Goal: Task Accomplishment & Management: Use online tool/utility

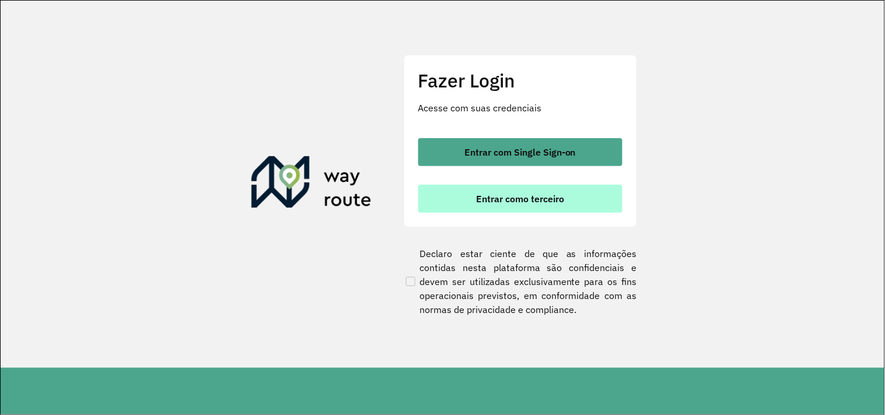
click at [467, 201] on button "Entrar como terceiro" at bounding box center [520, 199] width 204 height 28
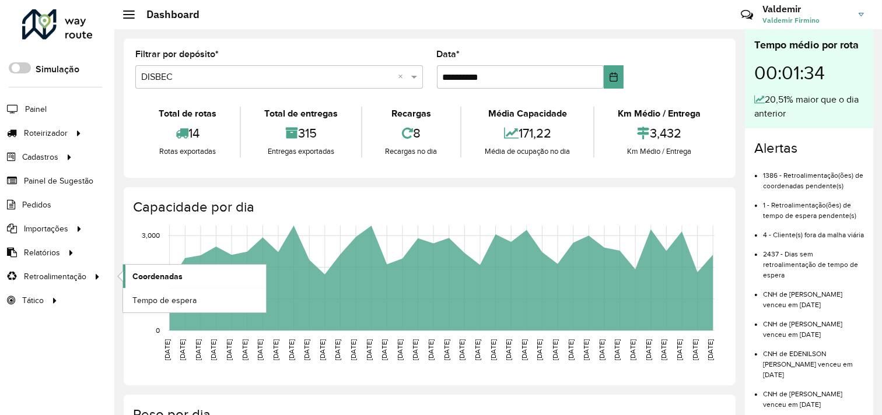
click at [178, 285] on link "Coordenadas" at bounding box center [194, 276] width 143 height 23
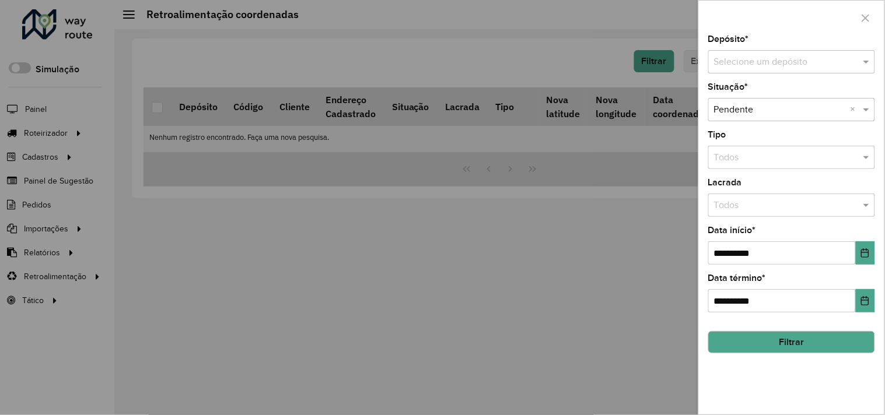
click at [721, 62] on input "text" at bounding box center [780, 62] width 132 height 14
click at [738, 92] on span "DISBEC" at bounding box center [729, 96] width 31 height 10
click at [860, 255] on button "Choose Date" at bounding box center [865, 252] width 19 height 23
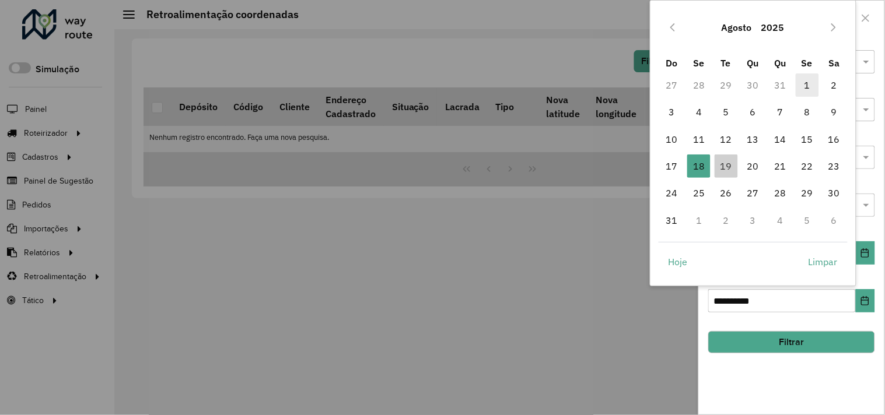
click at [802, 82] on span "1" at bounding box center [807, 84] width 23 height 23
type input "**********"
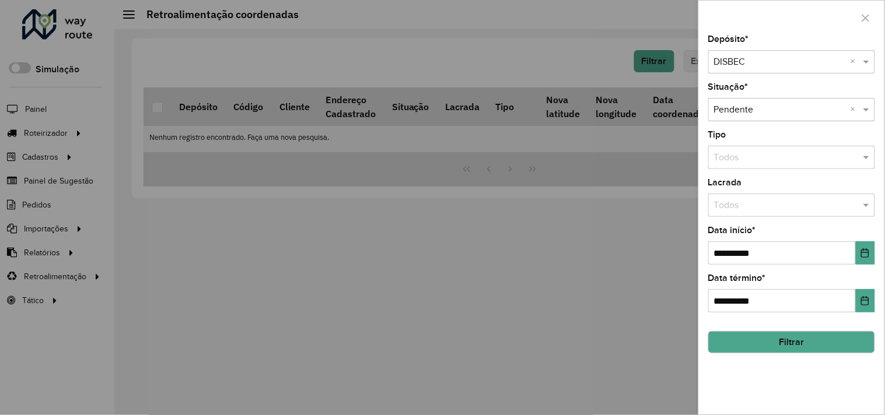
click at [769, 349] on button "Filtrar" at bounding box center [791, 342] width 167 height 22
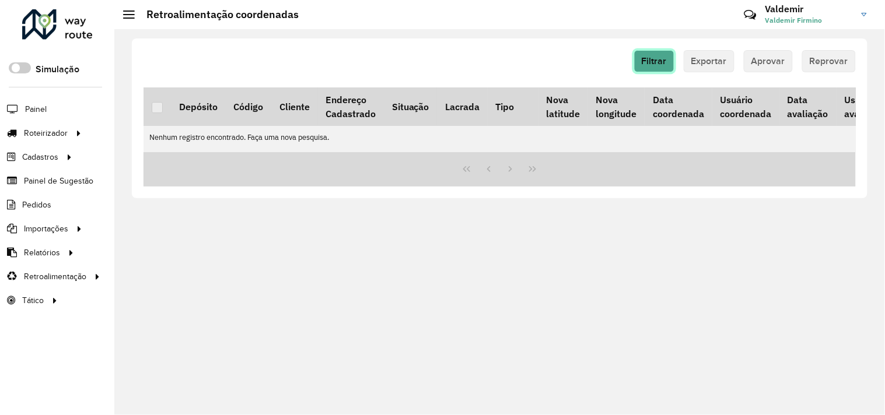
click at [654, 60] on span "Filtrar" at bounding box center [654, 61] width 25 height 10
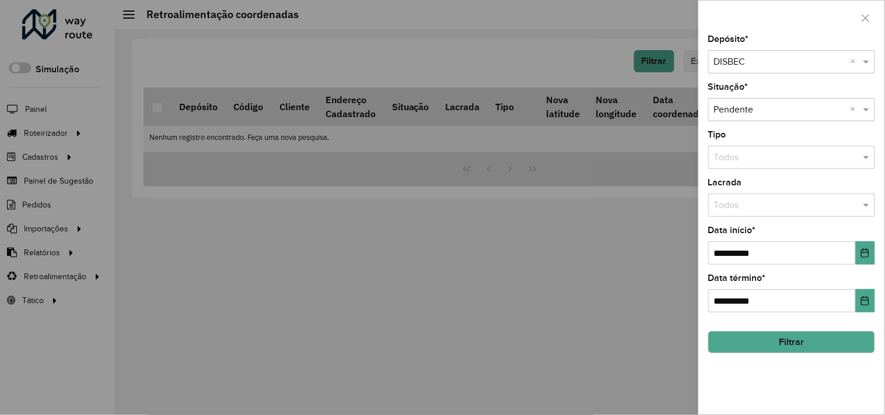
click at [768, 67] on input "text" at bounding box center [780, 62] width 132 height 14
click at [763, 91] on span "DISBEC PENEDO" at bounding box center [748, 96] width 69 height 10
click at [783, 335] on button "Filtrar" at bounding box center [791, 342] width 167 height 22
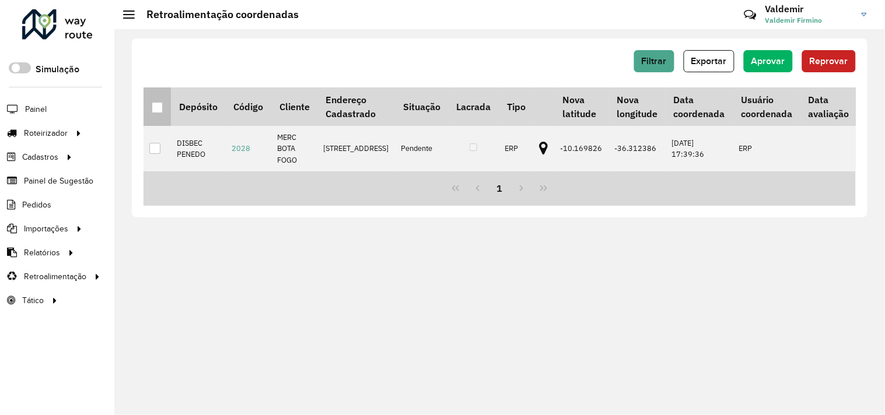
click at [152, 108] on div at bounding box center [157, 107] width 11 height 11
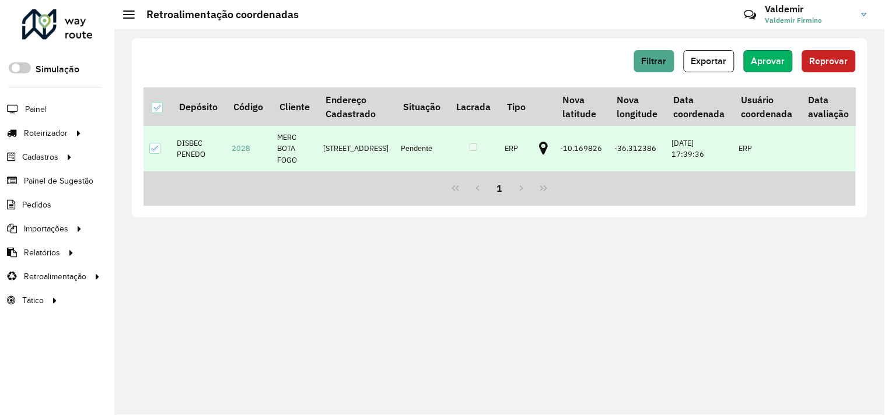
click at [772, 59] on span "Aprovar" at bounding box center [768, 61] width 34 height 10
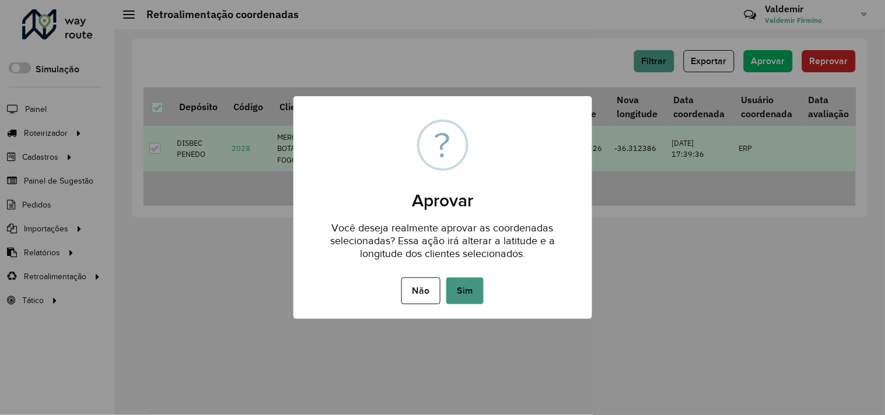
click at [472, 288] on button "Sim" at bounding box center [464, 291] width 37 height 27
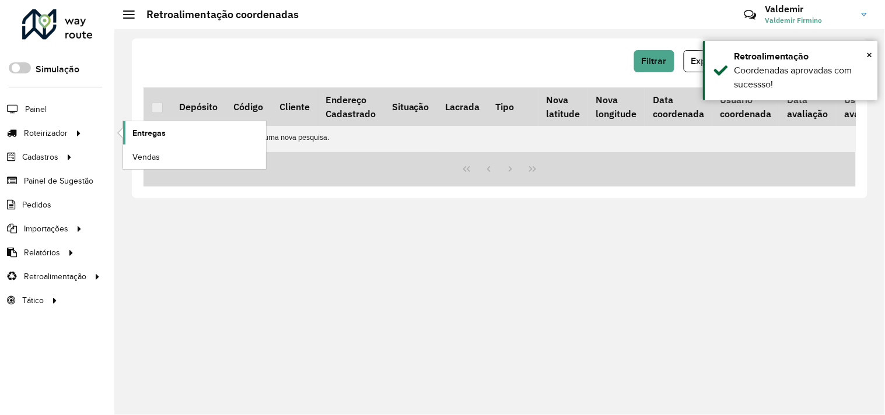
click at [155, 125] on link "Entregas" at bounding box center [194, 132] width 143 height 23
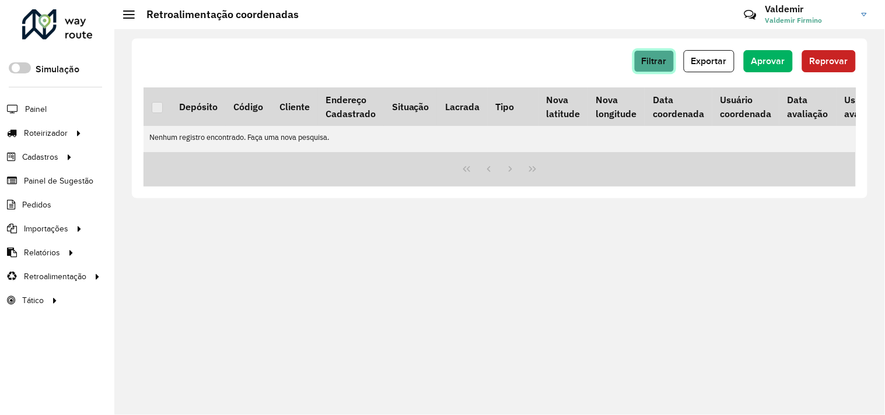
click at [660, 57] on span "Filtrar" at bounding box center [654, 61] width 25 height 10
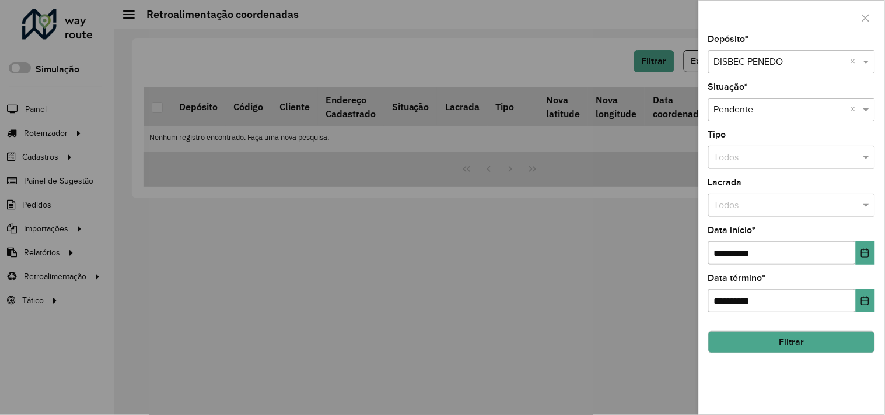
click at [739, 60] on input "text" at bounding box center [780, 62] width 132 height 14
click at [745, 93] on div "DISBEC" at bounding box center [792, 96] width 166 height 20
click at [755, 344] on button "Filtrar" at bounding box center [791, 342] width 167 height 22
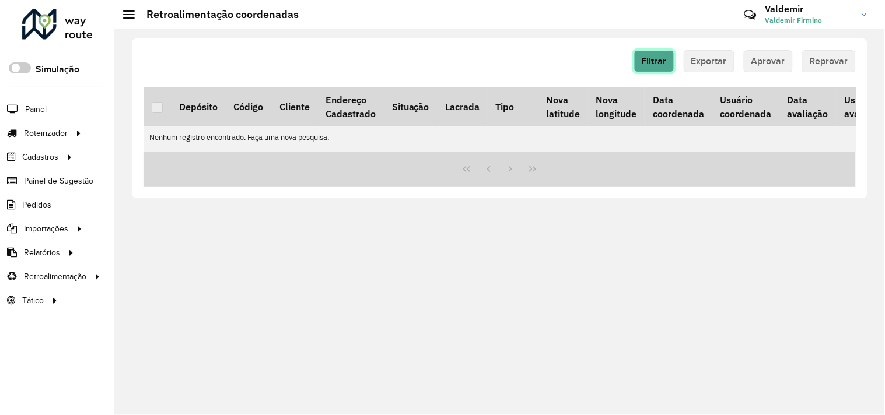
click at [651, 61] on span "Filtrar" at bounding box center [654, 61] width 25 height 10
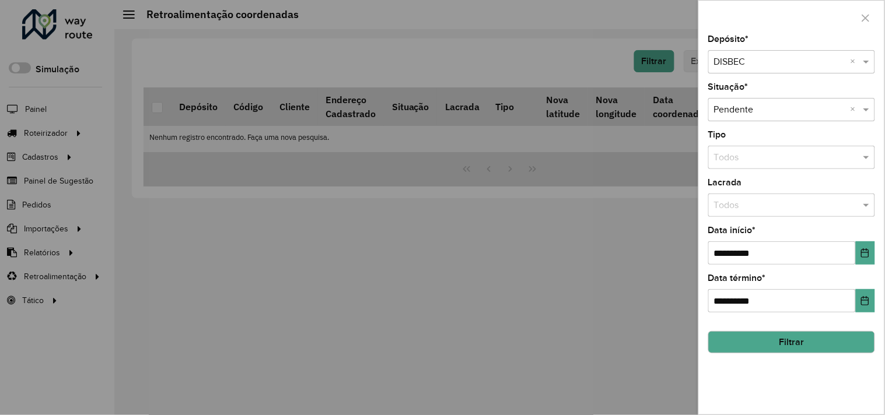
click at [762, 63] on input "text" at bounding box center [780, 62] width 132 height 14
click at [759, 103] on div "DISBEC PENEDO" at bounding box center [792, 96] width 166 height 20
click at [762, 339] on button "Filtrar" at bounding box center [791, 342] width 167 height 22
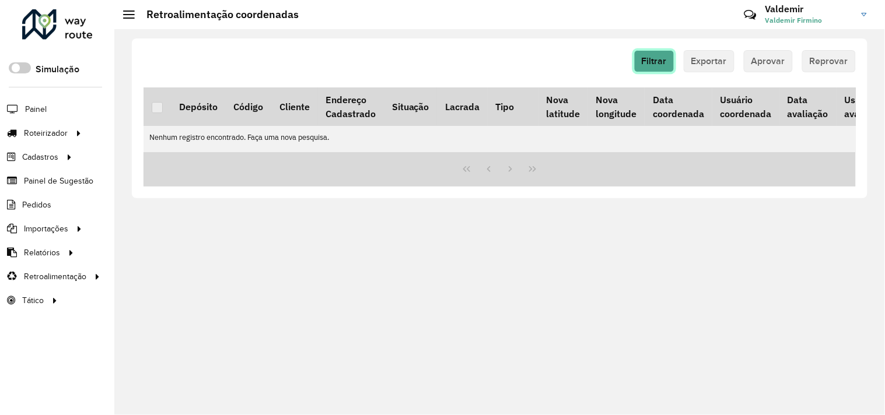
click at [662, 61] on span "Filtrar" at bounding box center [654, 61] width 25 height 10
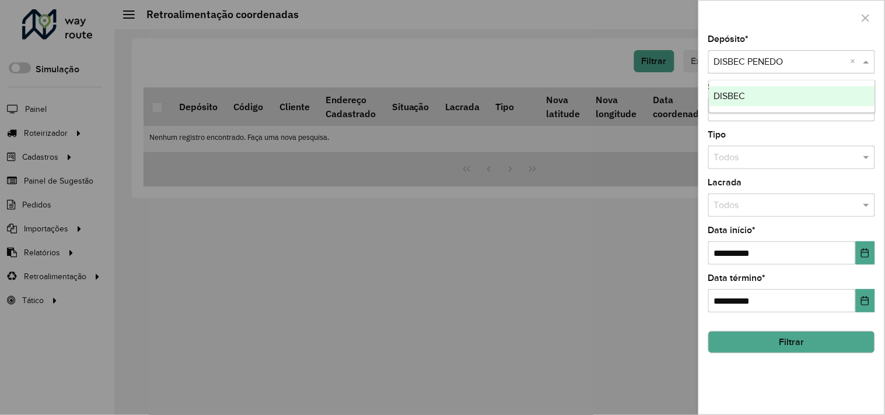
click at [729, 61] on input "text" at bounding box center [780, 62] width 132 height 14
click at [733, 94] on span "DISBEC" at bounding box center [729, 96] width 31 height 10
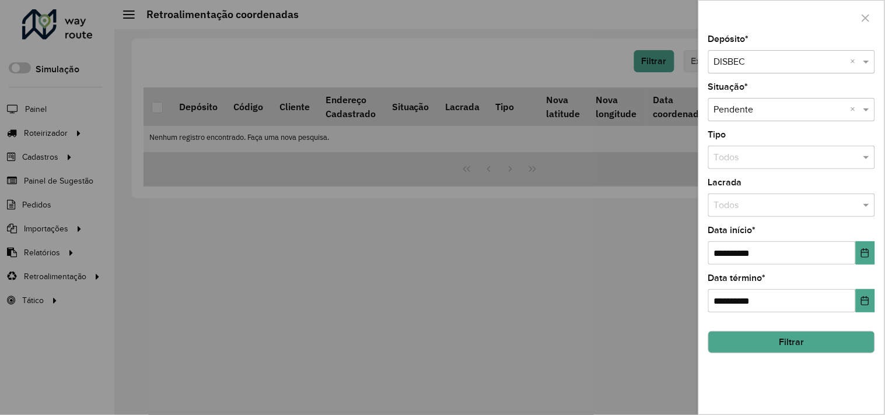
click at [636, 222] on div at bounding box center [442, 207] width 885 height 415
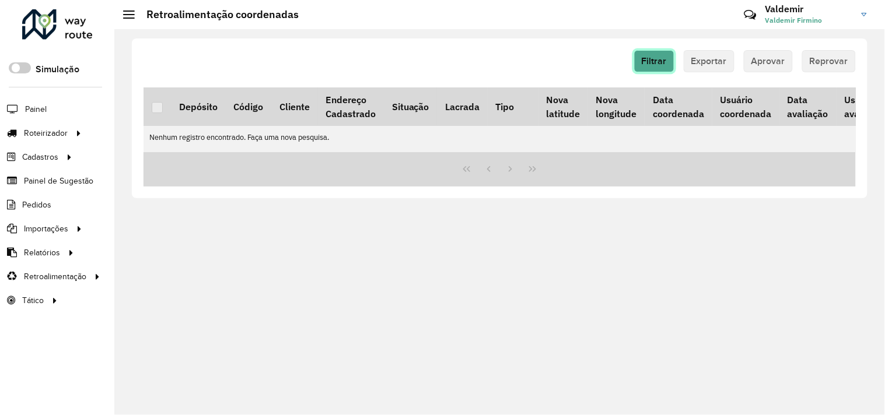
click at [651, 56] on span "Filtrar" at bounding box center [654, 61] width 25 height 10
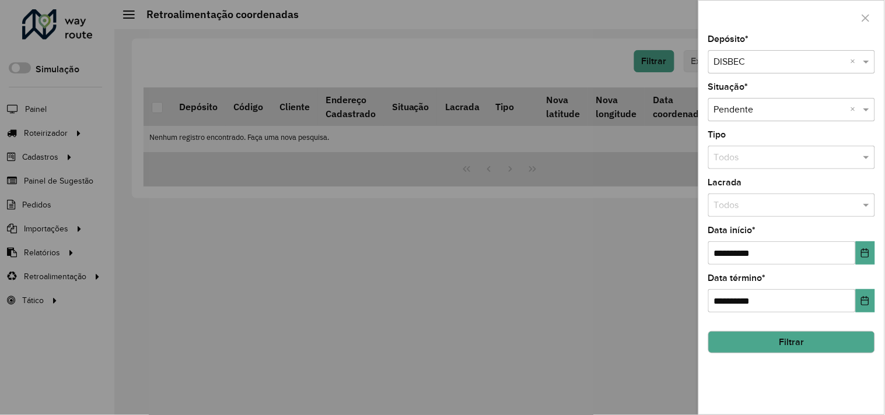
click at [751, 337] on button "Filtrar" at bounding box center [791, 342] width 167 height 22
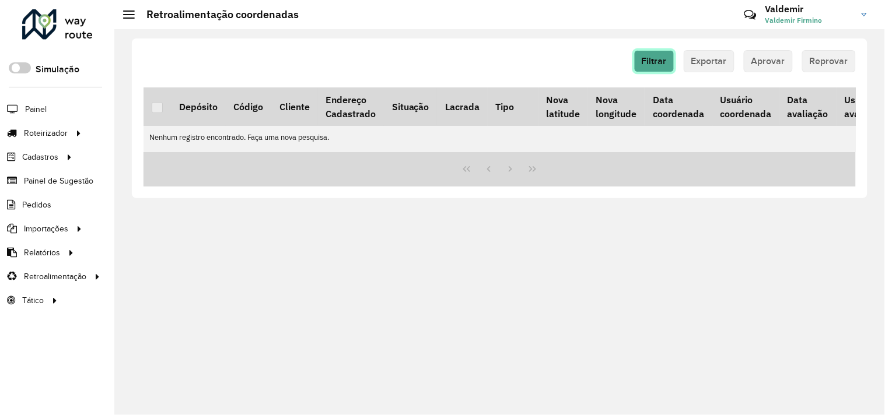
click at [644, 60] on span "Filtrar" at bounding box center [654, 61] width 25 height 10
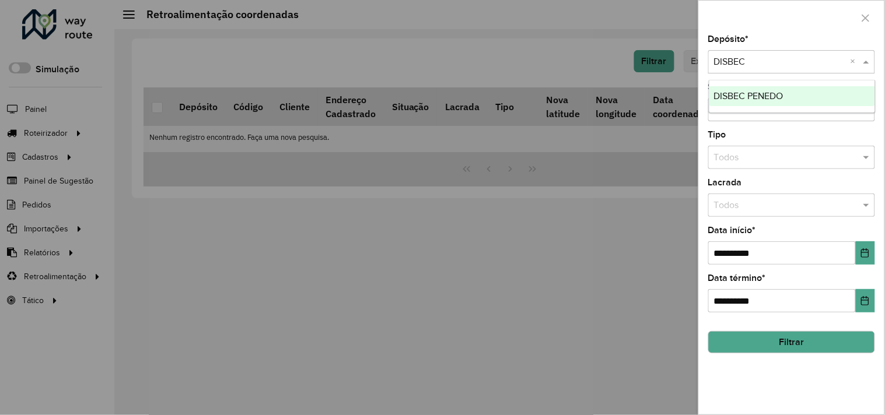
click at [745, 67] on input "text" at bounding box center [780, 62] width 132 height 14
click at [748, 87] on div "DISBEC PENEDO" at bounding box center [792, 96] width 166 height 20
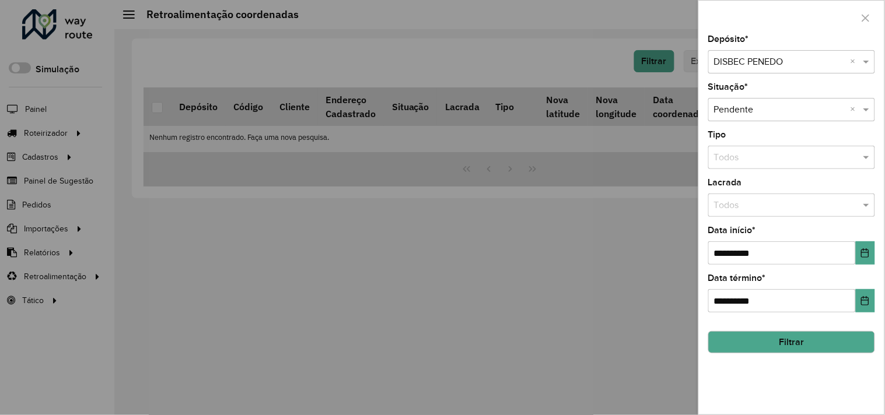
click at [758, 339] on button "Filtrar" at bounding box center [791, 342] width 167 height 22
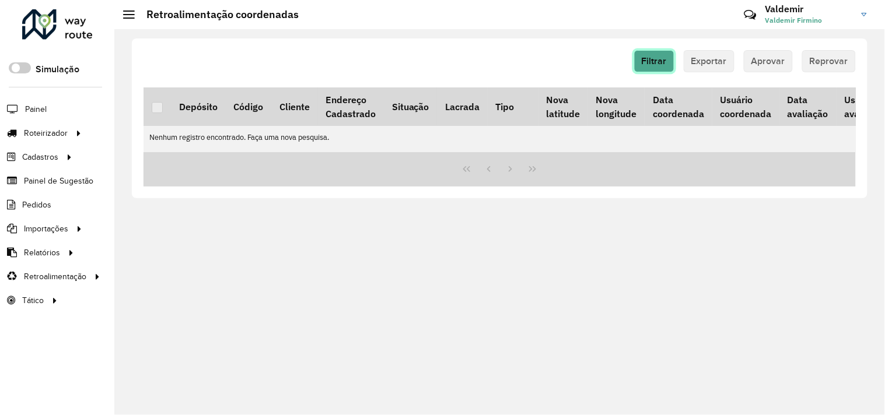
click at [657, 61] on span "Filtrar" at bounding box center [654, 61] width 25 height 10
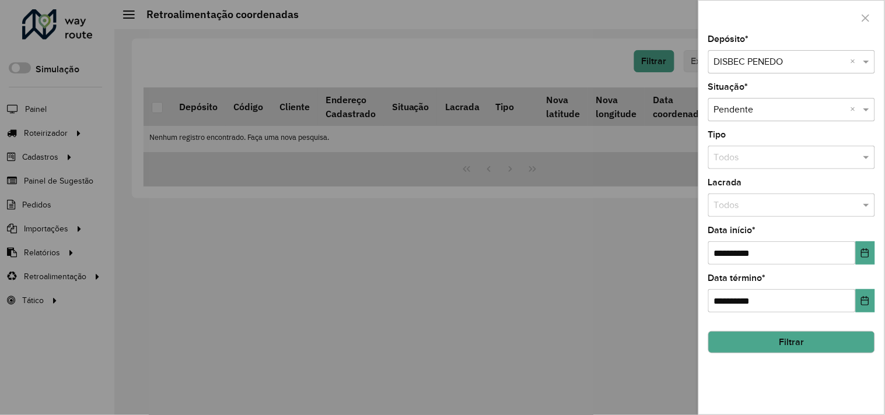
click at [733, 59] on input "text" at bounding box center [780, 62] width 132 height 14
click at [747, 91] on div "DISBEC" at bounding box center [792, 96] width 166 height 20
click at [592, 206] on div at bounding box center [442, 207] width 885 height 415
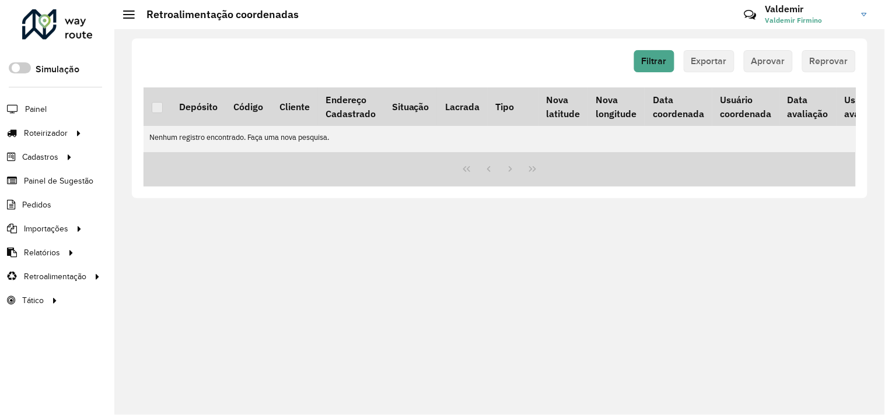
scroll to position [0, 37]
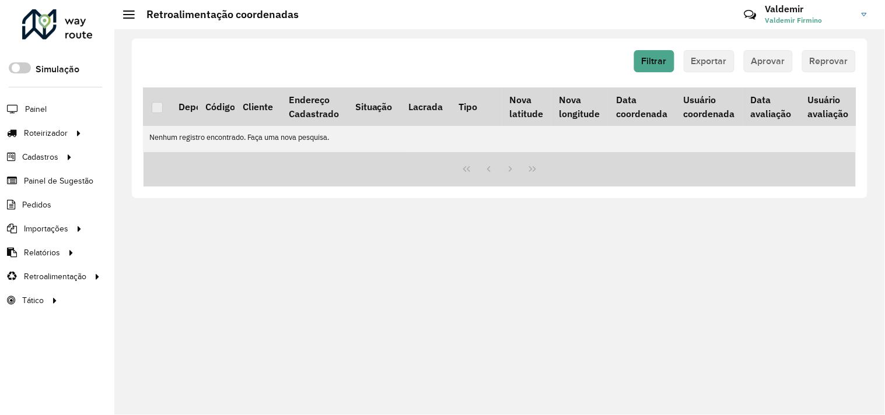
drag, startPoint x: 649, startPoint y: 166, endPoint x: 299, endPoint y: 176, distance: 350.7
click at [299, 176] on div at bounding box center [499, 169] width 712 height 34
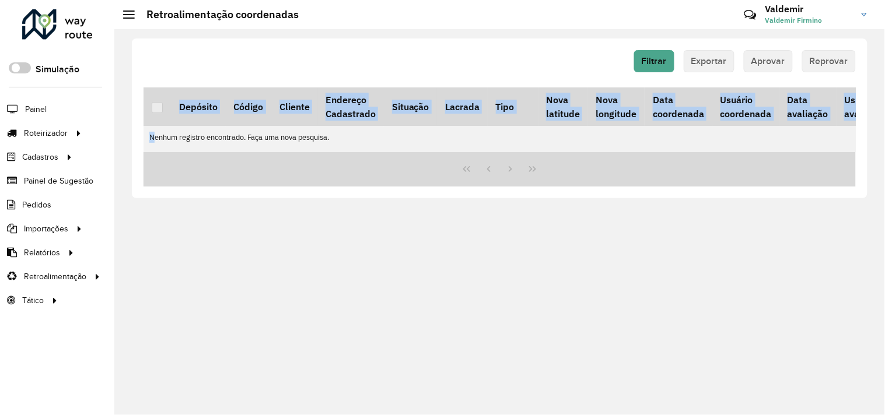
drag, startPoint x: 484, startPoint y: 152, endPoint x: 573, endPoint y: 154, distance: 89.3
click at [573, 152] on div "Depósito Código Cliente Endereço Cadastrado Situação Lacrada Tipo Nova latitude…" at bounding box center [499, 119] width 712 height 65
click at [489, 138] on td "Nenhum registro encontrado. Faça uma nova pesquisa." at bounding box center [585, 137] width 885 height 23
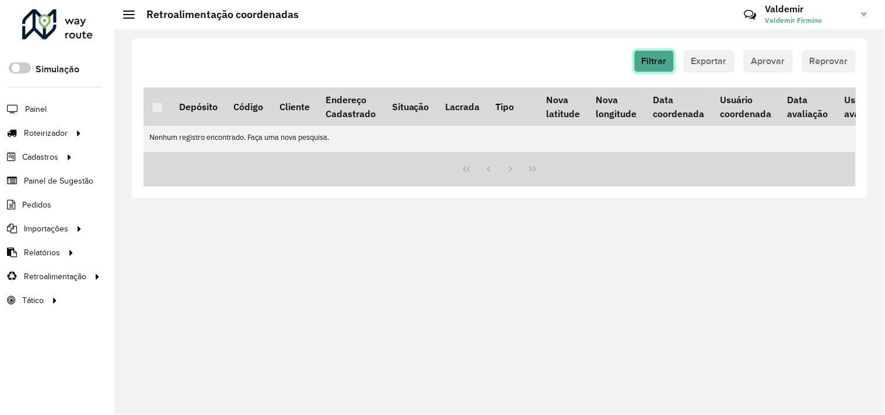
click at [652, 59] on span "Filtrar" at bounding box center [654, 61] width 25 height 10
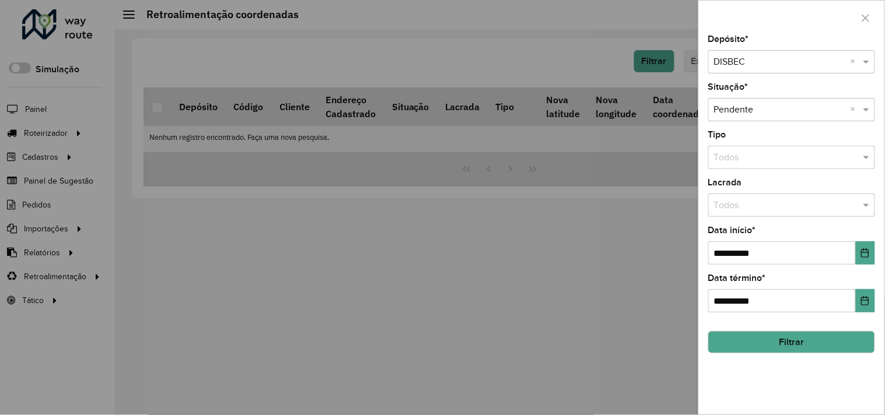
click at [744, 353] on button "Filtrar" at bounding box center [791, 342] width 167 height 22
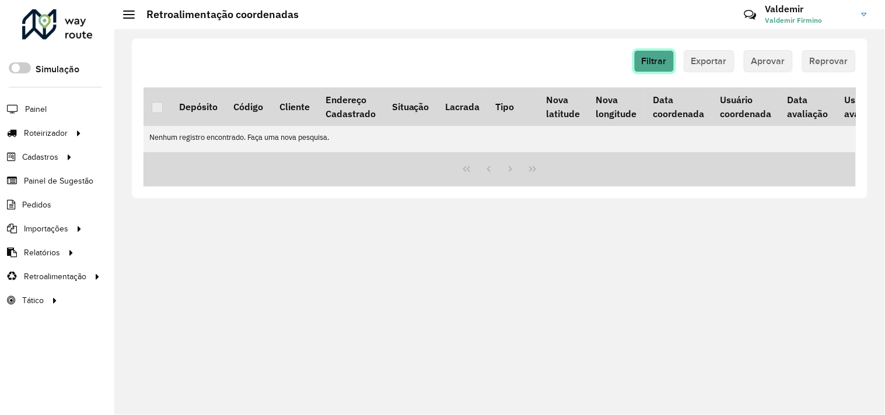
click at [651, 56] on span "Filtrar" at bounding box center [654, 61] width 25 height 10
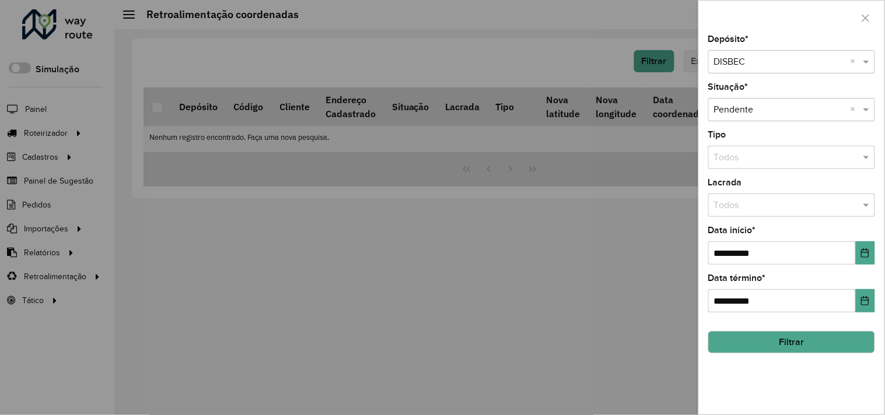
click at [771, 66] on input "text" at bounding box center [780, 62] width 132 height 14
click at [765, 94] on span "DISBEC PENEDO" at bounding box center [748, 96] width 69 height 10
click at [735, 351] on button "Filtrar" at bounding box center [791, 342] width 167 height 22
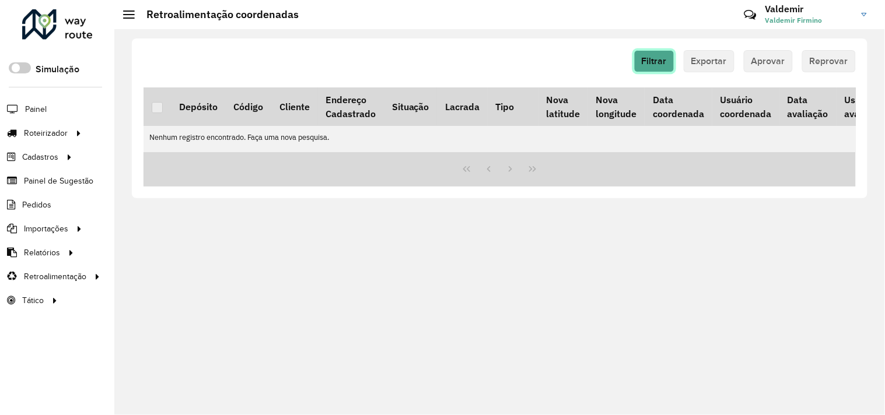
click at [660, 65] on span "Filtrar" at bounding box center [654, 61] width 25 height 10
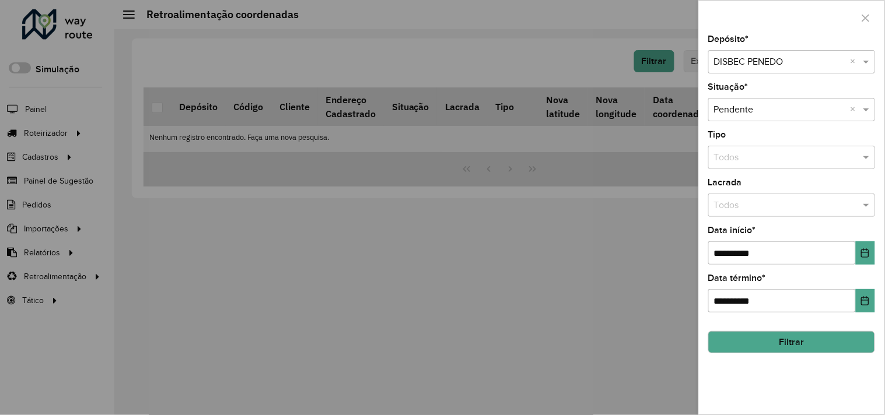
click at [731, 59] on input "text" at bounding box center [780, 62] width 132 height 14
click at [739, 98] on span "DISBEC" at bounding box center [729, 96] width 31 height 10
click at [484, 293] on div at bounding box center [442, 207] width 885 height 415
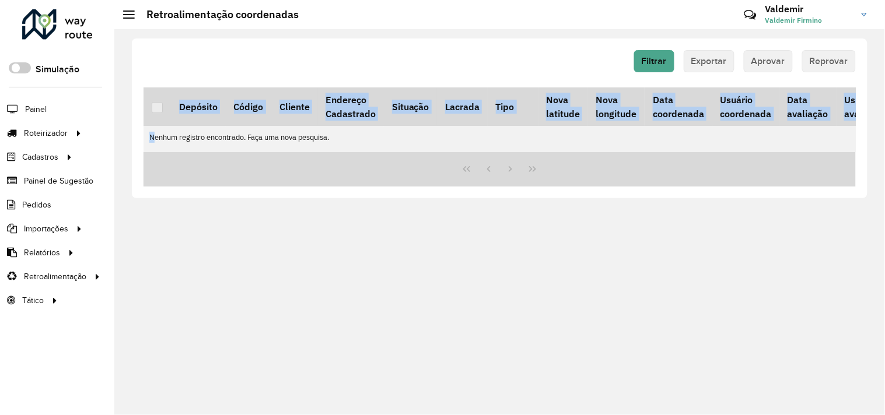
drag, startPoint x: 397, startPoint y: 150, endPoint x: 479, endPoint y: 157, distance: 82.5
click at [479, 157] on div "Depósito Código Cliente Endereço Cadastrado Situação Lacrada Tipo Nova latitude…" at bounding box center [499, 136] width 712 height 99
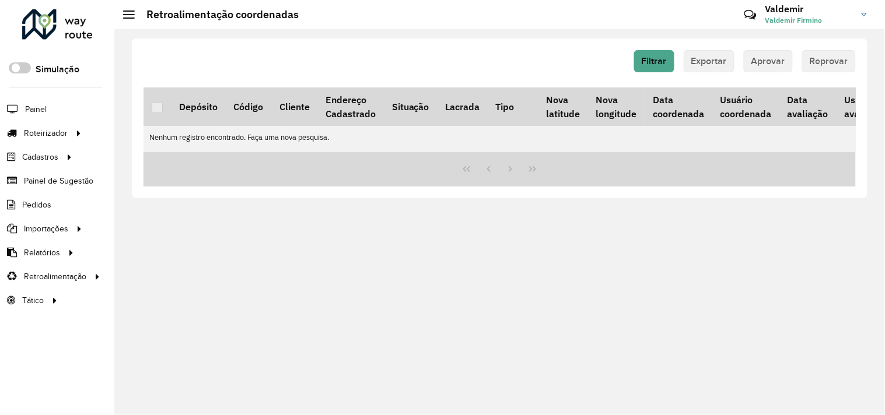
click at [481, 152] on div "Depósito Código Cliente Endereço Cadastrado Situação Lacrada Tipo Nova latitude…" at bounding box center [499, 119] width 712 height 65
drag, startPoint x: 363, startPoint y: 198, endPoint x: 339, endPoint y: 232, distance: 41.8
click at [339, 232] on div "Filtrar Exportar Aprovar Reprovar Depósito Código Cliente Endereço Cadastrado S…" at bounding box center [499, 222] width 770 height 386
click at [645, 63] on span "Filtrar" at bounding box center [654, 61] width 25 height 10
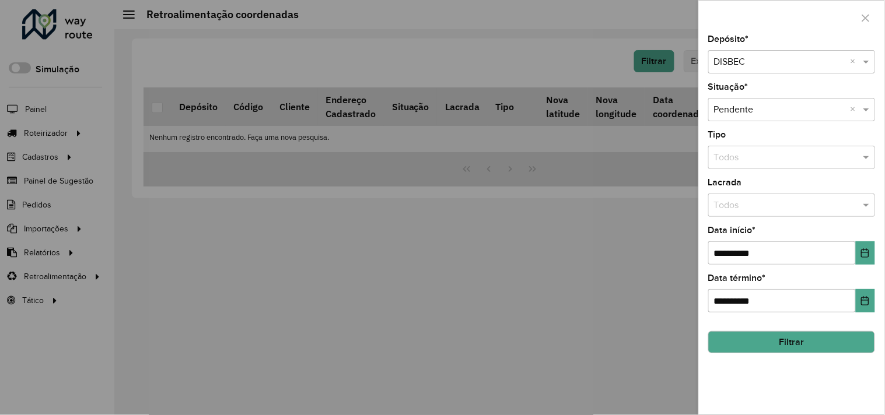
click at [774, 346] on button "Filtrar" at bounding box center [791, 342] width 167 height 22
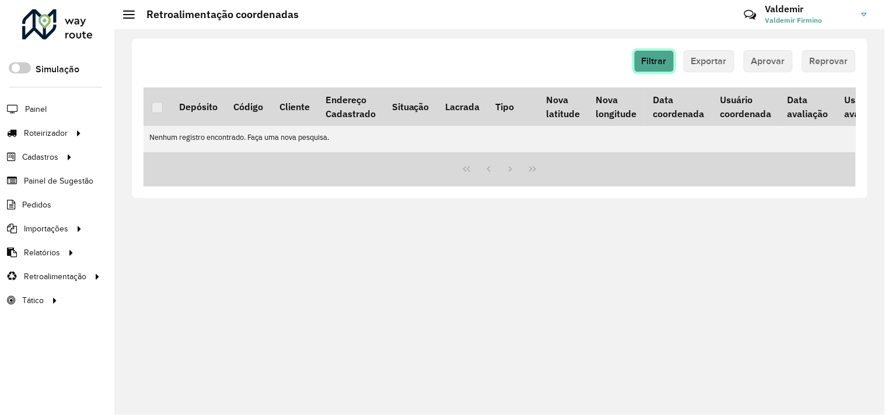
click at [652, 59] on span "Filtrar" at bounding box center [654, 61] width 25 height 10
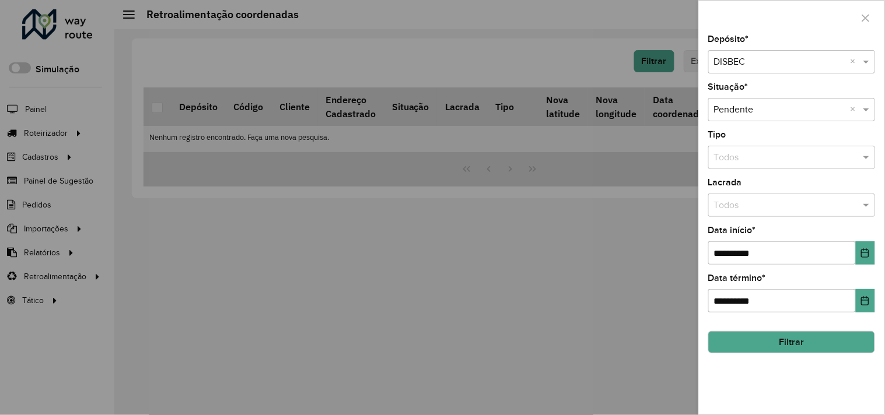
click at [754, 65] on input "text" at bounding box center [780, 62] width 132 height 14
click at [752, 113] on input "text" at bounding box center [780, 110] width 132 height 14
click at [752, 100] on div "Selecione uma opção × Pendente ×" at bounding box center [791, 109] width 167 height 23
click at [624, 160] on div at bounding box center [442, 207] width 885 height 415
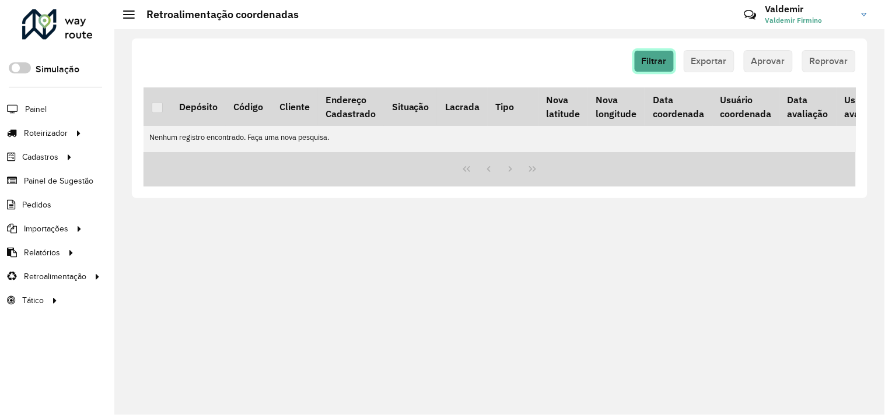
click at [656, 60] on span "Filtrar" at bounding box center [654, 61] width 25 height 10
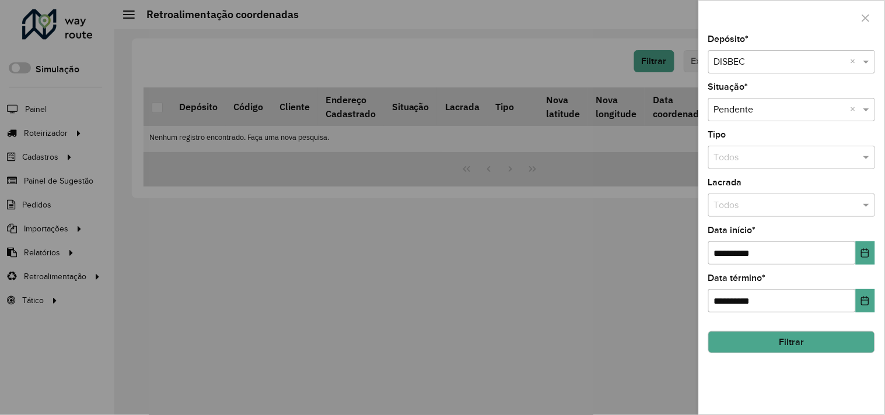
click at [755, 51] on div "Selecione um depósito × DISBEC ×" at bounding box center [791, 61] width 167 height 23
click at [745, 93] on span "DISBEC PENEDO" at bounding box center [748, 96] width 69 height 10
click at [760, 349] on button "Filtrar" at bounding box center [791, 342] width 167 height 22
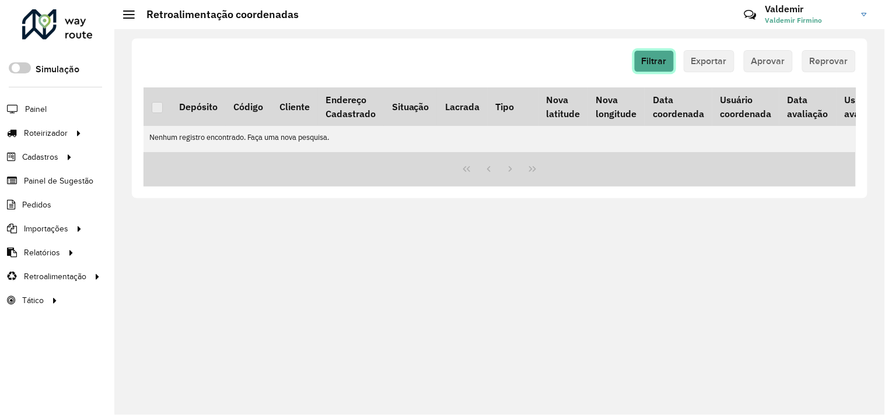
click at [648, 66] on button "Filtrar" at bounding box center [654, 61] width 40 height 22
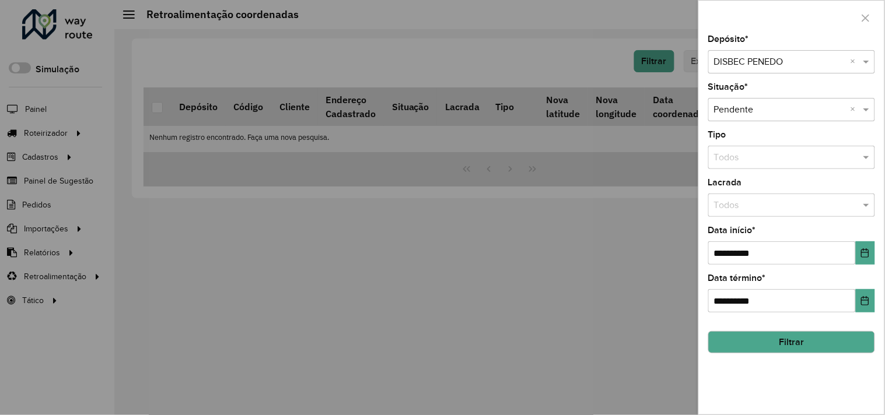
click at [748, 52] on div "Selecione um depósito × DISBEC PENEDO ×" at bounding box center [791, 61] width 167 height 23
click at [755, 79] on div "**********" at bounding box center [791, 225] width 185 height 380
click at [752, 65] on input "text" at bounding box center [780, 62] width 132 height 14
click at [747, 101] on div "DISBEC" at bounding box center [792, 96] width 166 height 20
click at [450, 231] on div at bounding box center [442, 207] width 885 height 415
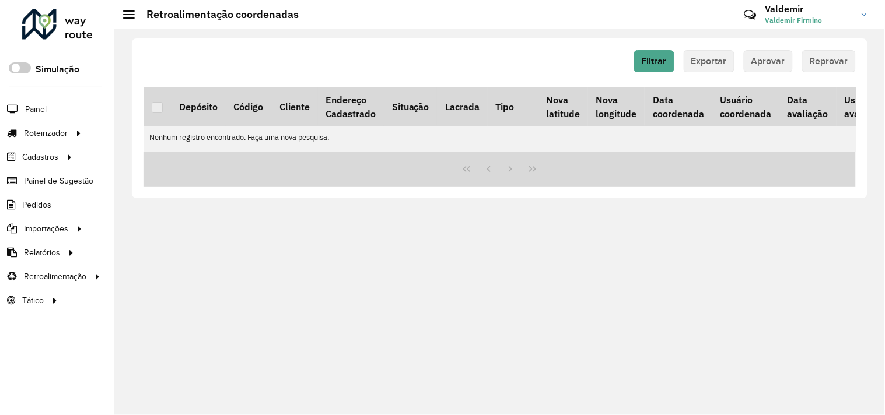
click at [537, 135] on td "Nenhum registro encontrado. Faça uma nova pesquisa." at bounding box center [585, 137] width 885 height 23
click at [650, 60] on span "Filtrar" at bounding box center [654, 61] width 25 height 10
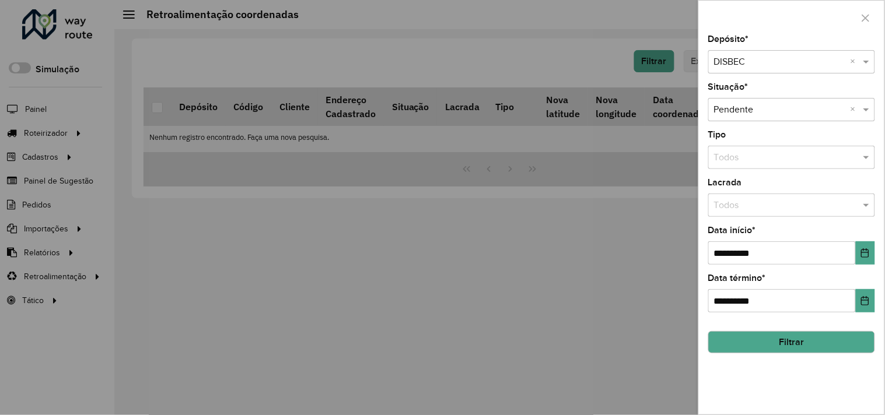
click at [482, 47] on div at bounding box center [442, 207] width 885 height 415
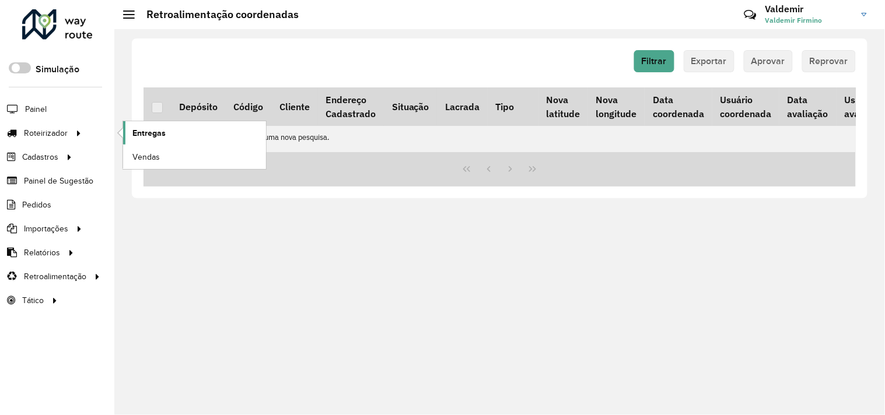
click at [166, 126] on link "Entregas" at bounding box center [194, 132] width 143 height 23
click at [180, 129] on link "Entregas" at bounding box center [194, 132] width 143 height 23
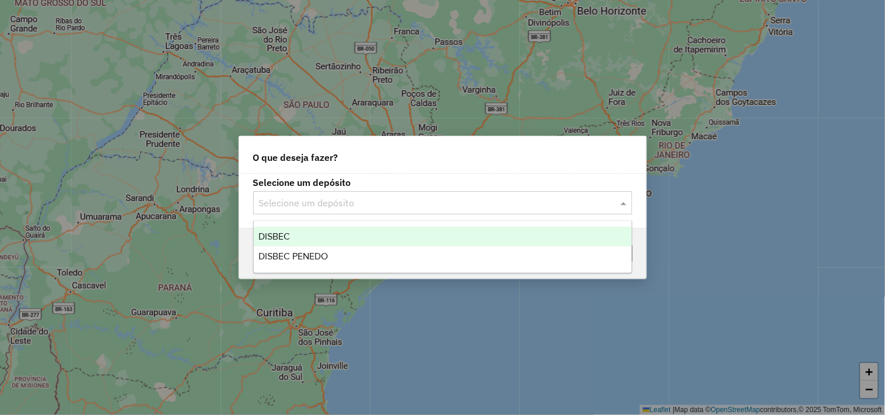
click at [373, 205] on input "text" at bounding box center [431, 204] width 344 height 14
click at [330, 231] on div "DISBEC" at bounding box center [443, 237] width 378 height 20
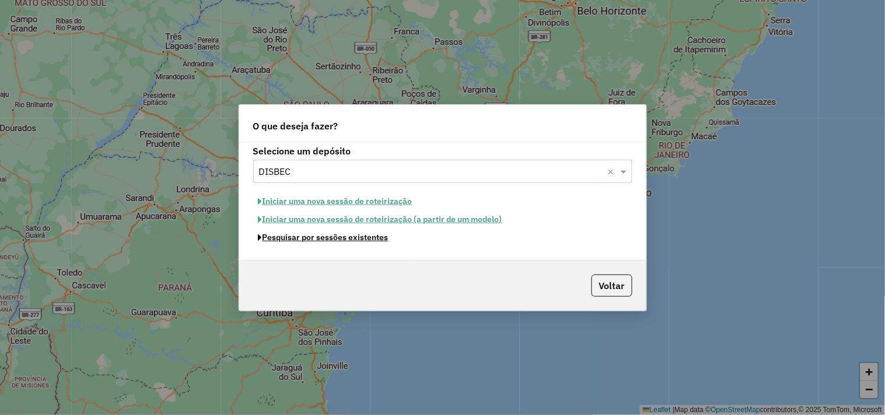
click at [327, 240] on button "Pesquisar por sessões existentes" at bounding box center [323, 238] width 141 height 18
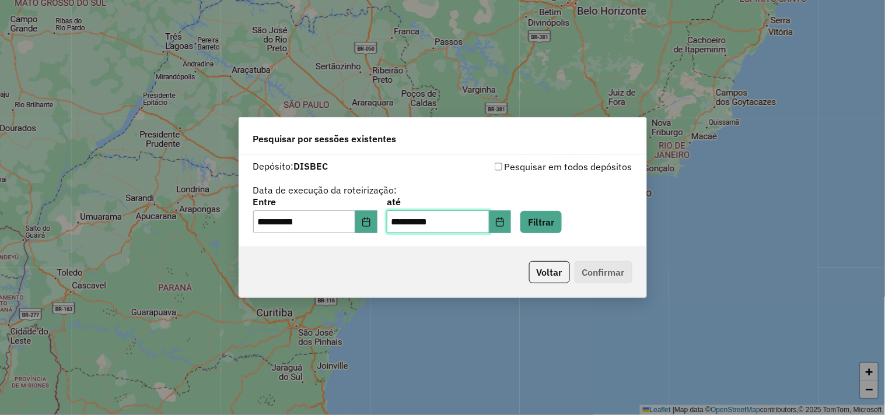
click at [411, 223] on input "**********" at bounding box center [438, 222] width 103 height 23
type input "*********"
type input "**********"
click at [267, 218] on input "**********" at bounding box center [304, 222] width 103 height 23
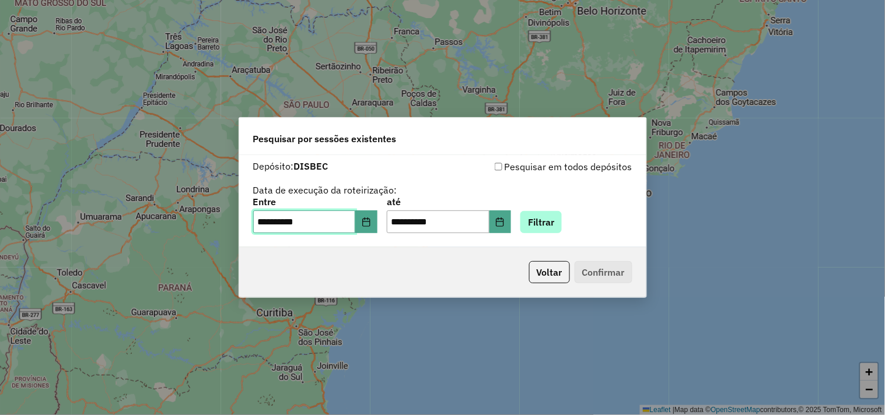
type input "**********"
click at [549, 219] on button "Filtrar" at bounding box center [540, 222] width 41 height 22
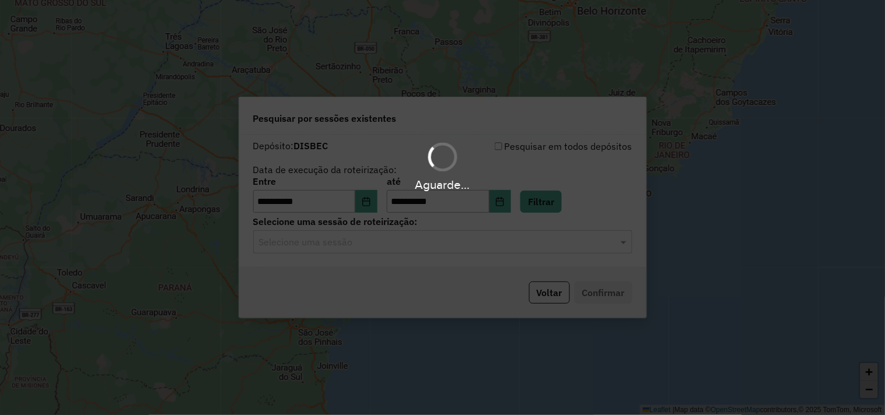
click at [401, 247] on input "text" at bounding box center [431, 243] width 344 height 14
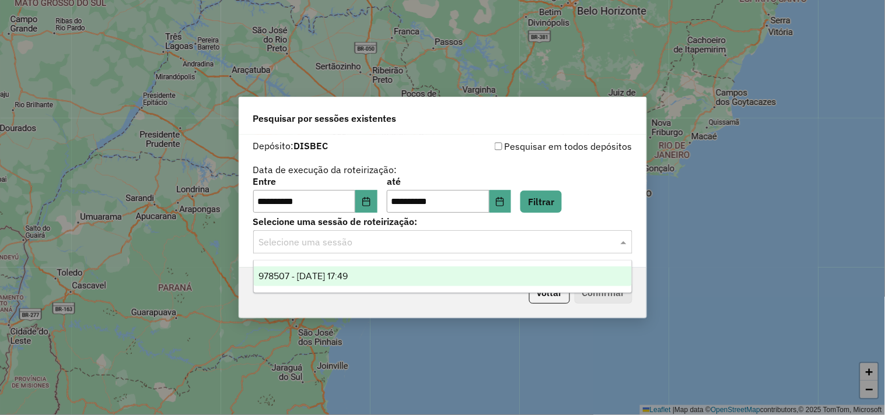
click at [398, 275] on div "978507 - 13/08/2025 17:49" at bounding box center [443, 277] width 378 height 20
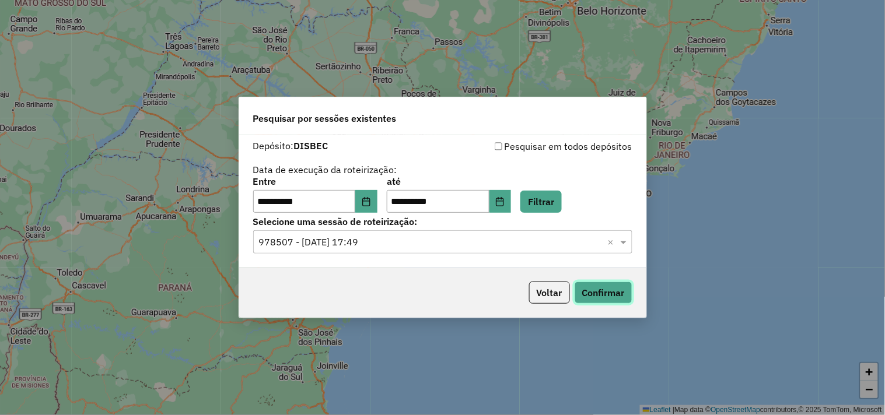
click at [610, 294] on button "Confirmar" at bounding box center [603, 293] width 58 height 22
click at [544, 296] on button "Voltar" at bounding box center [549, 293] width 41 height 22
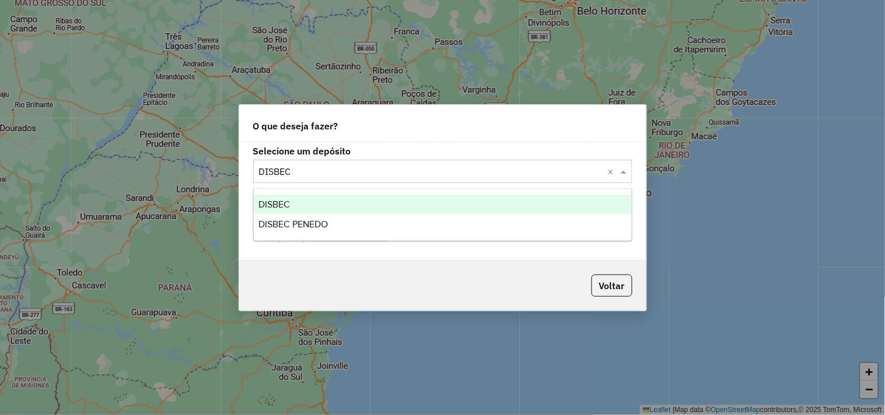
click at [405, 172] on input "text" at bounding box center [431, 172] width 344 height 14
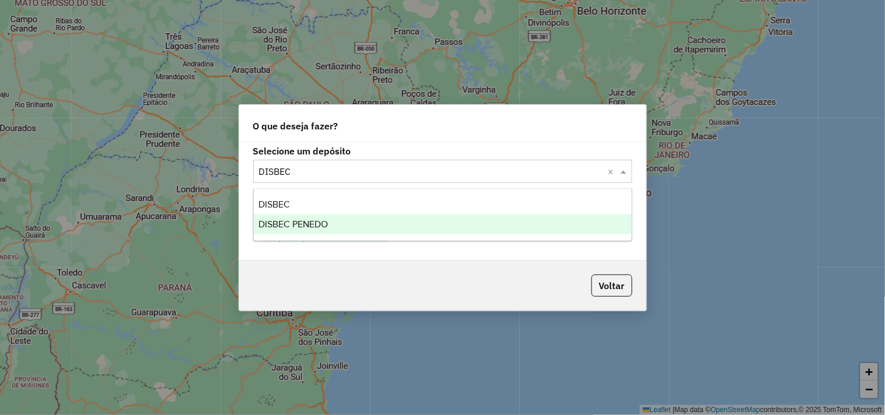
click at [380, 226] on div "DISBEC PENEDO" at bounding box center [443, 225] width 378 height 20
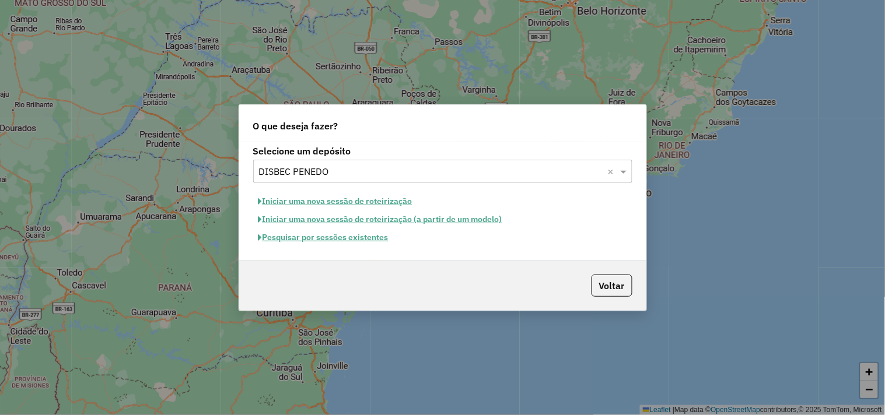
click at [365, 237] on button "Pesquisar por sessões existentes" at bounding box center [323, 238] width 141 height 18
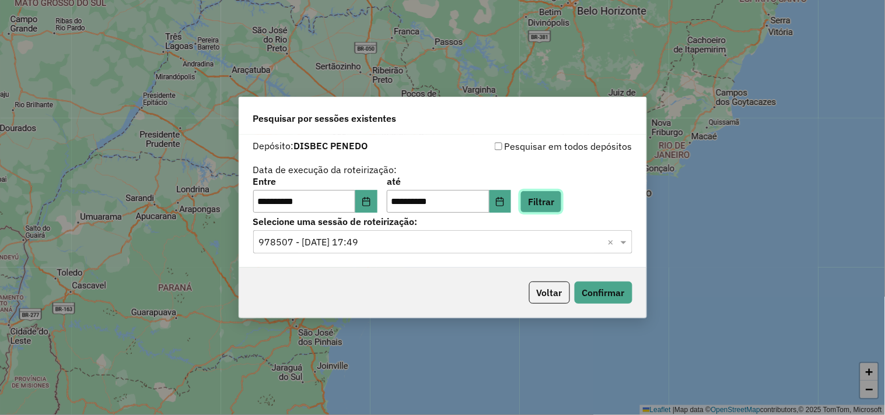
click at [553, 201] on button "Filtrar" at bounding box center [540, 202] width 41 height 22
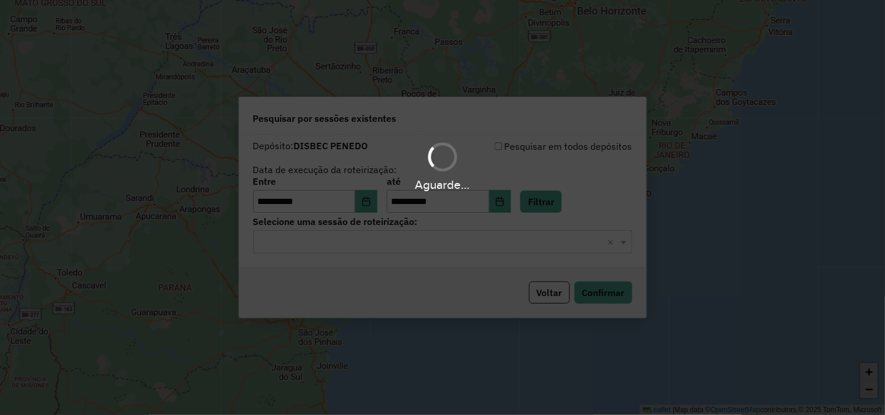
click at [389, 234] on div "Selecione uma sessão × ×" at bounding box center [442, 241] width 379 height 23
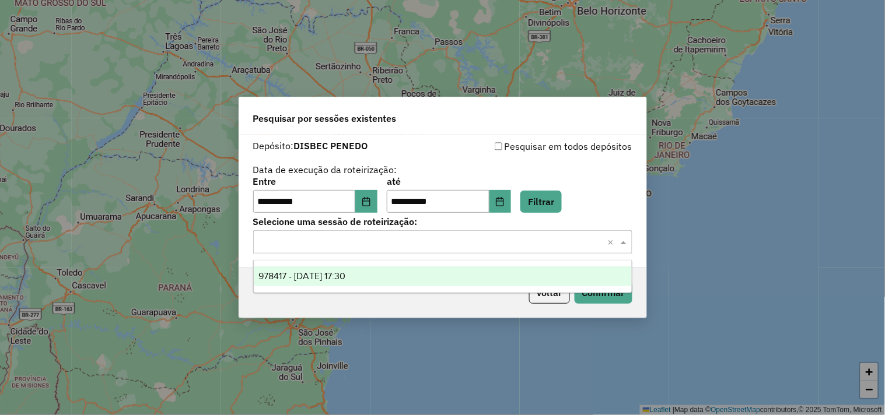
click at [393, 277] on div "978417 - 13/08/2025 17:30" at bounding box center [443, 277] width 378 height 20
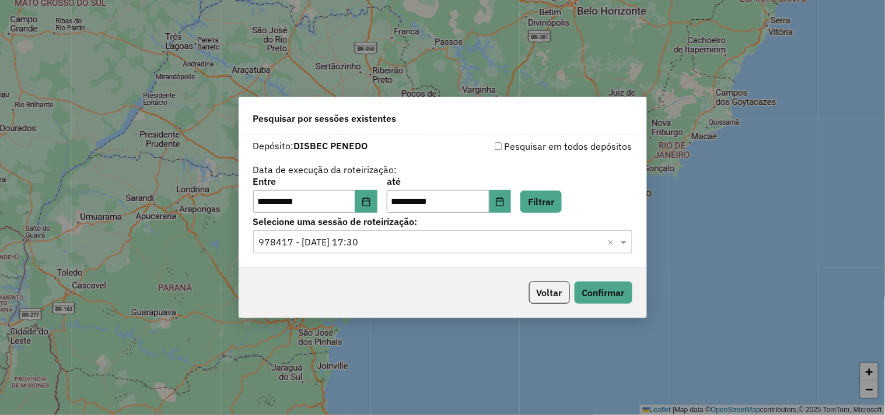
click at [611, 304] on div "Voltar Confirmar" at bounding box center [442, 293] width 407 height 50
click at [608, 297] on button "Confirmar" at bounding box center [603, 293] width 58 height 22
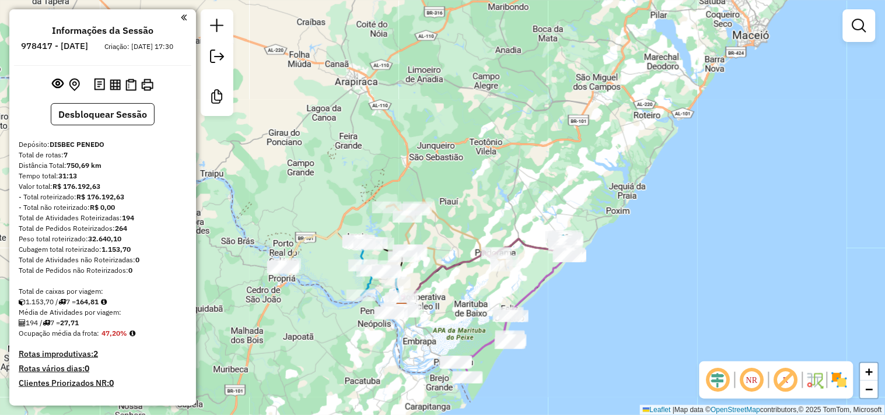
drag, startPoint x: 346, startPoint y: 167, endPoint x: 351, endPoint y: 177, distance: 11.0
click at [351, 183] on div "Janela de atendimento Grade de atendimento Capacidade Transportadoras Veículos …" at bounding box center [442, 207] width 885 height 415
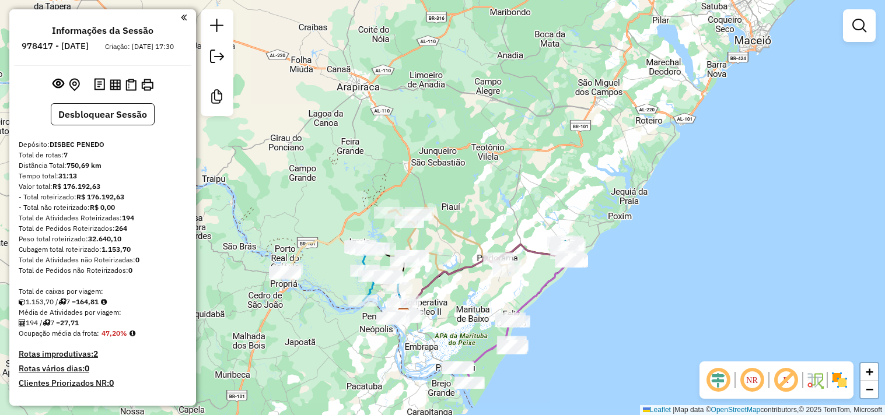
click at [443, 205] on icon at bounding box center [447, 240] width 119 height 70
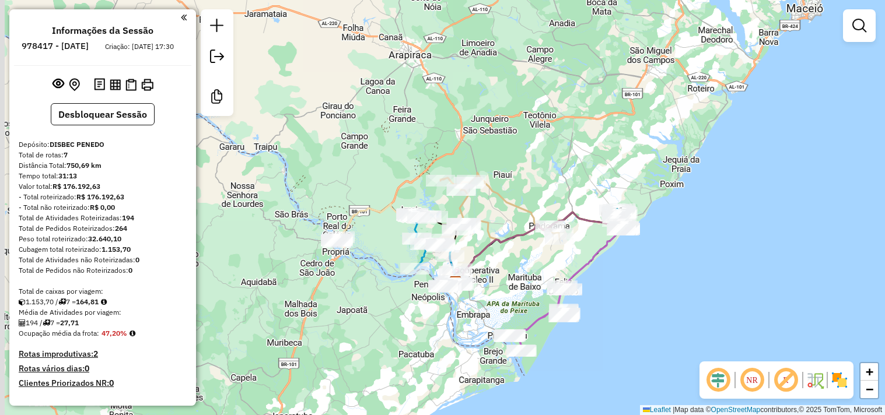
click at [457, 143] on div "Janela de atendimento Grade de atendimento Capacidade Transportadoras Veículos …" at bounding box center [442, 207] width 885 height 415
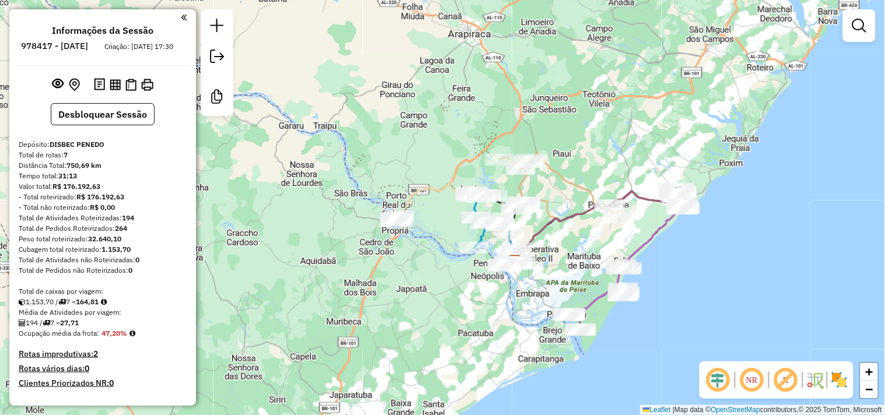
click at [492, 149] on div "Janela de atendimento Grade de atendimento Capacidade Transportadoras Veículos …" at bounding box center [442, 207] width 885 height 415
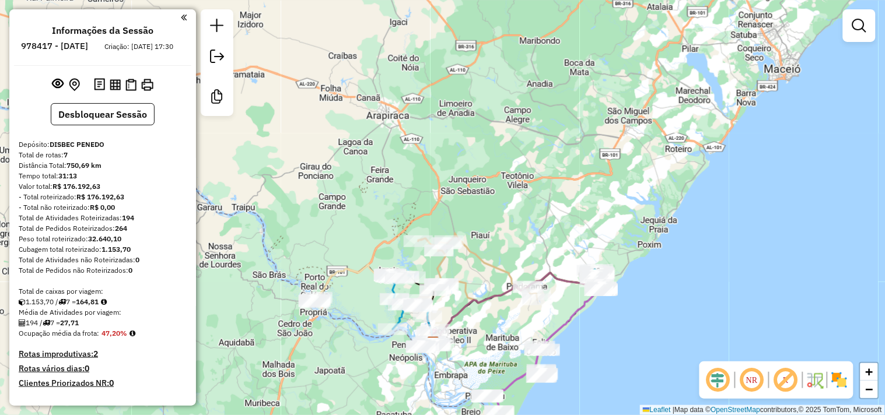
drag, startPoint x: 514, startPoint y: 134, endPoint x: 442, endPoint y: 181, distance: 85.6
click at [447, 184] on div "Janela de atendimento Grade de atendimento Capacidade Transportadoras Veículos …" at bounding box center [442, 207] width 885 height 415
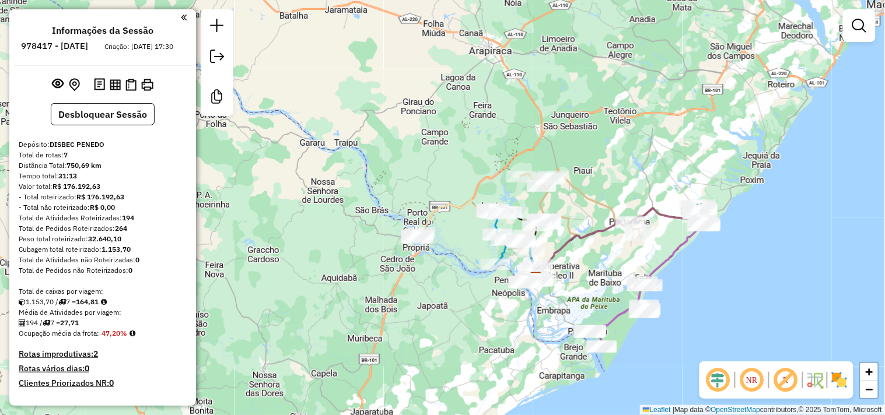
drag, startPoint x: 400, startPoint y: 172, endPoint x: 506, endPoint y: 104, distance: 126.7
click at [505, 105] on div "Janela de atendimento Grade de atendimento Capacidade Transportadoras Veículos …" at bounding box center [442, 207] width 885 height 415
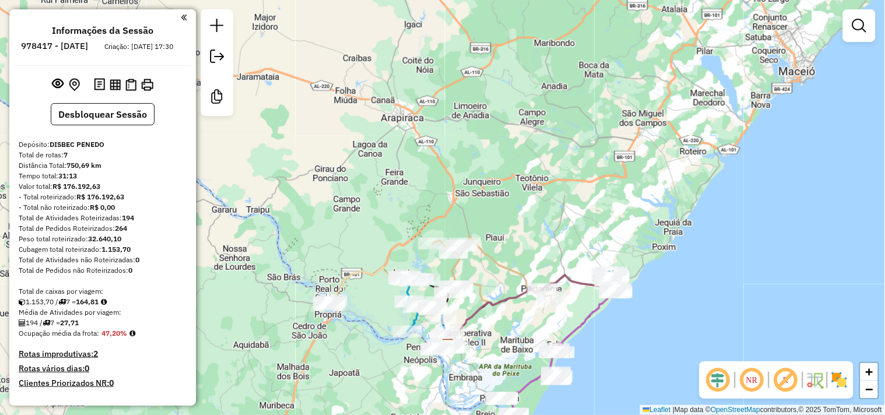
drag, startPoint x: 479, startPoint y: 120, endPoint x: 403, endPoint y: 169, distance: 90.3
click at [412, 172] on div "Janela de atendimento Grade de atendimento Capacidade Transportadoras Veículos …" at bounding box center [442, 207] width 885 height 415
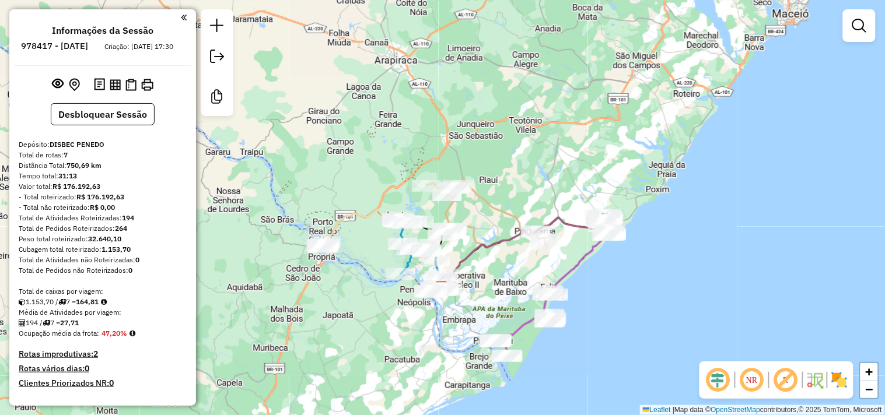
drag, startPoint x: 429, startPoint y: 184, endPoint x: 427, endPoint y: 107, distance: 77.0
click at [427, 107] on div "Janela de atendimento Grade de atendimento Capacidade Transportadoras Veículos …" at bounding box center [442, 207] width 885 height 415
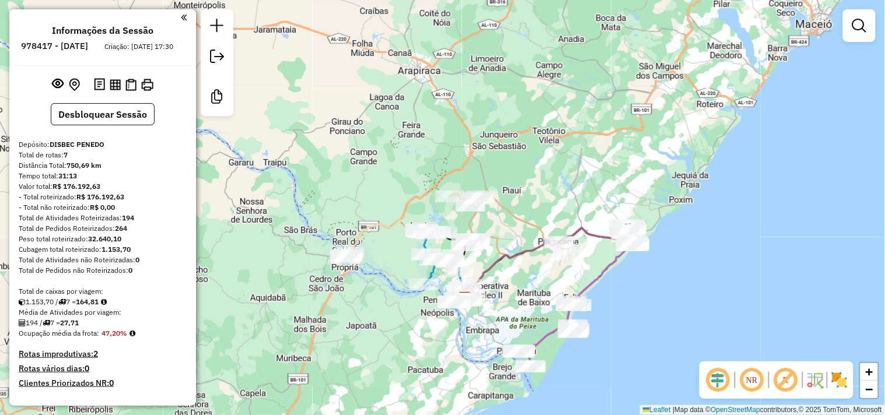
click at [452, 149] on div "Janela de atendimento Grade de atendimento Capacidade Transportadoras Veículos …" at bounding box center [442, 207] width 885 height 415
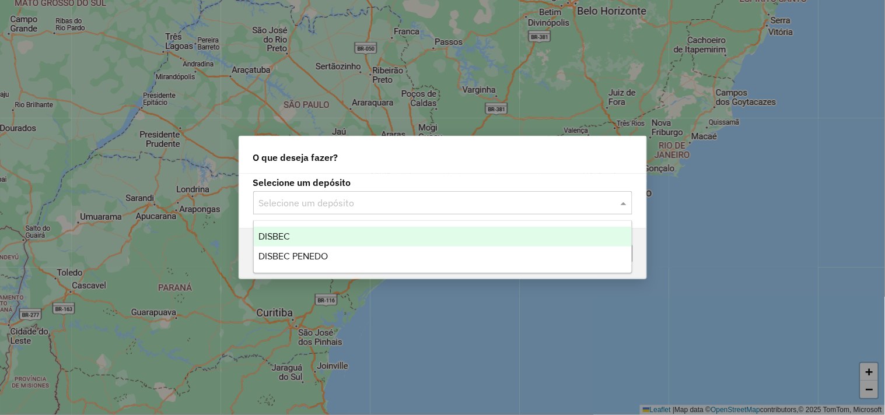
click at [334, 208] on input "text" at bounding box center [431, 204] width 344 height 14
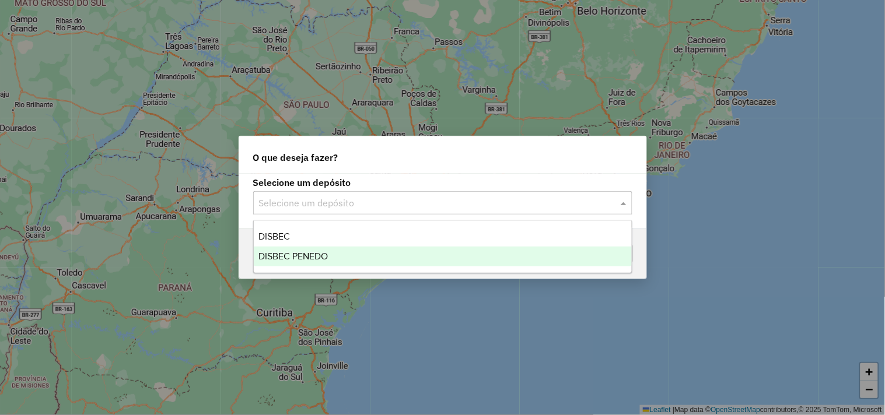
click at [316, 252] on span "DISBEC PENEDO" at bounding box center [292, 256] width 69 height 10
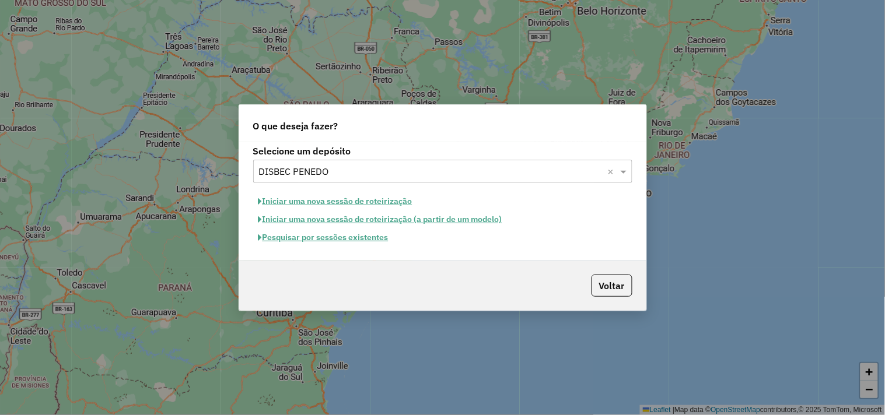
click at [335, 200] on button "Iniciar uma nova sessão de roteirização" at bounding box center [335, 201] width 164 height 18
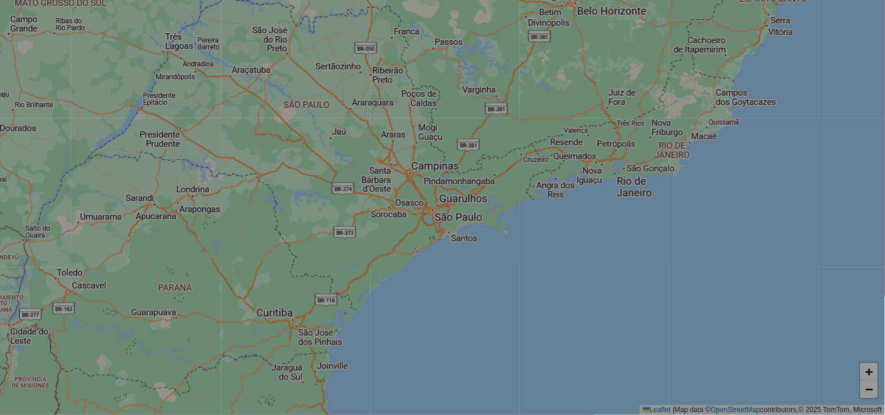
select select "*"
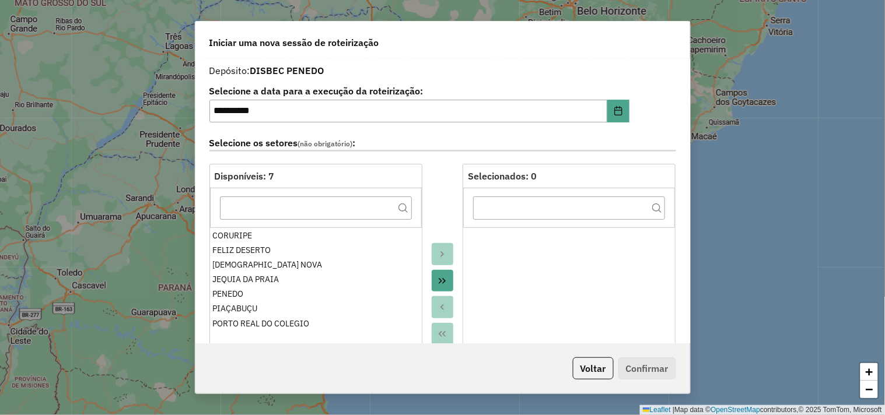
click at [439, 281] on icon "Move All to Target" at bounding box center [441, 280] width 9 height 9
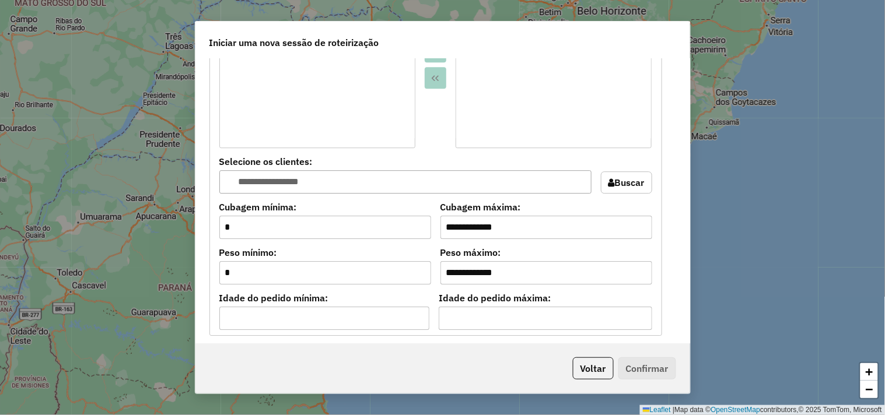
scroll to position [1036, 0]
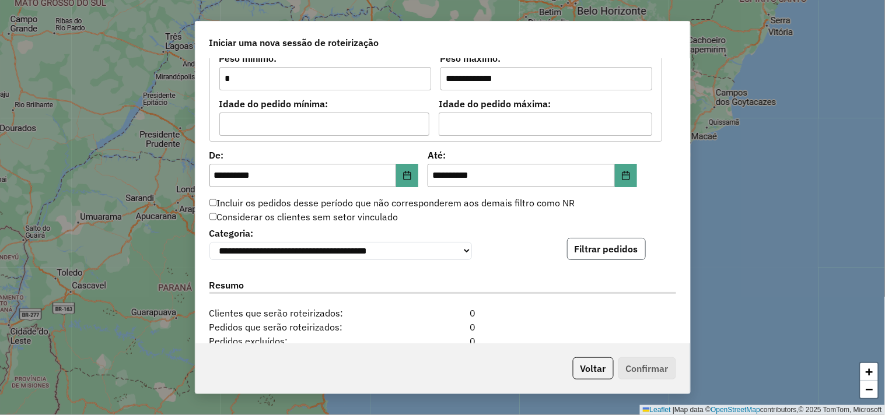
click at [593, 254] on button "Filtrar pedidos" at bounding box center [606, 249] width 79 height 22
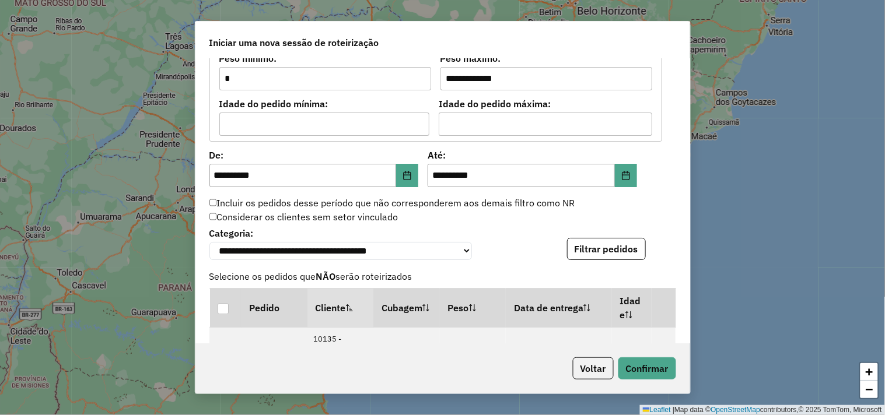
scroll to position [1296, 0]
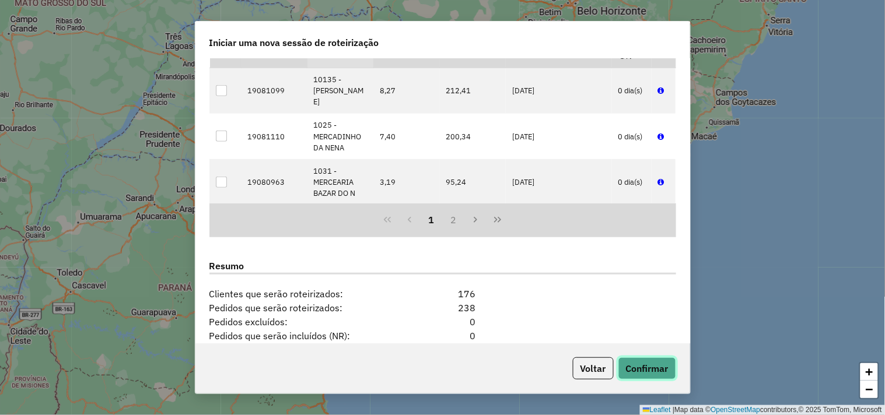
click at [630, 362] on button "Confirmar" at bounding box center [647, 369] width 58 height 22
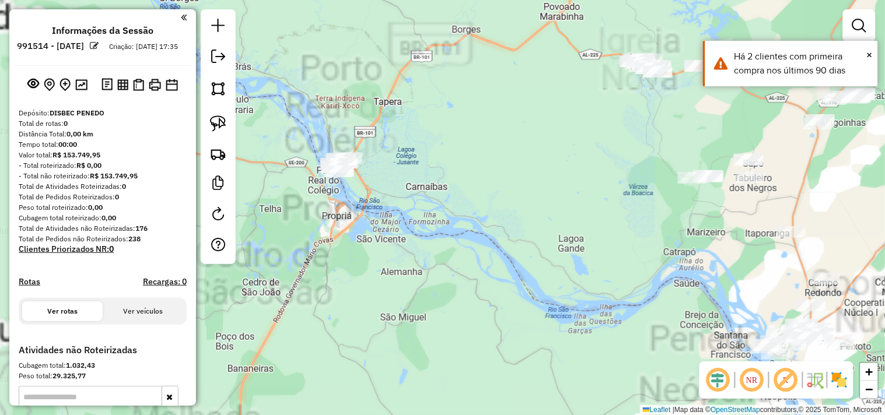
drag, startPoint x: 390, startPoint y: 185, endPoint x: 422, endPoint y: 193, distance: 33.1
click at [422, 193] on div "Janela de atendimento Grade de atendimento Capacidade Transportadoras Veículos …" at bounding box center [442, 207] width 885 height 415
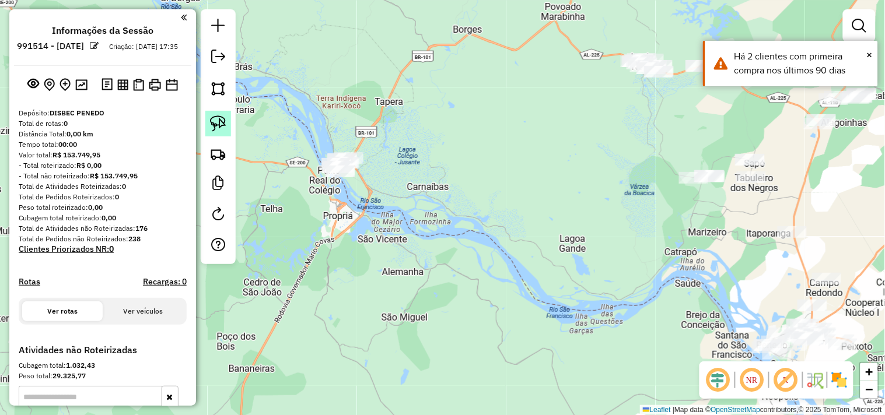
click at [225, 124] on img at bounding box center [218, 123] width 16 height 16
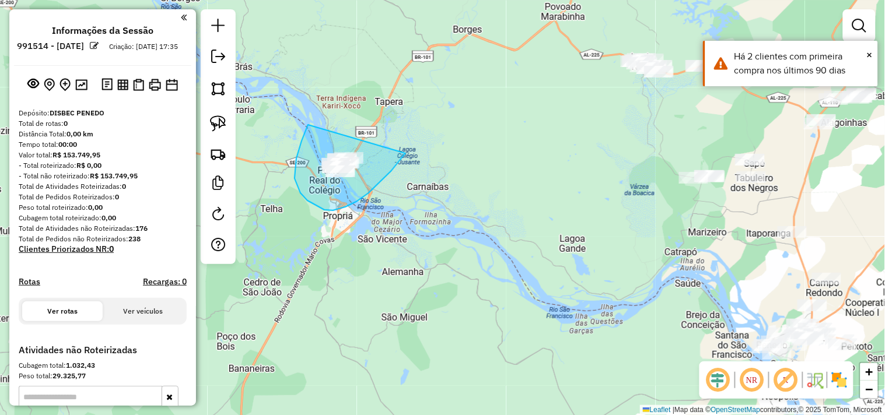
drag, startPoint x: 308, startPoint y: 125, endPoint x: 410, endPoint y: 142, distance: 103.6
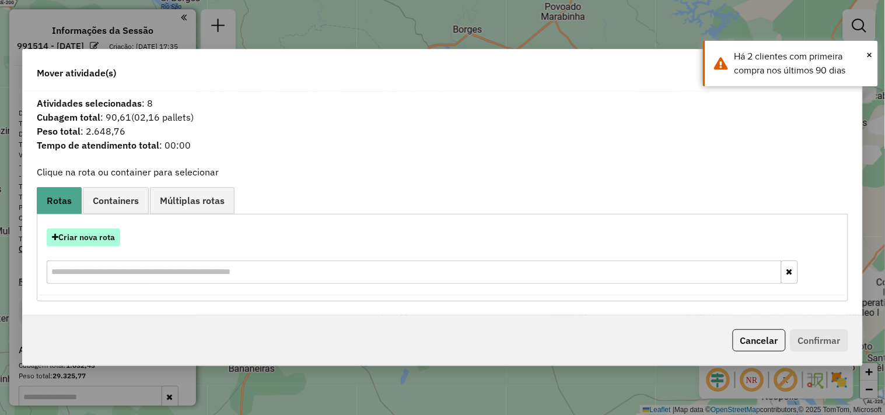
click at [101, 238] on button "Criar nova rota" at bounding box center [83, 238] width 73 height 18
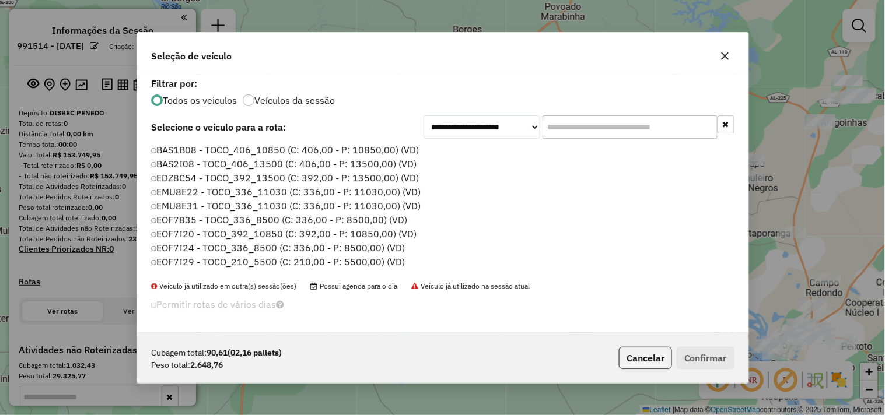
scroll to position [6, 3]
click at [586, 136] on input "text" at bounding box center [629, 126] width 175 height 23
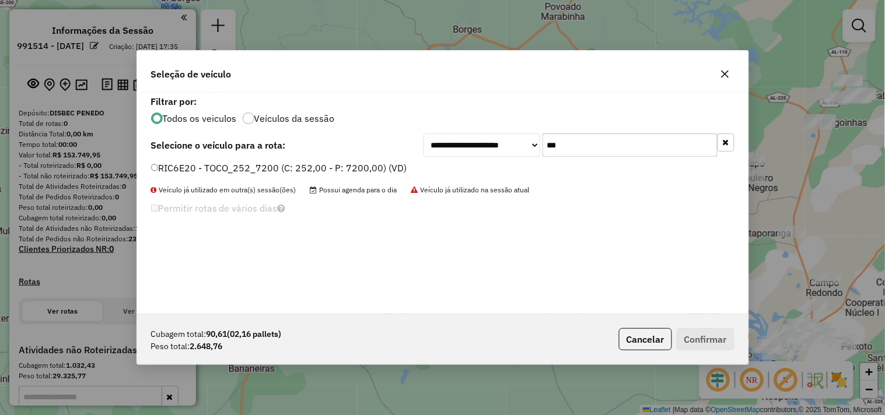
type input "***"
click at [370, 169] on label "RIC6E20 - TOCO_252_7200 (C: 252,00 - P: 7200,00) (VD)" at bounding box center [279, 168] width 256 height 14
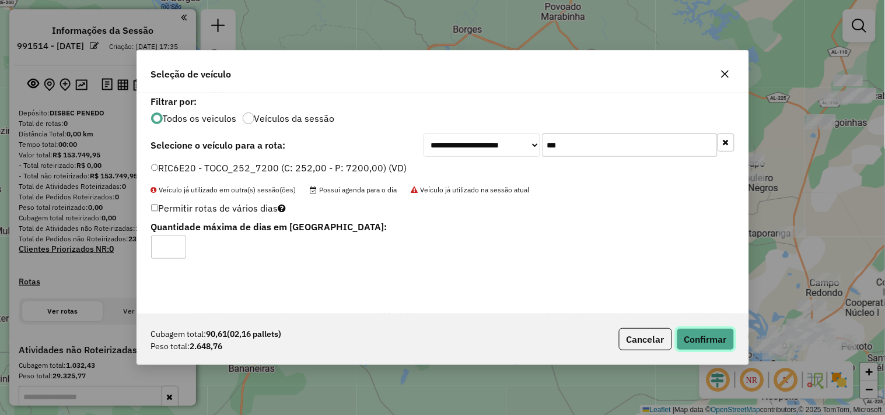
click at [698, 337] on button "Confirmar" at bounding box center [706, 339] width 58 height 22
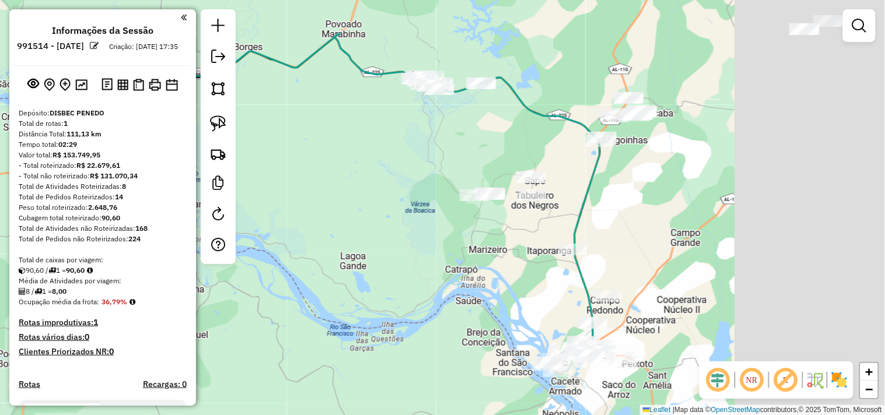
drag, startPoint x: 642, startPoint y: 241, endPoint x: 426, endPoint y: 257, distance: 216.9
click at [414, 258] on div "Janela de atendimento Grade de atendimento Capacidade Transportadoras Veículos …" at bounding box center [442, 207] width 885 height 415
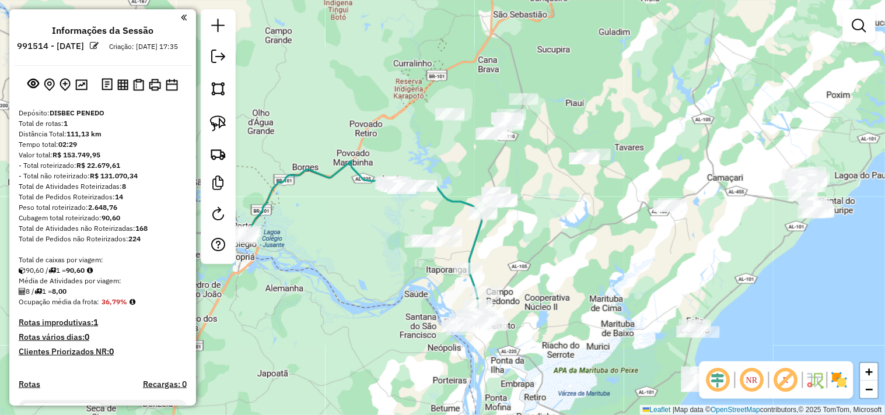
drag, startPoint x: 695, startPoint y: 206, endPoint x: 559, endPoint y: 244, distance: 141.1
click at [559, 244] on div "Janela de atendimento Grade de atendimento Capacidade Transportadoras Veículos …" at bounding box center [442, 207] width 885 height 415
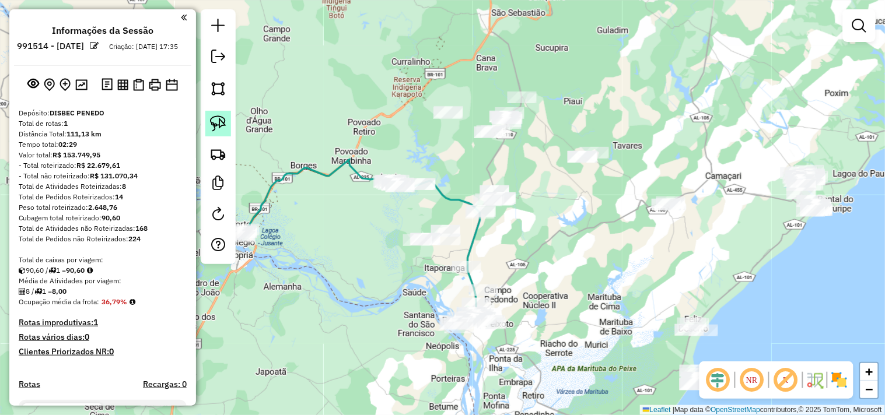
click at [222, 129] on img at bounding box center [218, 123] width 16 height 16
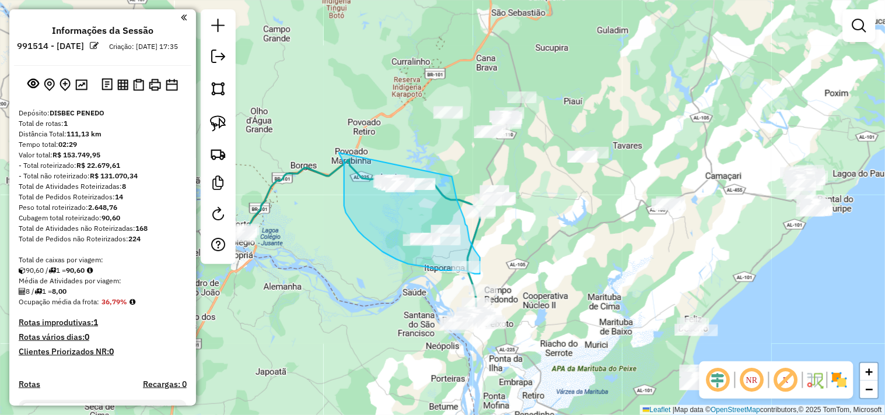
drag, startPoint x: 343, startPoint y: 160, endPoint x: 451, endPoint y: 159, distance: 108.5
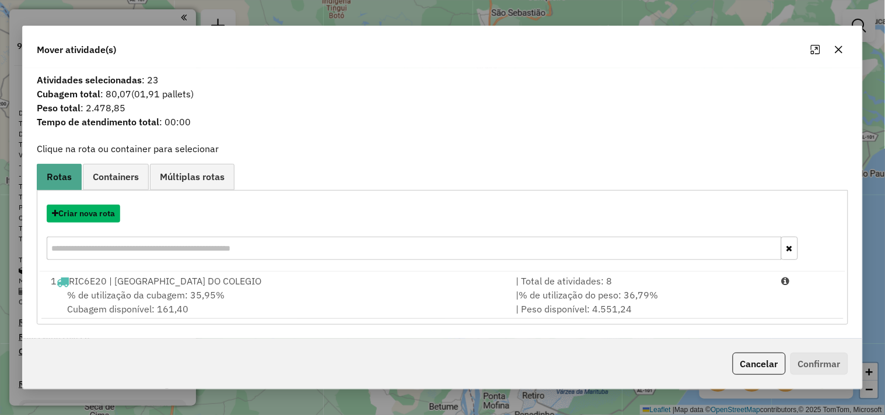
click at [96, 216] on button "Criar nova rota" at bounding box center [83, 214] width 73 height 18
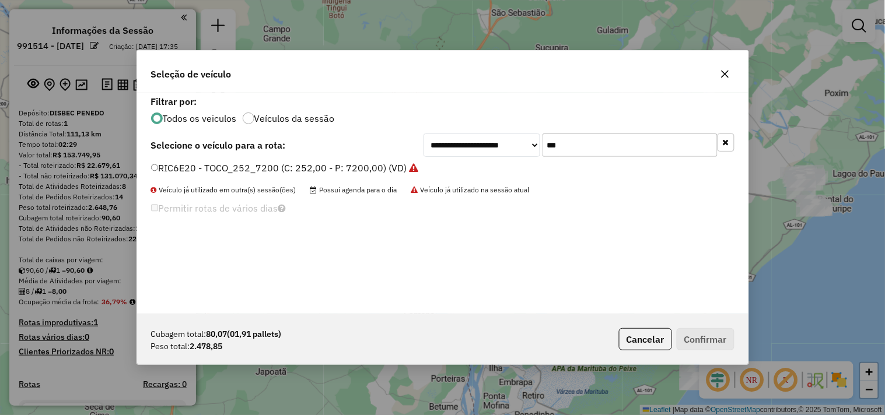
click at [591, 143] on input "***" at bounding box center [629, 145] width 175 height 23
type input "***"
click at [381, 164] on label "SAT3G00 - TOCO_252_7000 (C: 252,00 - P: 7000,00) (VD)" at bounding box center [280, 168] width 258 height 14
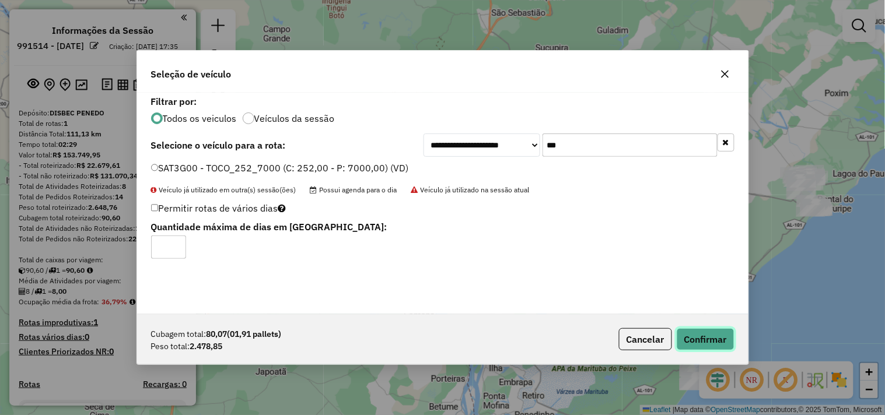
click at [718, 346] on button "Confirmar" at bounding box center [706, 339] width 58 height 22
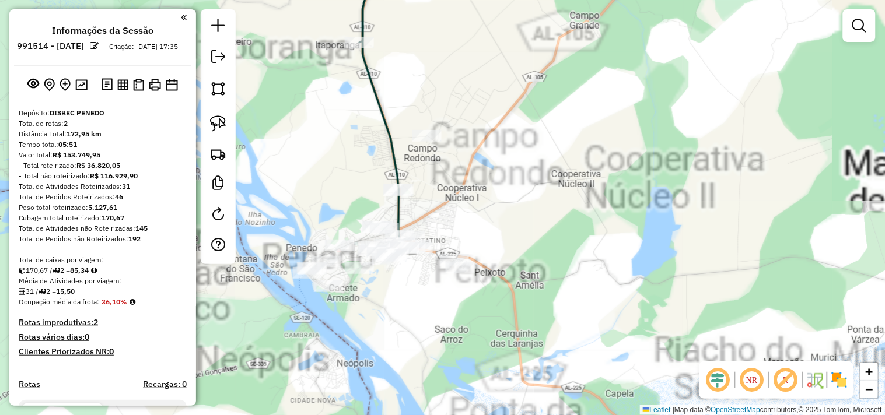
drag, startPoint x: 468, startPoint y: 323, endPoint x: 493, endPoint y: 329, distance: 25.3
click at [493, 329] on div "Janela de atendimento Grade de atendimento Capacidade Transportadoras Veículos …" at bounding box center [442, 207] width 885 height 415
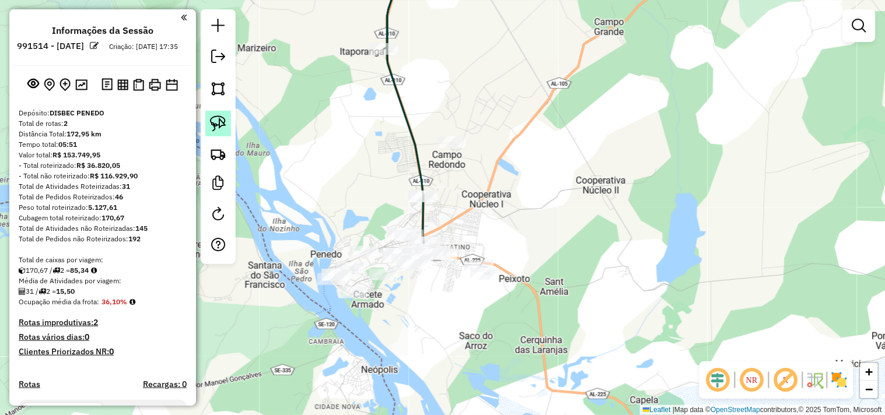
click at [219, 127] on img at bounding box center [218, 123] width 16 height 16
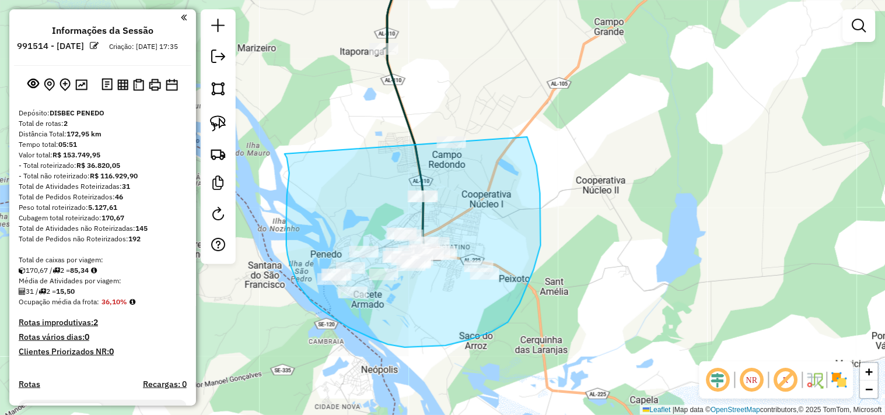
drag, startPoint x: 287, startPoint y: 158, endPoint x: 511, endPoint y: 103, distance: 231.1
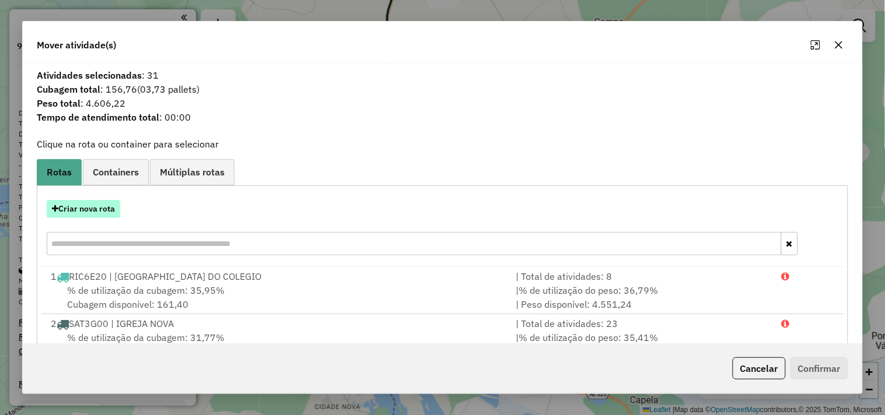
click at [101, 212] on button "Criar nova rota" at bounding box center [83, 209] width 73 height 18
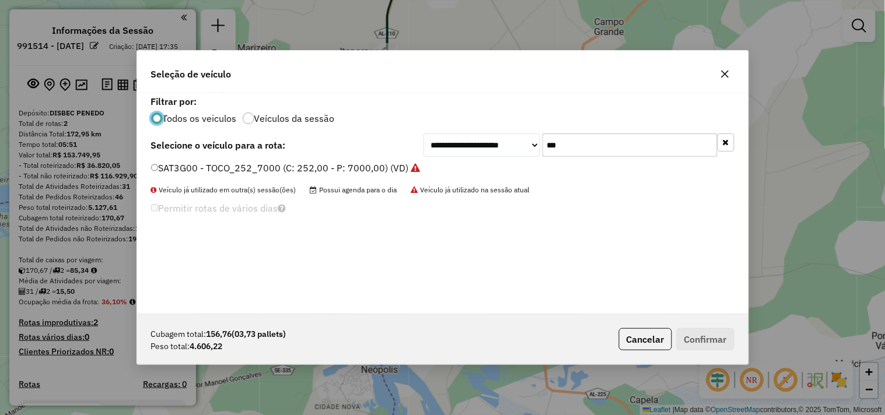
click at [566, 142] on input "***" at bounding box center [629, 145] width 175 height 23
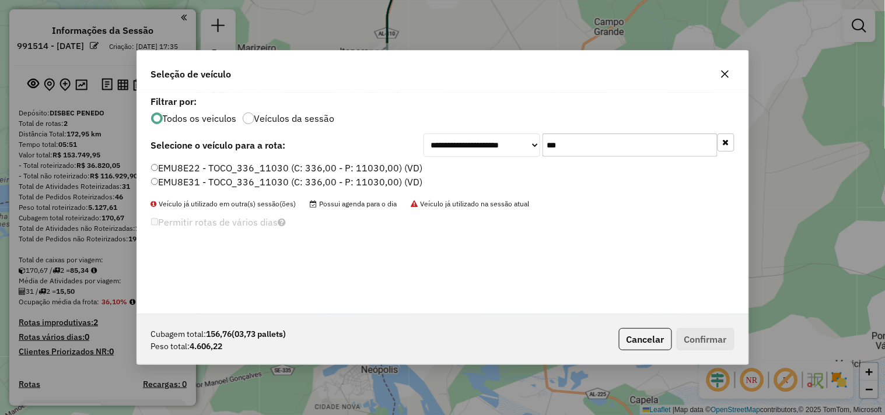
type input "***"
click at [232, 162] on label "EMU8E22 - TOCO_336_11030 (C: 336,00 - P: 11030,00) (VD)" at bounding box center [287, 168] width 272 height 14
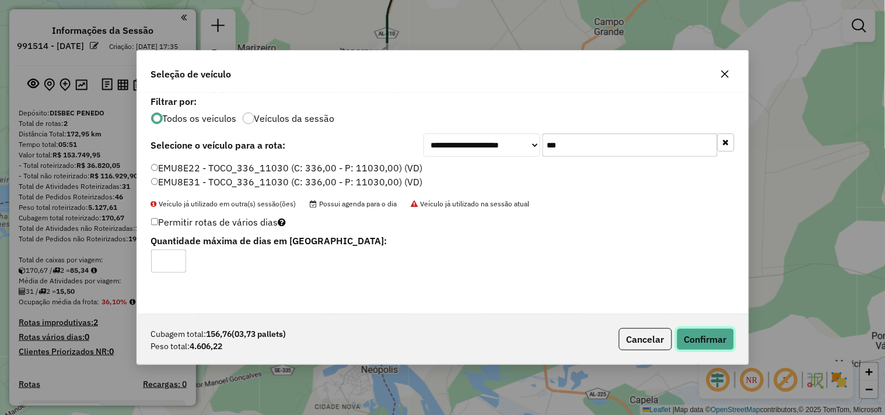
click at [697, 331] on button "Confirmar" at bounding box center [706, 339] width 58 height 22
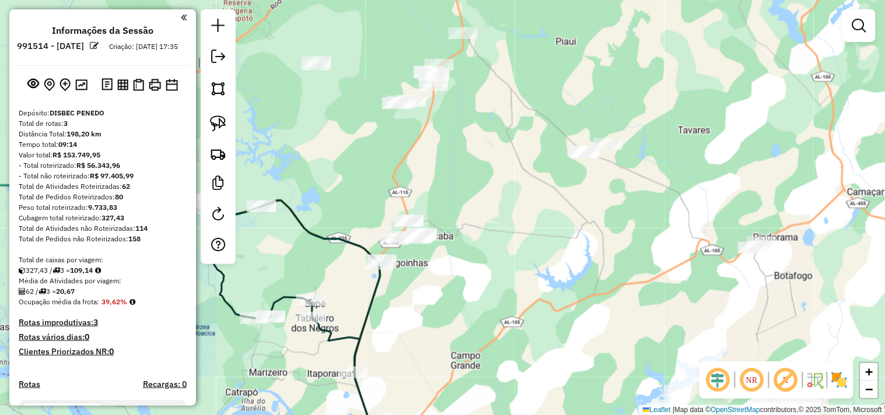
drag, startPoint x: 577, startPoint y: 220, endPoint x: 524, endPoint y: 423, distance: 210.5
click at [524, 415] on html "Aguarde... Pop-up bloqueado! Seu navegador bloqueou automáticamente a abertura …" at bounding box center [442, 207] width 885 height 415
click at [215, 111] on link at bounding box center [218, 124] width 26 height 26
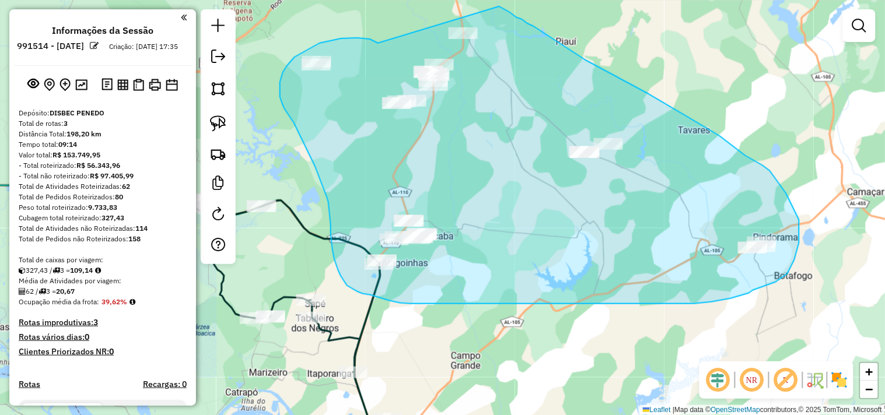
drag, startPoint x: 375, startPoint y: 42, endPoint x: 497, endPoint y: 5, distance: 127.5
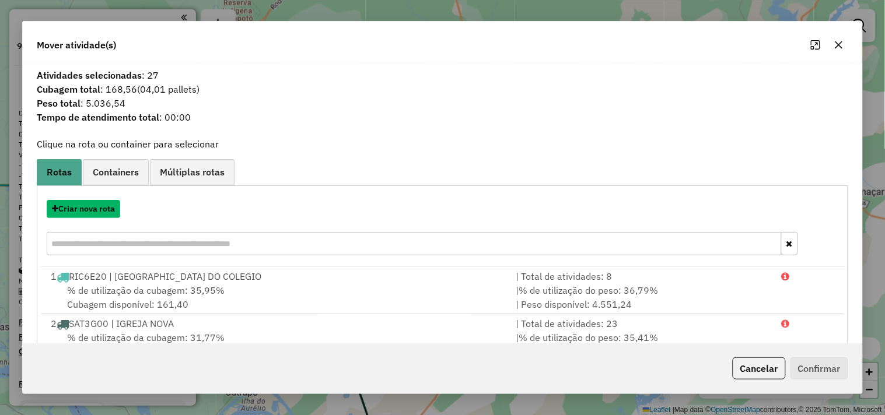
click at [101, 206] on button "Criar nova rota" at bounding box center [83, 209] width 73 height 18
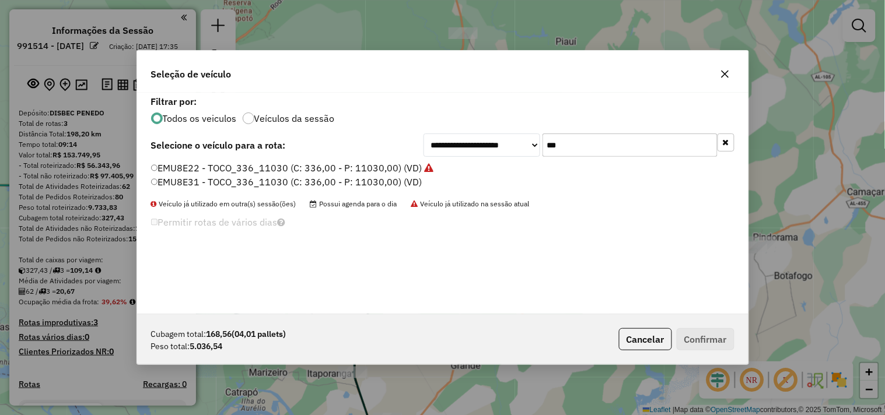
click at [618, 147] on input "***" at bounding box center [629, 145] width 175 height 23
type input "***"
click at [287, 166] on label "FLU4I54 - TOCO_336_10920 (C: 336,00 - P: 10920,00) (VD)" at bounding box center [284, 168] width 267 height 14
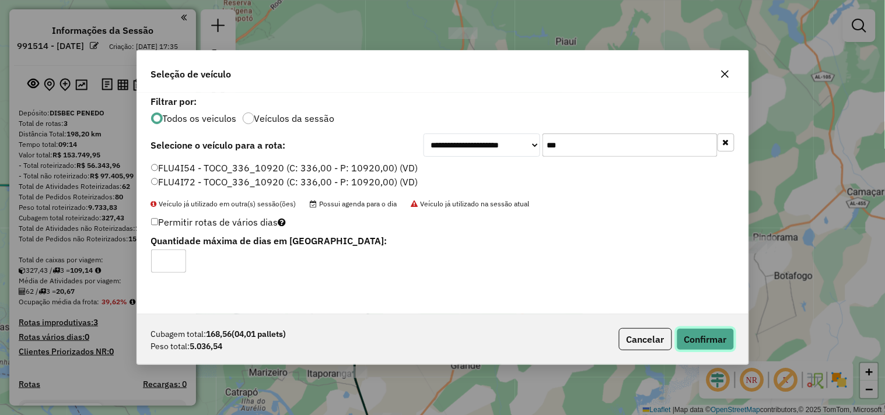
click at [700, 339] on button "Confirmar" at bounding box center [706, 339] width 58 height 22
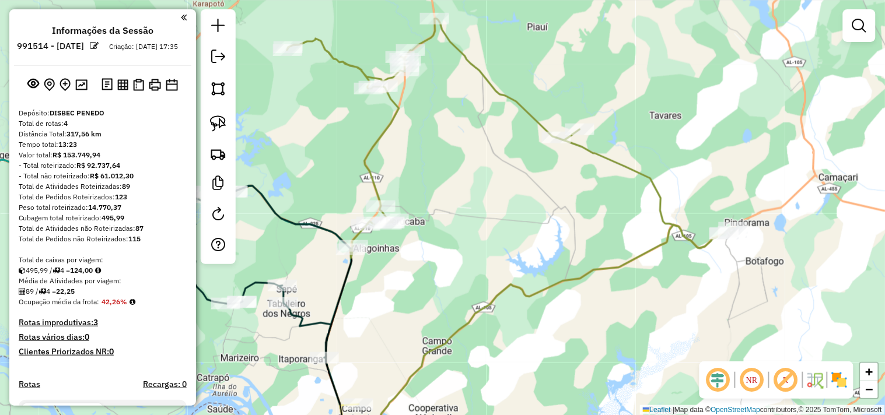
drag, startPoint x: 579, startPoint y: 355, endPoint x: 486, endPoint y: 277, distance: 121.3
click at [496, 285] on div "Janela de atendimento Grade de atendimento Capacidade Transportadoras Veículos …" at bounding box center [442, 207] width 885 height 415
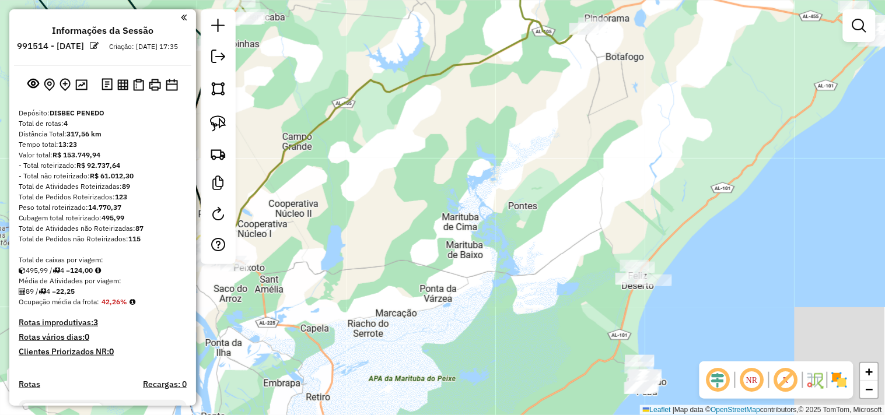
drag, startPoint x: 556, startPoint y: 325, endPoint x: 499, endPoint y: 188, distance: 147.7
click at [499, 189] on div "Janela de atendimento Grade de atendimento Capacidade Transportadoras Veículos …" at bounding box center [442, 207] width 885 height 415
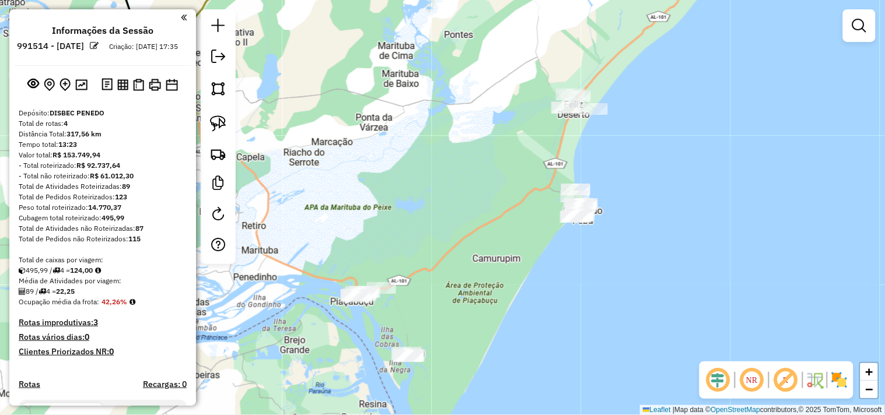
drag, startPoint x: 560, startPoint y: 289, endPoint x: 497, endPoint y: 118, distance: 182.7
click at [497, 118] on div "Janela de atendimento Grade de atendimento Capacidade Transportadoras Veículos …" at bounding box center [442, 207] width 885 height 415
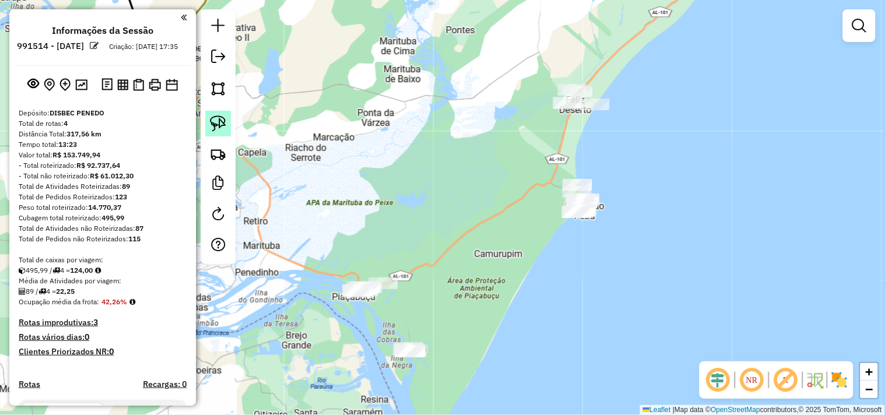
click at [224, 125] on img at bounding box center [218, 123] width 16 height 16
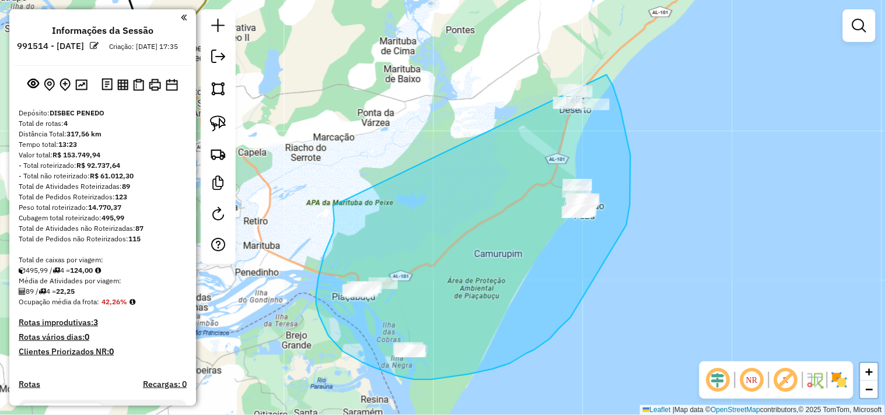
drag, startPoint x: 334, startPoint y: 219, endPoint x: 576, endPoint y: 48, distance: 295.8
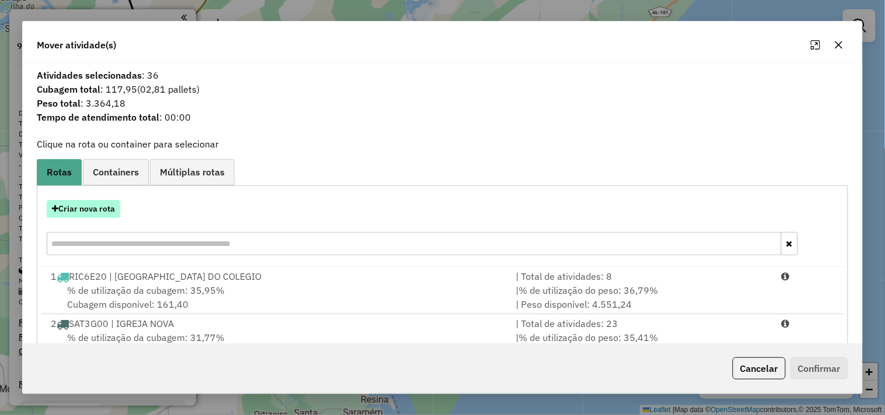
click at [84, 206] on button "Criar nova rota" at bounding box center [83, 209] width 73 height 18
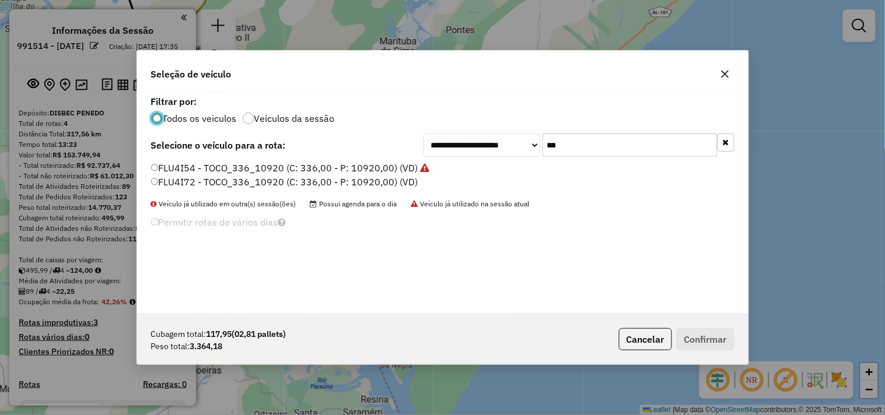
click at [612, 149] on input "***" at bounding box center [629, 145] width 175 height 23
type input "***"
click at [224, 181] on label "TNK1C80 - TOCO_336_8500 (C: 336,00 - P: 8500,00) (VD)" at bounding box center [280, 182] width 259 height 14
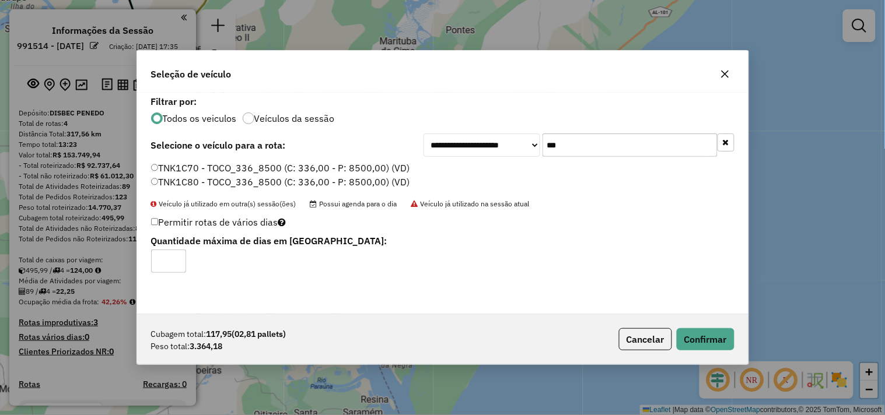
click at [237, 170] on label "TNK1C70 - TOCO_336_8500 (C: 336,00 - P: 8500,00) (VD)" at bounding box center [280, 168] width 259 height 14
click at [697, 340] on button "Confirmar" at bounding box center [706, 339] width 58 height 22
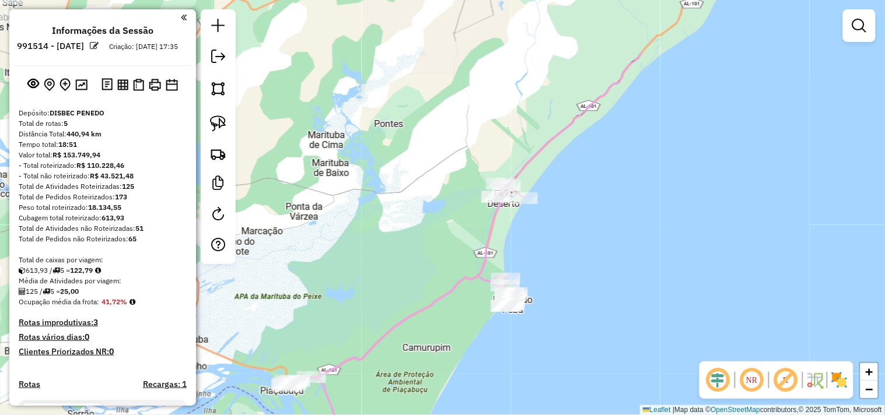
drag, startPoint x: 634, startPoint y: 164, endPoint x: 534, endPoint y: 260, distance: 138.6
click at [512, 318] on div "Janela de atendimento Grade de atendimento Capacidade Transportadoras Veículos …" at bounding box center [442, 207] width 885 height 415
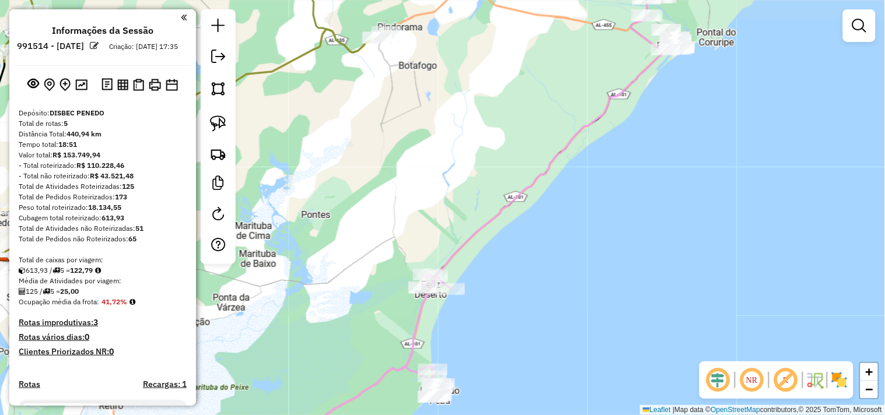
drag, startPoint x: 637, startPoint y: 153, endPoint x: 474, endPoint y: 344, distance: 251.5
click at [476, 344] on div "Janela de atendimento Grade de atendimento Capacidade Transportadoras Veículos …" at bounding box center [442, 207] width 885 height 415
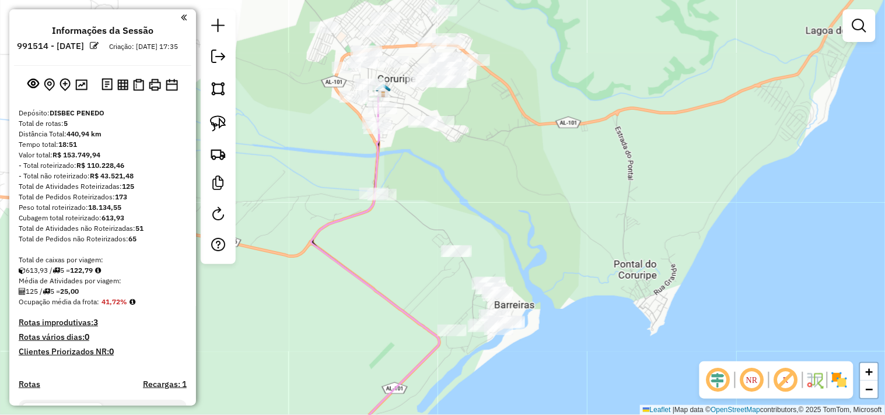
drag, startPoint x: 535, startPoint y: 216, endPoint x: 451, endPoint y: 177, distance: 93.4
click at [451, 177] on div "Janela de atendimento Grade de atendimento Capacidade Transportadoras Veículos …" at bounding box center [442, 207] width 885 height 415
click at [222, 128] on img at bounding box center [218, 123] width 16 height 16
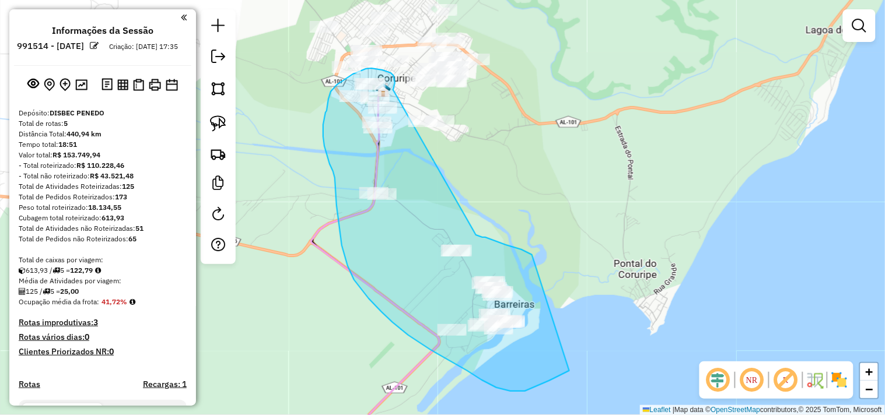
drag, startPoint x: 395, startPoint y: 83, endPoint x: 476, endPoint y: 235, distance: 172.5
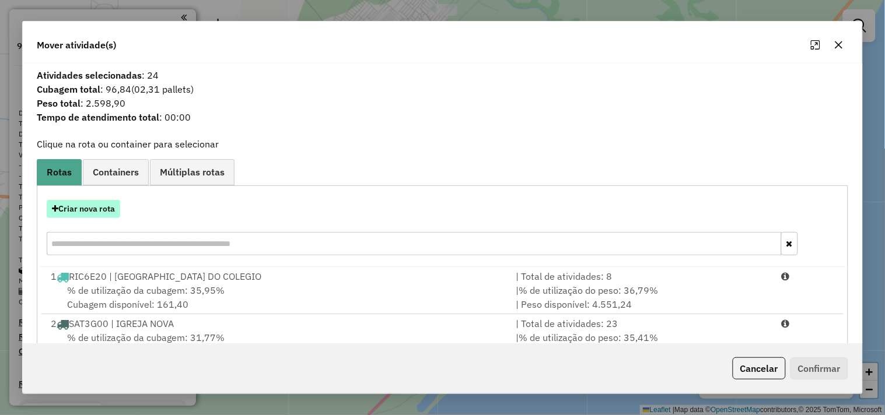
click at [97, 216] on button "Criar nova rota" at bounding box center [83, 209] width 73 height 18
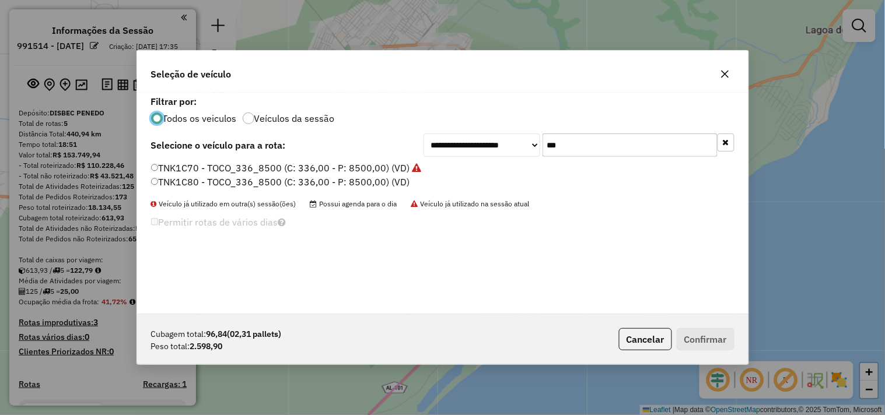
click at [568, 140] on input "***" at bounding box center [629, 145] width 175 height 23
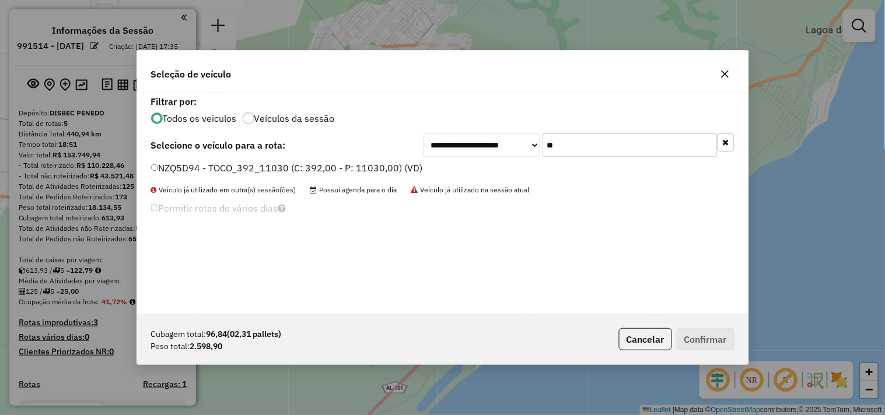
type input "**"
click at [377, 170] on label "NZQ5D94 - TOCO_392_11030 (C: 392,00 - P: 11030,00) (VD)" at bounding box center [287, 168] width 272 height 14
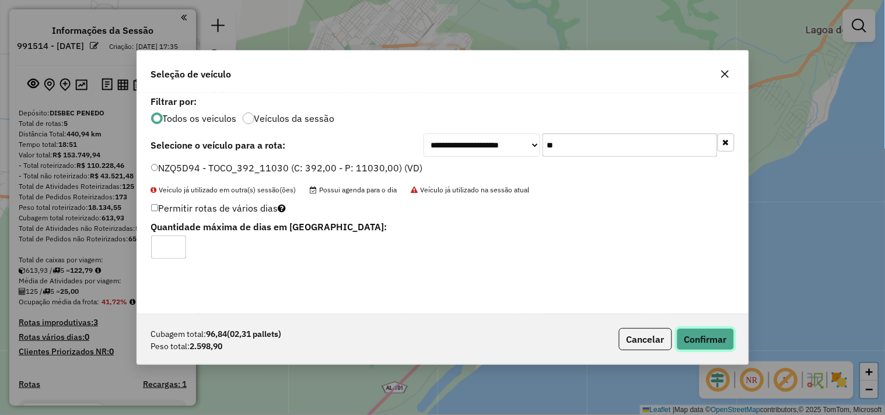
click at [712, 341] on button "Confirmar" at bounding box center [706, 339] width 58 height 22
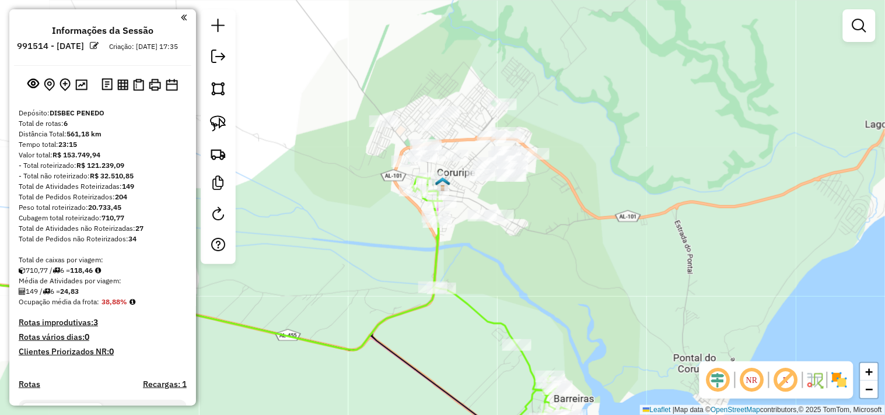
drag, startPoint x: 500, startPoint y: 283, endPoint x: 502, endPoint y: 304, distance: 21.1
click at [514, 313] on div "Janela de atendimento Grade de atendimento Capacidade Transportadoras Veículos …" at bounding box center [442, 207] width 885 height 415
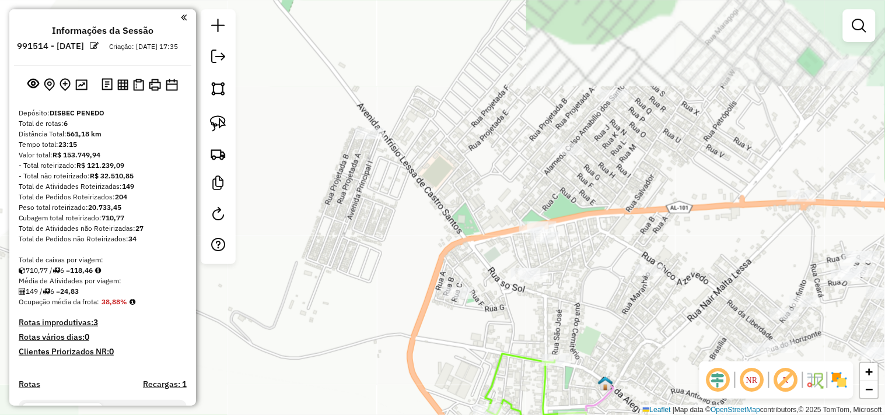
drag, startPoint x: 429, startPoint y: 199, endPoint x: 475, endPoint y: 220, distance: 50.1
click at [475, 220] on div "Janela de atendimento Grade de atendimento Capacidade Transportadoras Veículos …" at bounding box center [442, 207] width 885 height 415
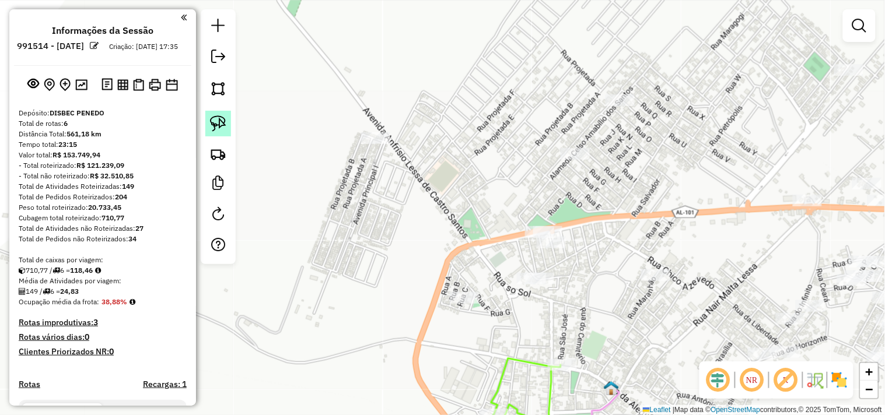
click at [213, 125] on img at bounding box center [218, 123] width 16 height 16
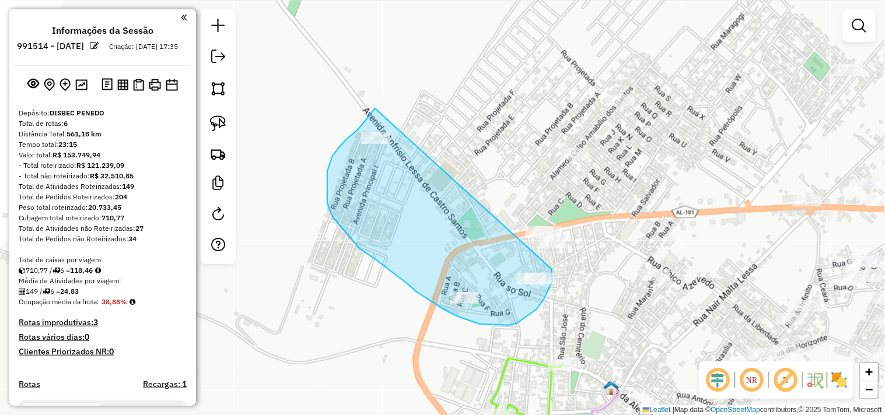
drag, startPoint x: 375, startPoint y: 108, endPoint x: 552, endPoint y: 269, distance: 239.0
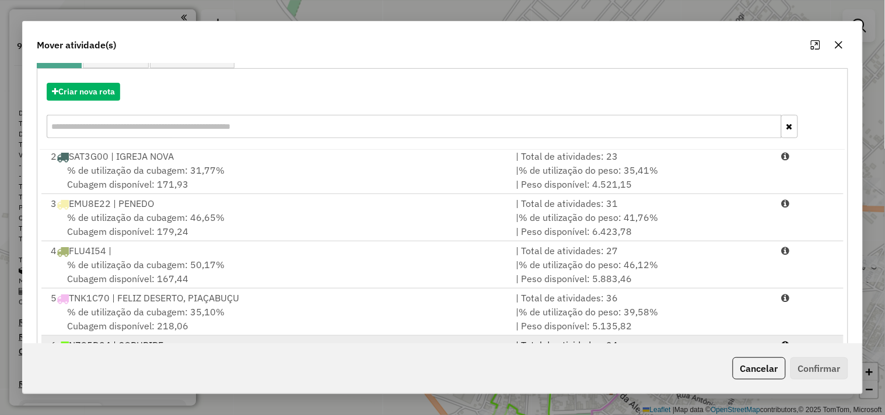
scroll to position [176, 0]
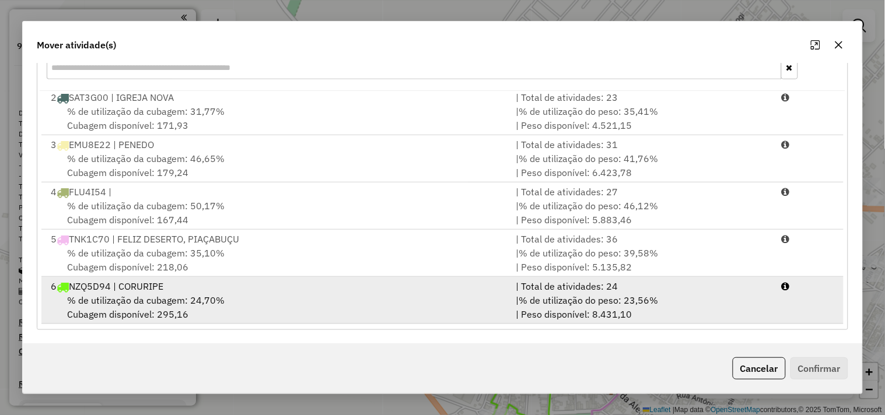
click at [230, 290] on div "6 NZQ5D94 | CORURIPE" at bounding box center [276, 286] width 465 height 14
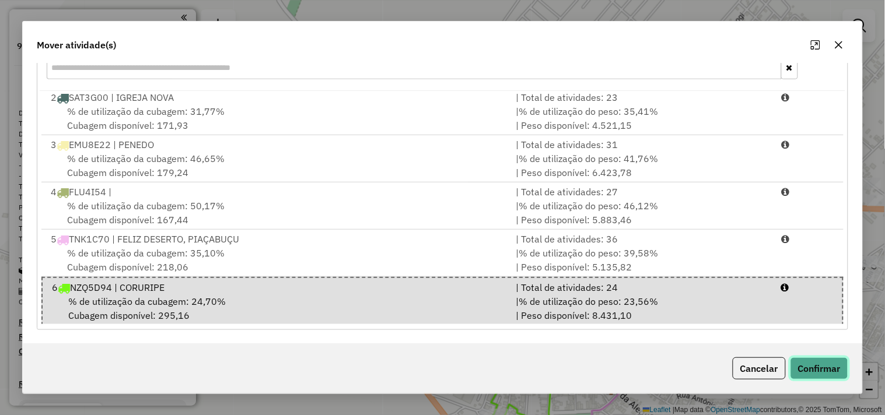
click at [812, 369] on button "Confirmar" at bounding box center [819, 369] width 58 height 22
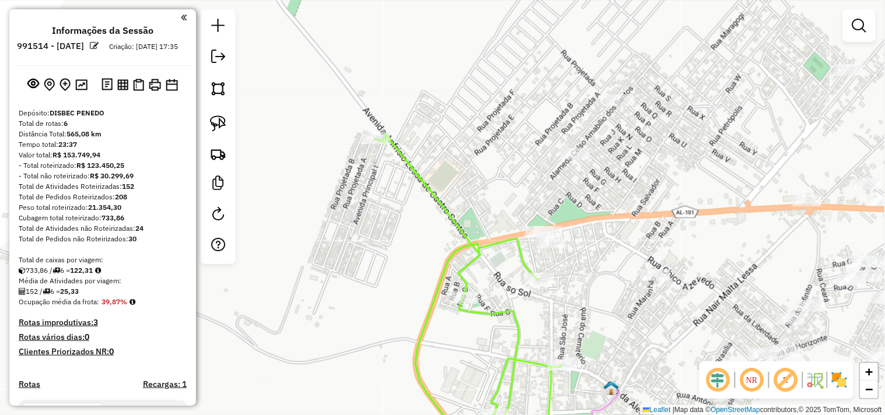
scroll to position [0, 0]
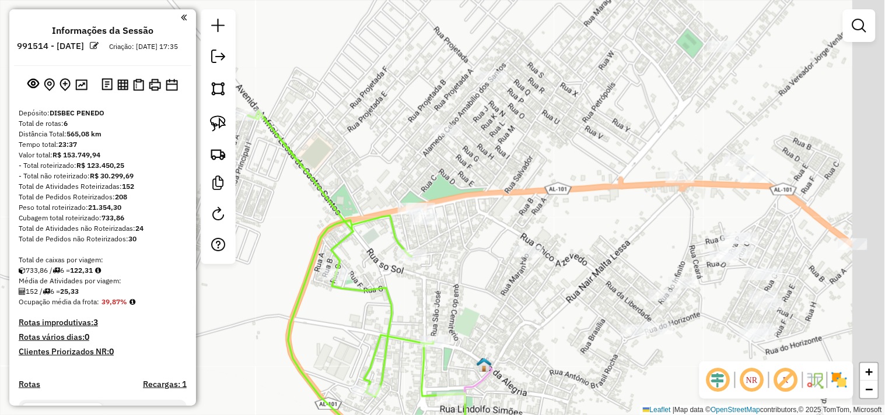
drag, startPoint x: 611, startPoint y: 281, endPoint x: 365, endPoint y: 213, distance: 255.8
click at [365, 213] on div "Janela de atendimento Grade de atendimento Capacidade Transportadoras Veículos …" at bounding box center [442, 207] width 885 height 415
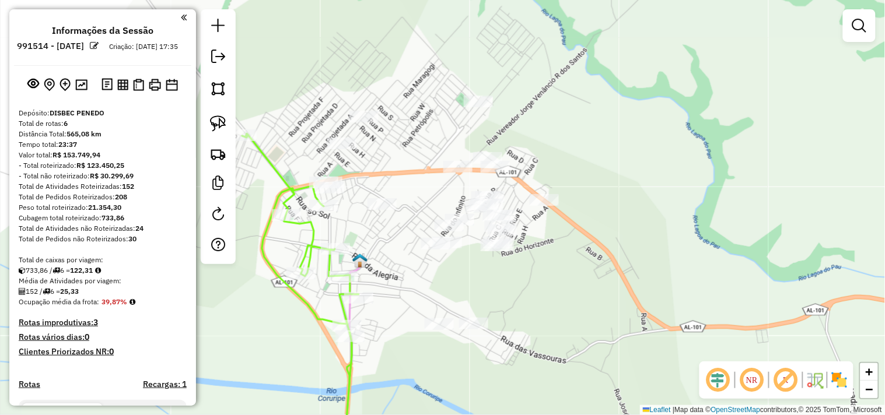
drag, startPoint x: 433, startPoint y: 279, endPoint x: 439, endPoint y: 285, distance: 8.2
click at [439, 285] on div "Janela de atendimento Grade de atendimento Capacidade Transportadoras Veículos …" at bounding box center [442, 207] width 885 height 415
click at [206, 127] on link at bounding box center [218, 124] width 26 height 26
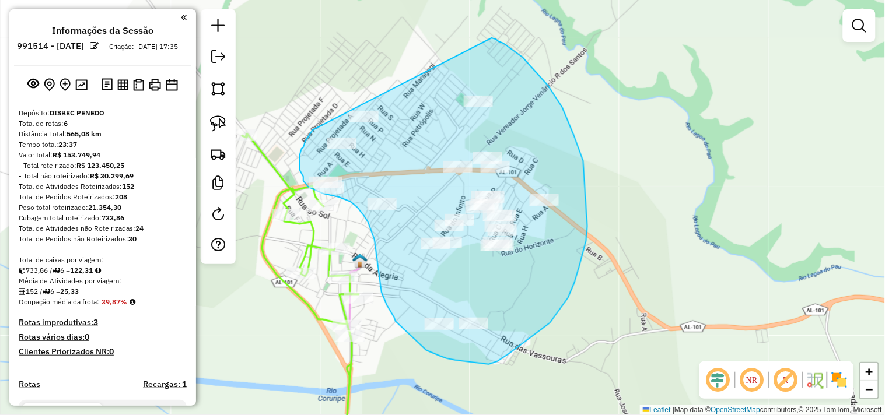
drag, startPoint x: 313, startPoint y: 130, endPoint x: 492, endPoint y: 38, distance: 201.4
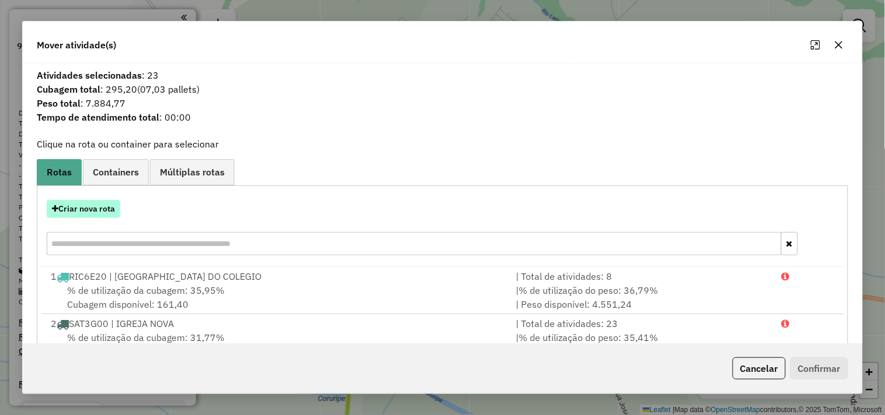
click at [103, 211] on button "Criar nova rota" at bounding box center [83, 209] width 73 height 18
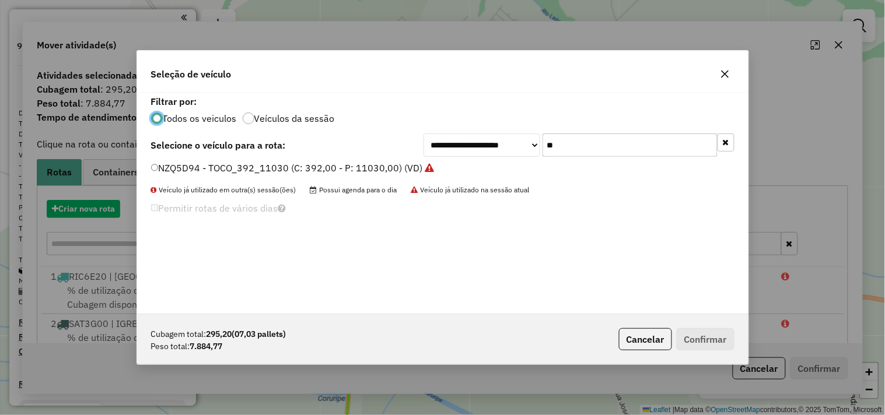
scroll to position [6, 3]
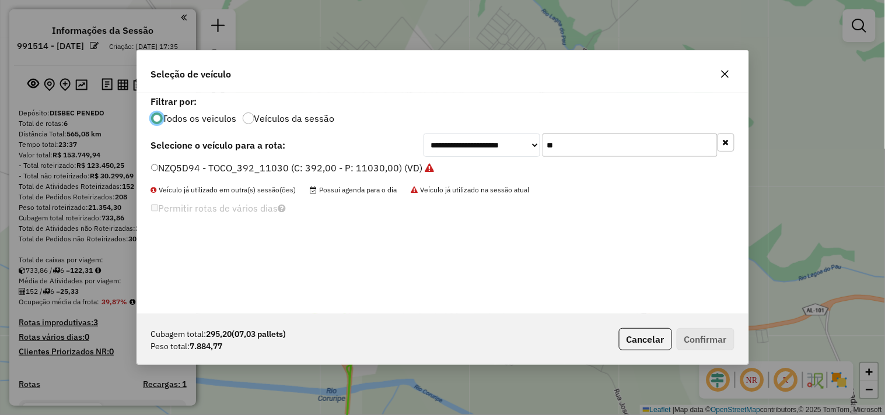
drag, startPoint x: 605, startPoint y: 156, endPoint x: 600, endPoint y: 153, distance: 6.0
click at [605, 156] on input "**" at bounding box center [629, 145] width 175 height 23
click at [600, 153] on input "**" at bounding box center [629, 145] width 175 height 23
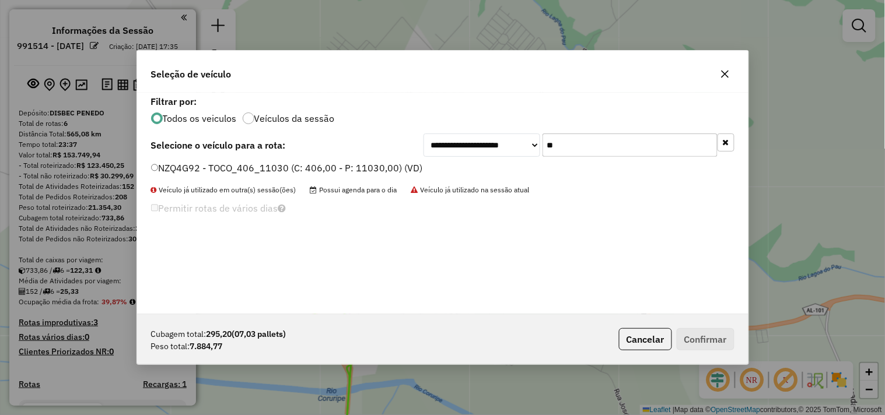
type input "**"
click at [383, 162] on label "NZQ4G92 - TOCO_406_11030 (C: 406,00 - P: 11030,00) (VD)" at bounding box center [287, 168] width 272 height 14
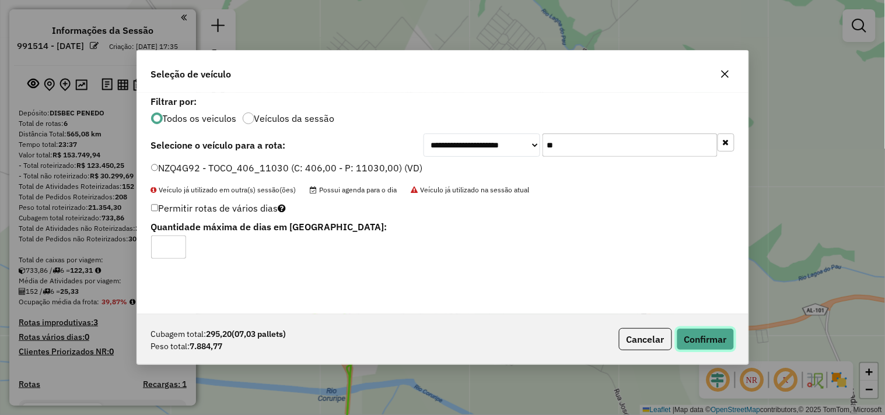
click at [703, 346] on button "Confirmar" at bounding box center [706, 339] width 58 height 22
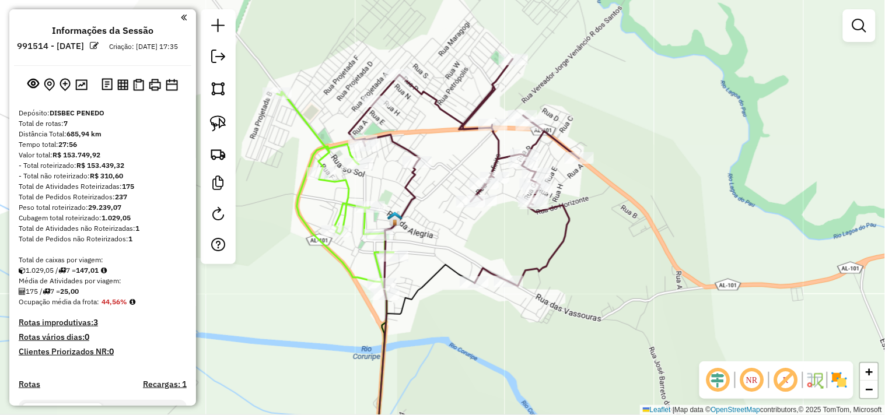
drag, startPoint x: 413, startPoint y: 288, endPoint x: 448, endPoint y: 245, distance: 55.6
click at [448, 245] on div "Janela de atendimento Grade de atendimento Capacidade Transportadoras Veículos …" at bounding box center [442, 207] width 885 height 415
select select "**********"
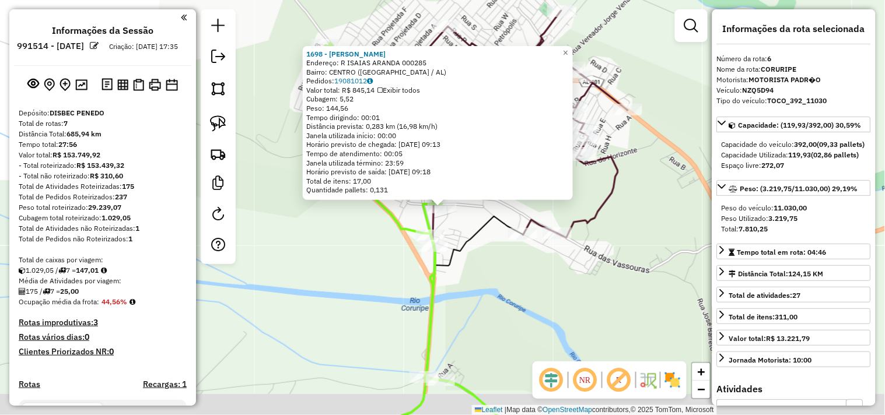
scroll to position [689, 0]
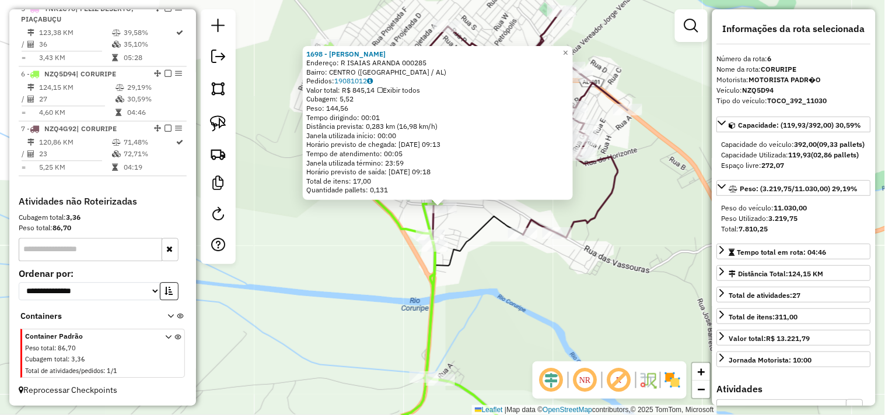
click at [339, 293] on div "1698 - VALERIA RAMOS DA SILVA Endereço: R ISAIAS ARANDA 000285 Bairro: CENTRO (…" at bounding box center [442, 207] width 885 height 415
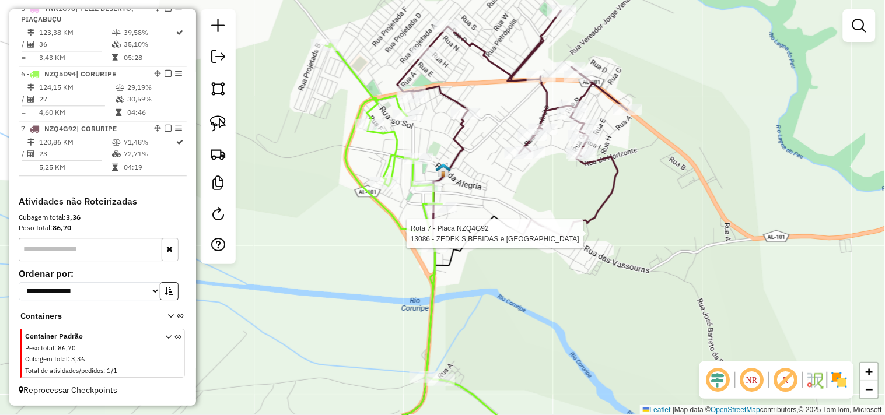
select select "**********"
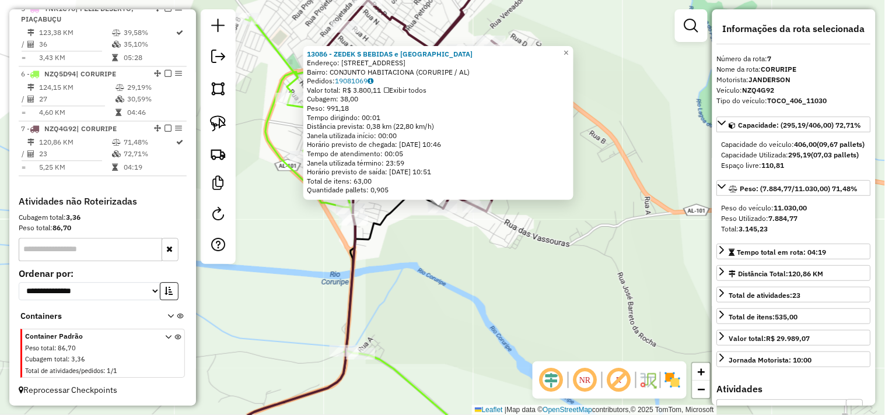
click at [485, 294] on div "13086 - ZEDEK S BEBIDAS e VA Endereço: RUA PERNAMBUCO NOVO 128 Bairro: CONJUNTO…" at bounding box center [442, 207] width 885 height 415
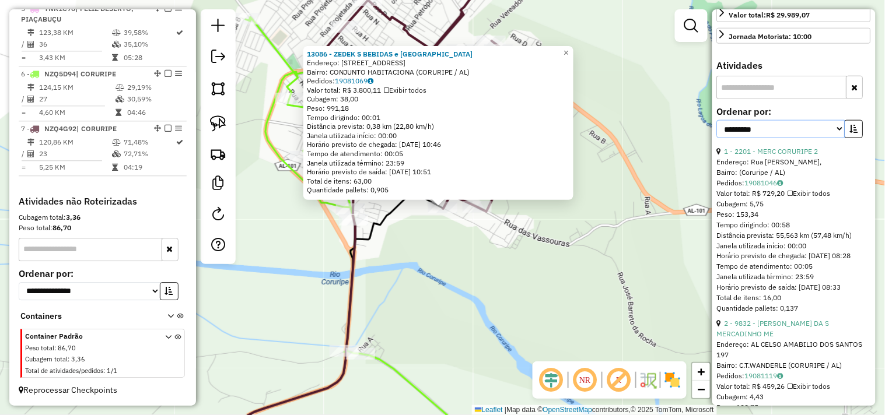
click at [756, 138] on select "**********" at bounding box center [781, 129] width 128 height 18
select select "*********"
click at [717, 138] on select "**********" at bounding box center [781, 129] width 128 height 18
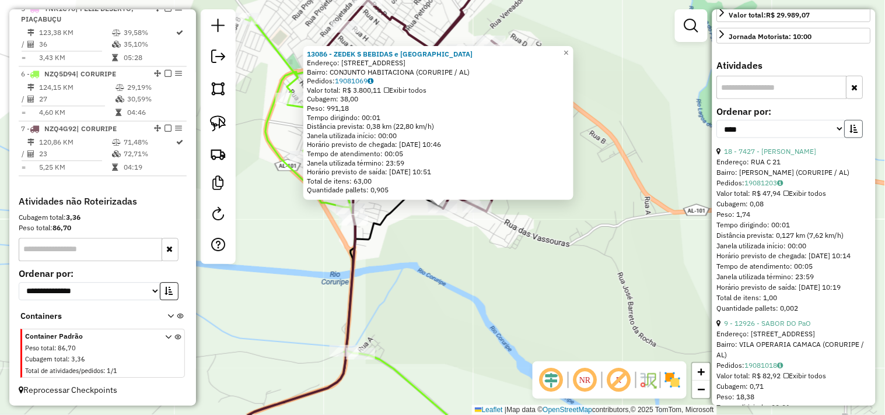
click at [848, 138] on button "button" at bounding box center [854, 129] width 19 height 18
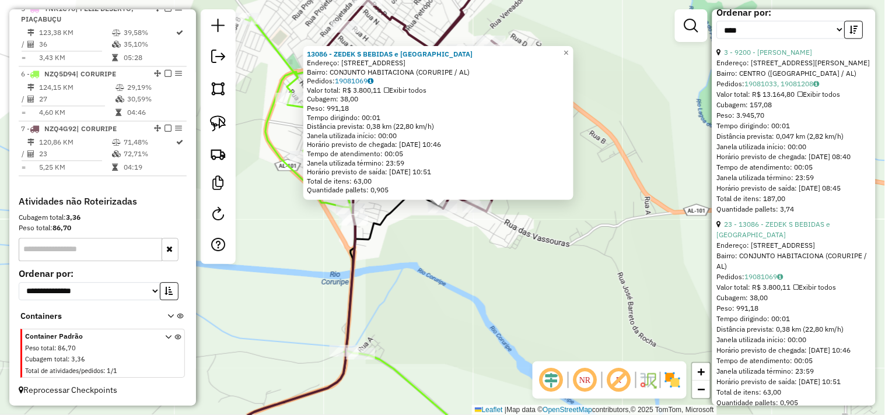
scroll to position [453, 0]
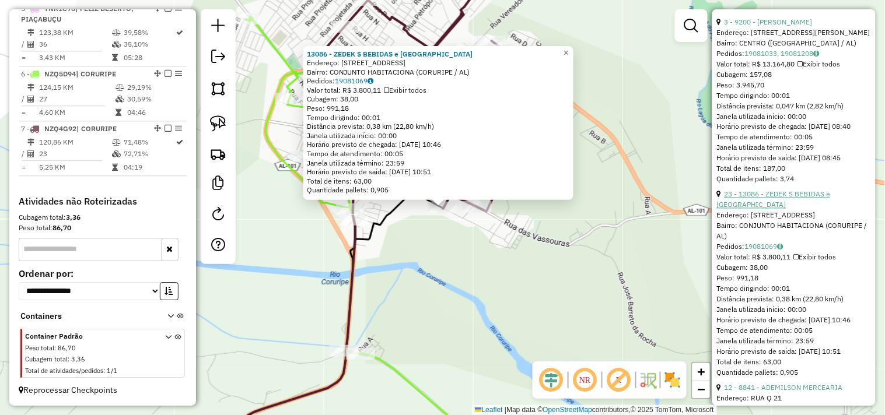
click at [779, 209] on link "23 - 13086 - ZEDEK S BEBIDAS e VA" at bounding box center [774, 199] width 114 height 19
click at [416, 233] on div "13086 - ZEDEK S BEBIDAS e VA Endereço: RUA PERNAMBUCO NOVO 128 Bairro: CONJUNTO…" at bounding box center [442, 207] width 885 height 415
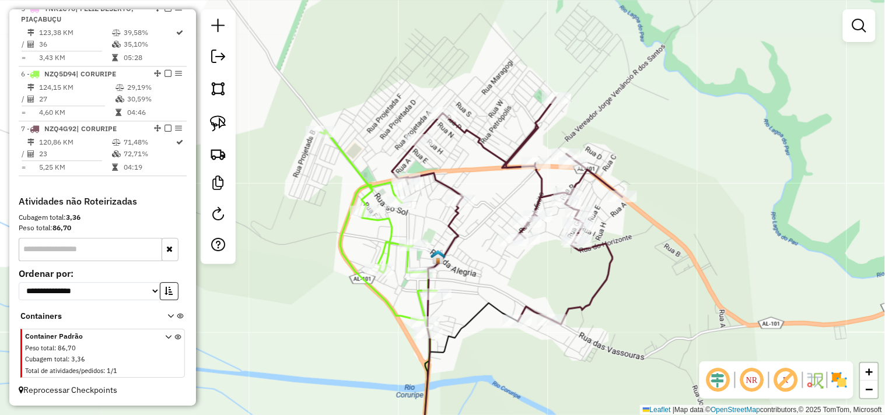
drag, startPoint x: 388, startPoint y: 173, endPoint x: 490, endPoint y: 327, distance: 184.4
click at [490, 327] on div "Janela de atendimento Grade de atendimento Capacidade Transportadoras Veículos …" at bounding box center [442, 207] width 885 height 415
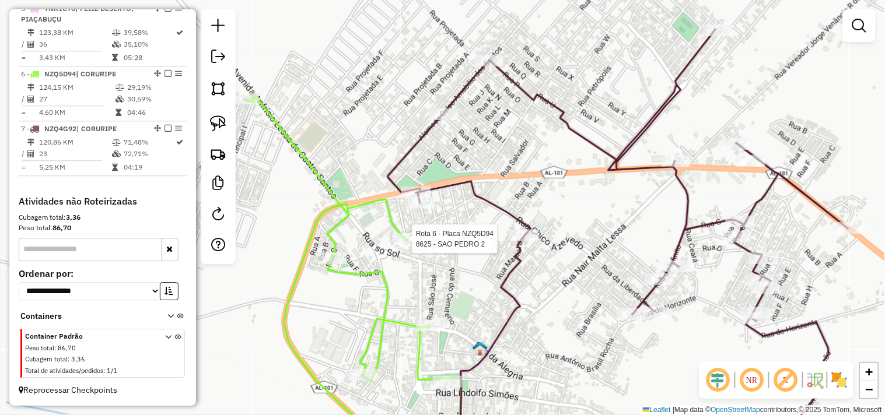
select select "*********"
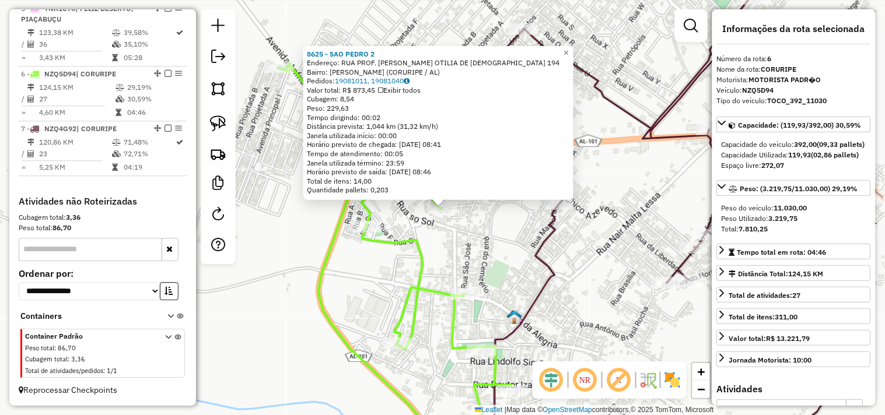
click at [382, 269] on div "8625 - SAO PEDRO 2 Endereço: RUA PROF. MARIA OTILIA DE JESU 194 Bairro: TERCIO …" at bounding box center [442, 207] width 885 height 415
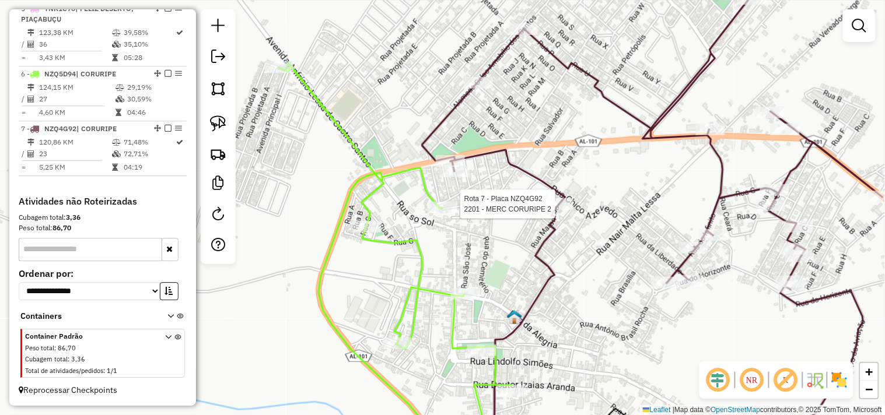
click at [544, 210] on div at bounding box center [558, 204] width 29 height 12
select select "*********"
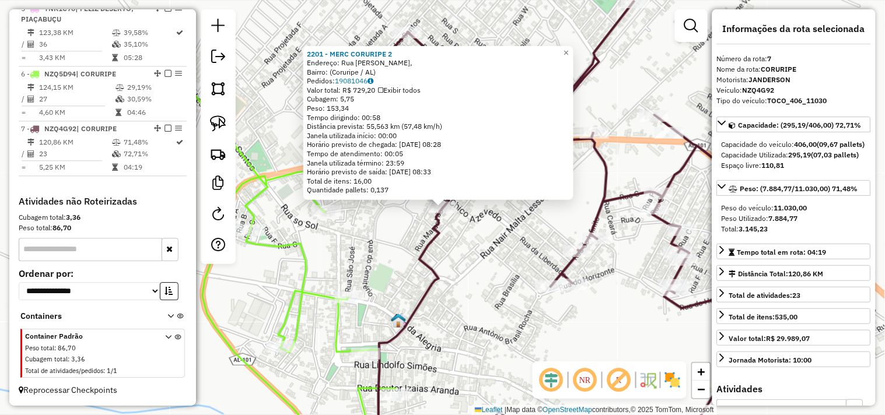
click at [521, 315] on div "2201 - MERC CORURIPE 2 Endereço: Rua Adalmo Luiz Almeida Simões, Bairro: (Corur…" at bounding box center [442, 207] width 885 height 415
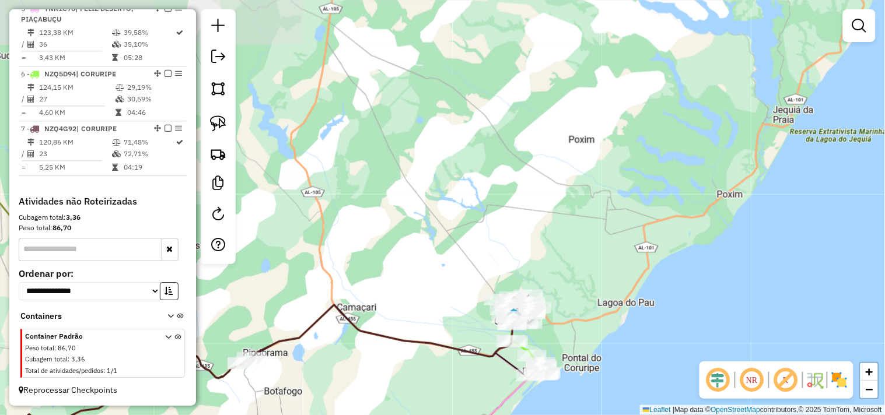
drag, startPoint x: 401, startPoint y: 316, endPoint x: 486, endPoint y: 229, distance: 121.2
click at [469, 244] on div "Rota 6 - Placa NZQ5D94 1698 - VALERIA RAMOS DA SILVA Janela de atendimento Grad…" at bounding box center [442, 207] width 885 height 415
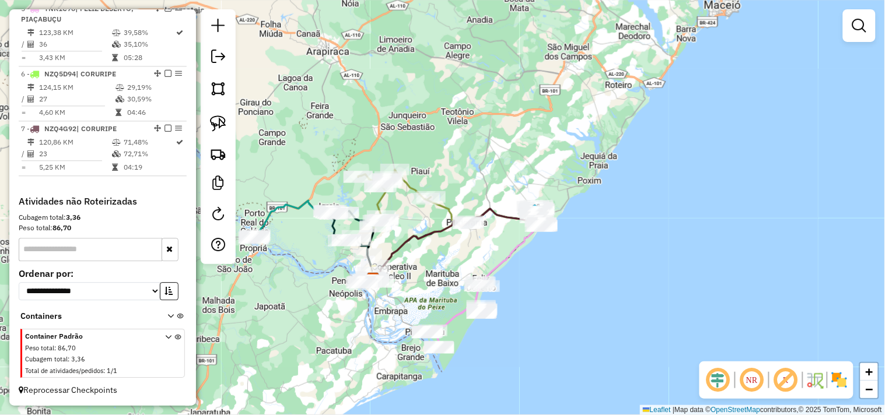
click at [439, 263] on div "Janela de atendimento Grade de atendimento Capacidade Transportadoras Veículos …" at bounding box center [442, 207] width 885 height 415
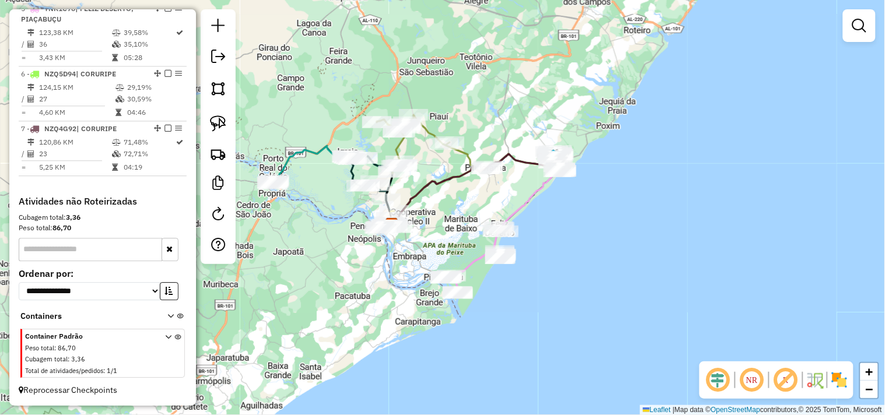
scroll to position [300, 0]
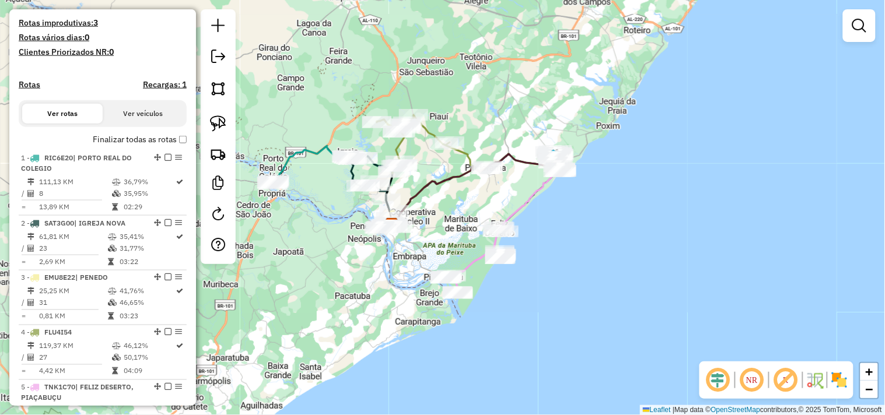
click at [26, 90] on h4 "Rotas" at bounding box center [30, 85] width 22 height 10
select select "*"
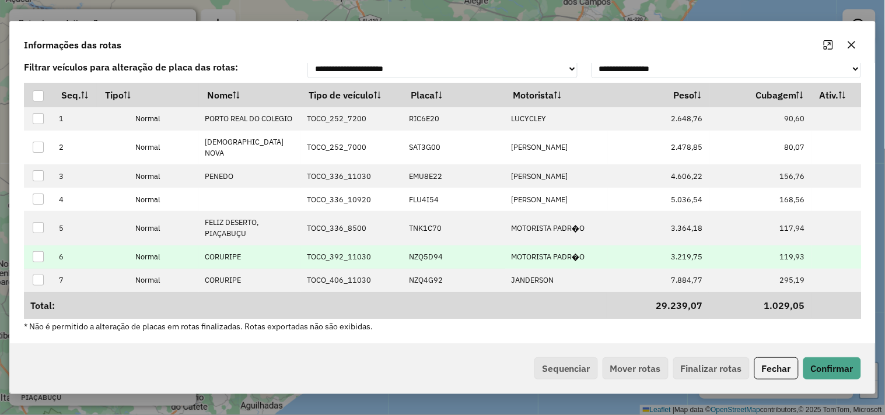
scroll to position [9, 0]
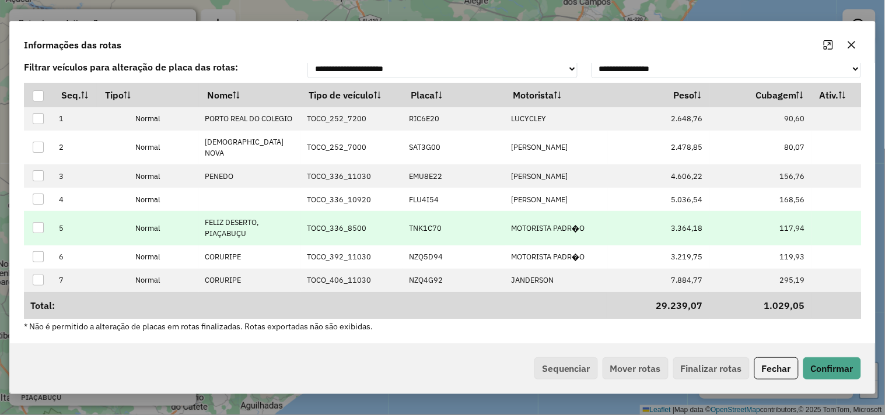
click at [424, 223] on p-celleditor "TNK1C70" at bounding box center [425, 228] width 33 height 10
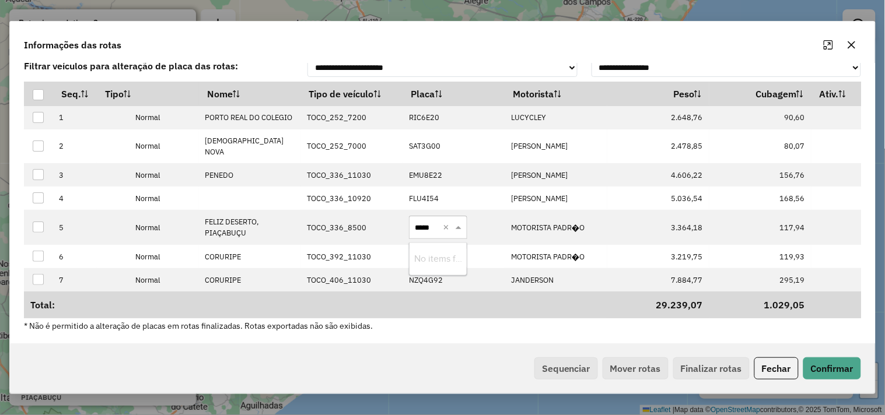
type input "****"
click at [825, 365] on button "Confirmar" at bounding box center [832, 369] width 58 height 22
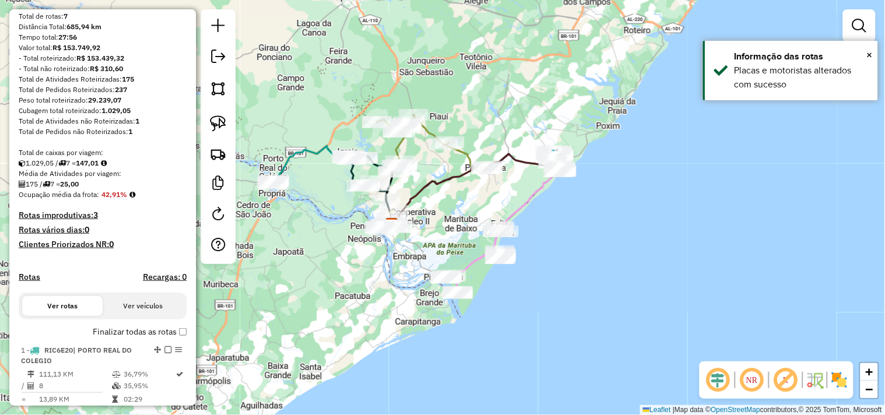
scroll to position [0, 0]
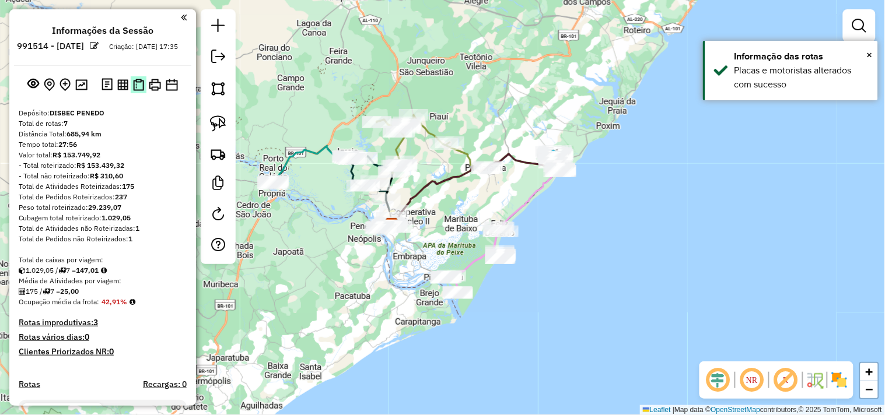
click at [140, 91] on img at bounding box center [138, 85] width 11 height 12
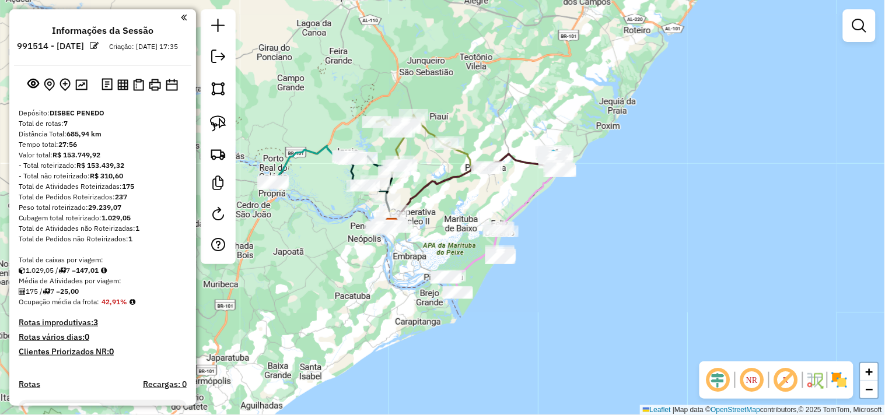
scroll to position [324, 0]
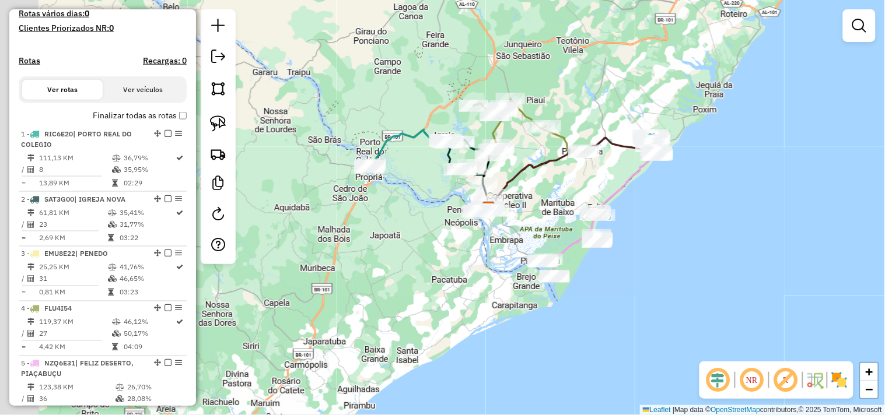
drag, startPoint x: 336, startPoint y: 282, endPoint x: 441, endPoint y: 263, distance: 106.6
click at [441, 263] on div "Janela de atendimento Grade de atendimento Capacidade Transportadoras Veículos …" at bounding box center [442, 207] width 885 height 415
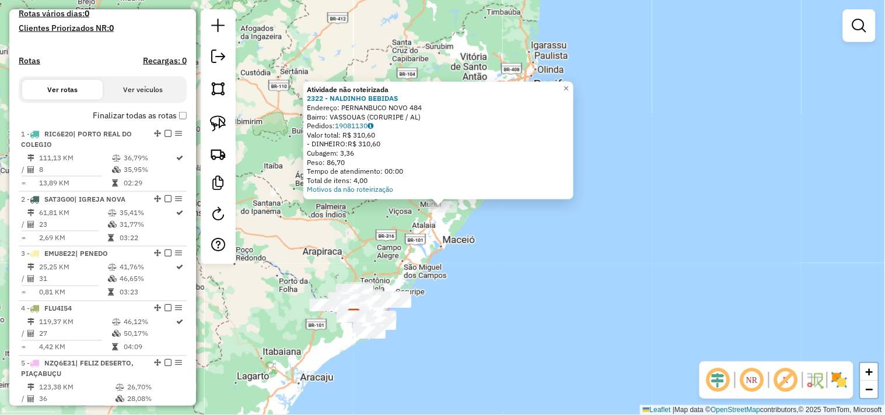
click at [327, 229] on div "Atividade não roteirizada 2322 - NALDINHO BEBIDAS Endereço: PERNANBUCO NOVO 484…" at bounding box center [442, 207] width 885 height 415
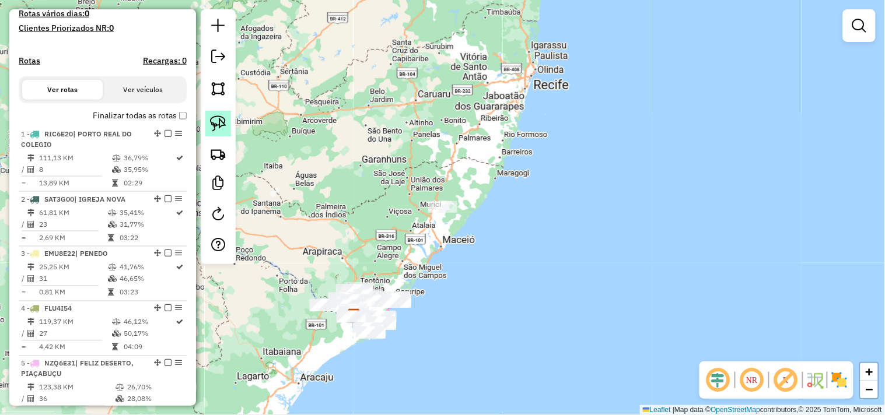
click at [229, 136] on link at bounding box center [218, 124] width 26 height 26
drag, startPoint x: 407, startPoint y: 181, endPoint x: 462, endPoint y: 187, distance: 56.3
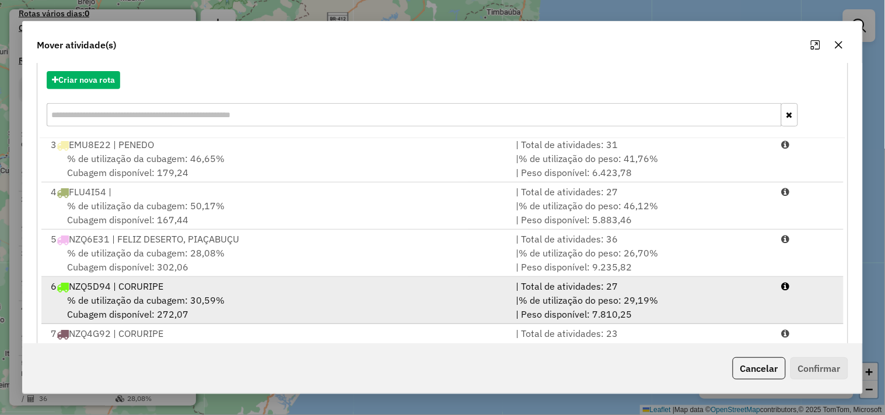
scroll to position [176, 0]
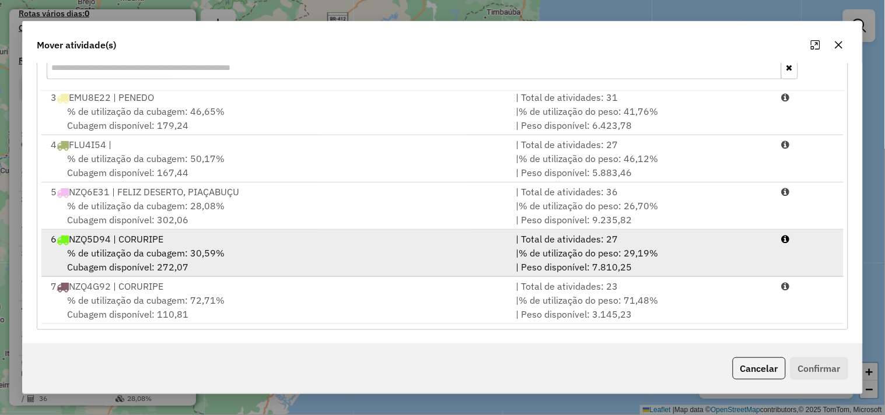
click at [234, 257] on div "% de utilização da cubagem: 30,59% Cubagem disponível: 272,07" at bounding box center [276, 260] width 465 height 28
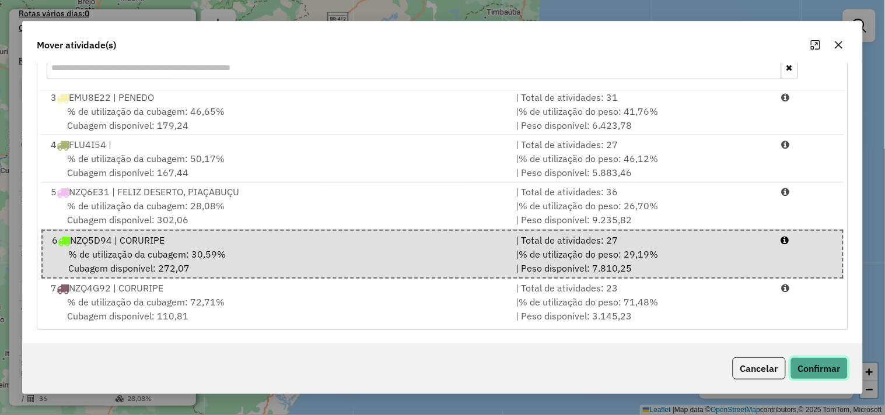
click at [809, 368] on button "Confirmar" at bounding box center [819, 369] width 58 height 22
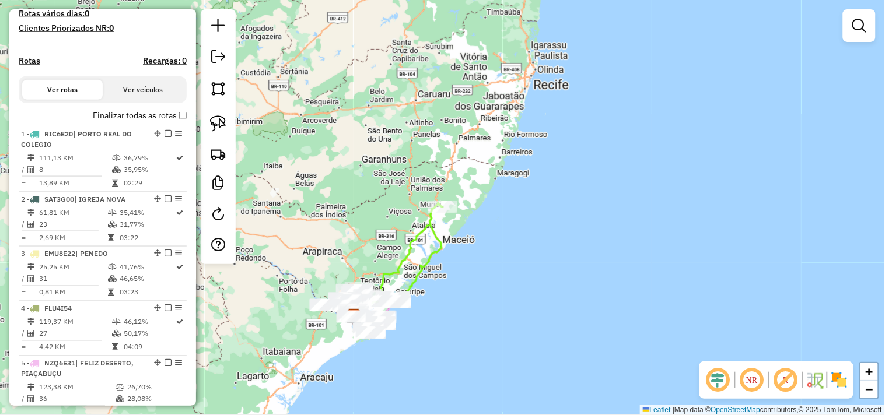
scroll to position [0, 0]
drag, startPoint x: 390, startPoint y: 236, endPoint x: 401, endPoint y: 218, distance: 20.7
click at [401, 218] on div "Janela de atendimento Grade de atendimento Capacidade Transportadoras Veículos …" at bounding box center [442, 207] width 885 height 415
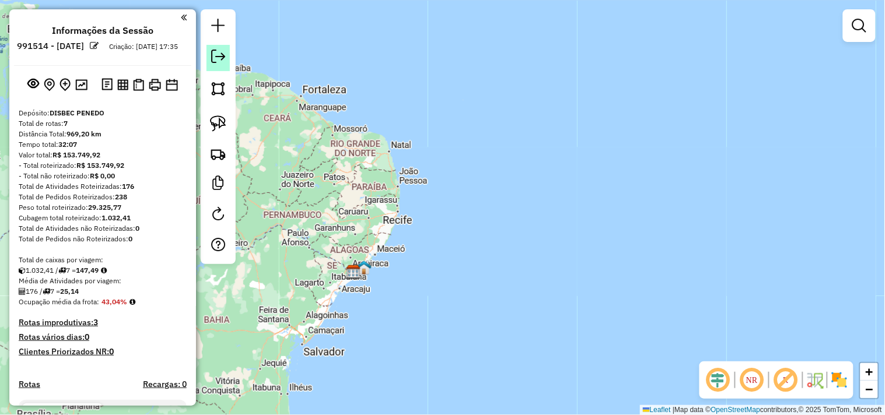
click at [218, 56] on em at bounding box center [218, 57] width 14 height 14
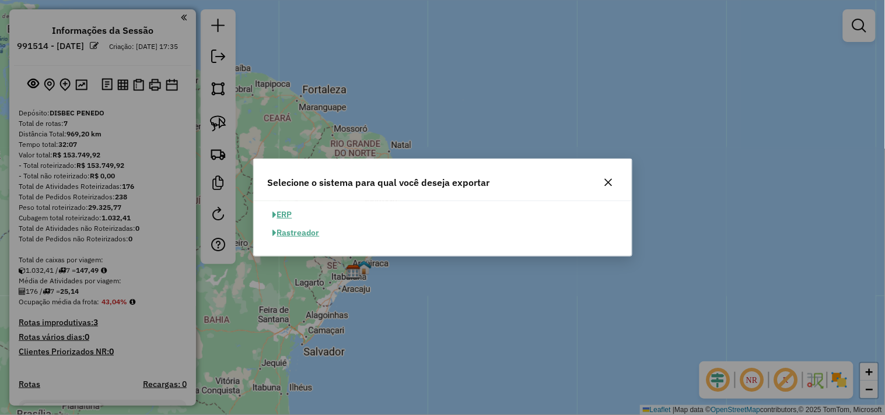
click at [282, 212] on button "ERP" at bounding box center [283, 215] width 30 height 18
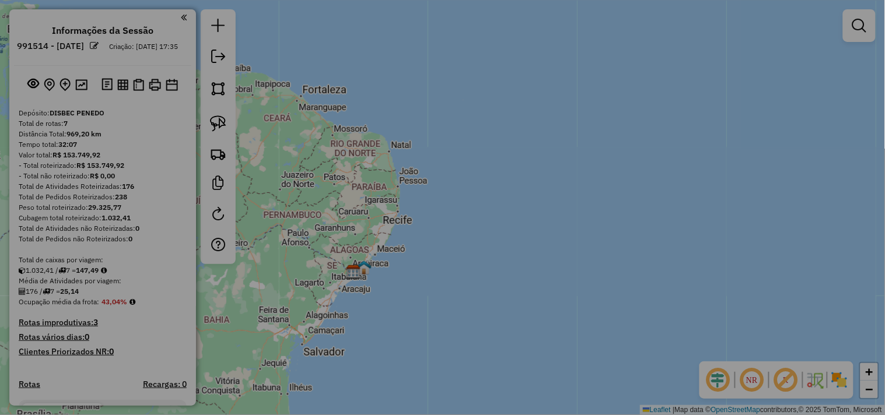
select select "**"
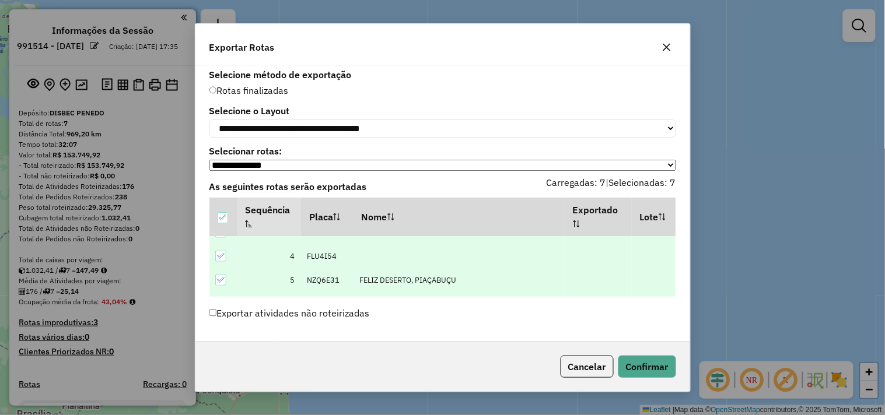
scroll to position [108, 0]
click at [633, 362] on button "Confirmar" at bounding box center [647, 367] width 58 height 22
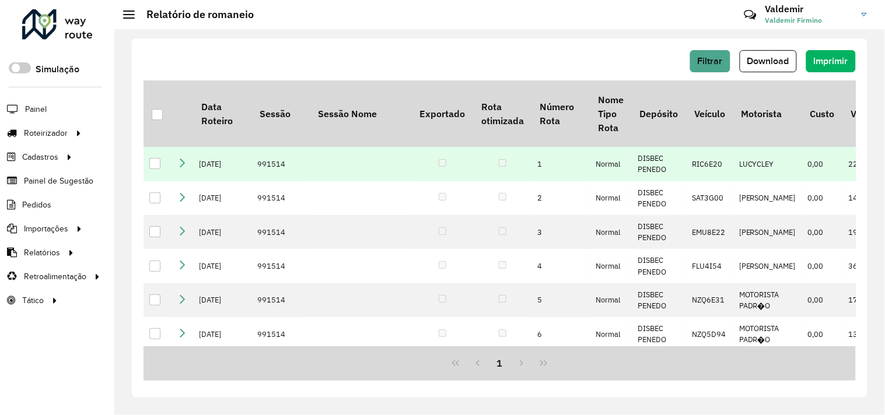
click at [178, 167] on icon at bounding box center [181, 162] width 9 height 9
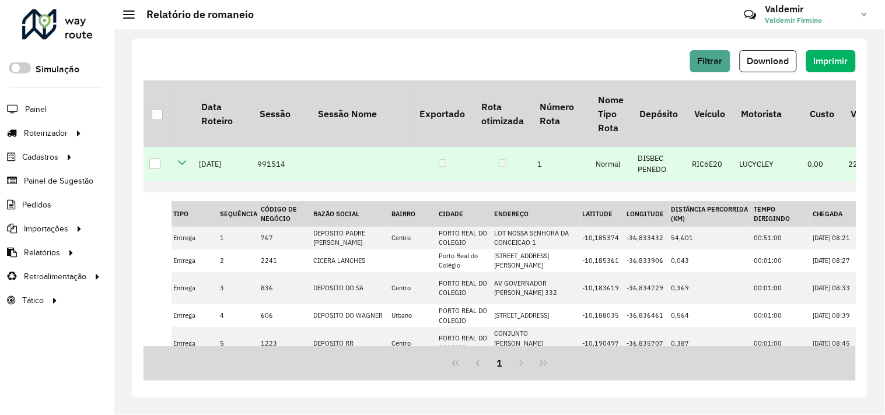
click at [184, 167] on icon at bounding box center [181, 162] width 9 height 9
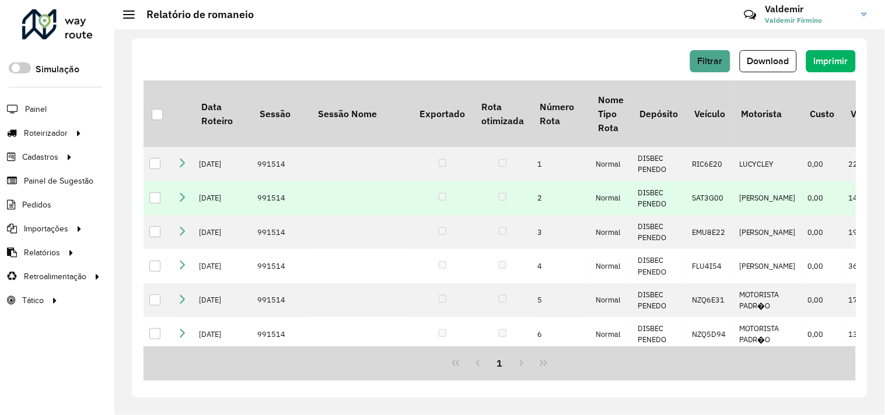
click at [179, 202] on icon at bounding box center [181, 196] width 9 height 9
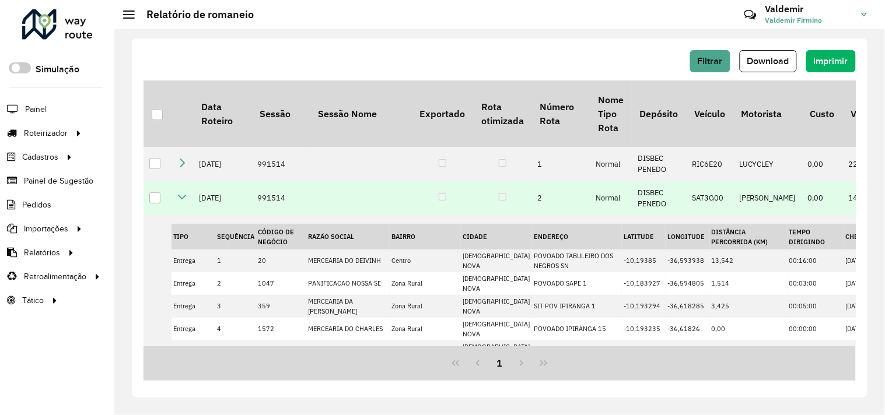
click at [178, 202] on icon at bounding box center [181, 196] width 9 height 9
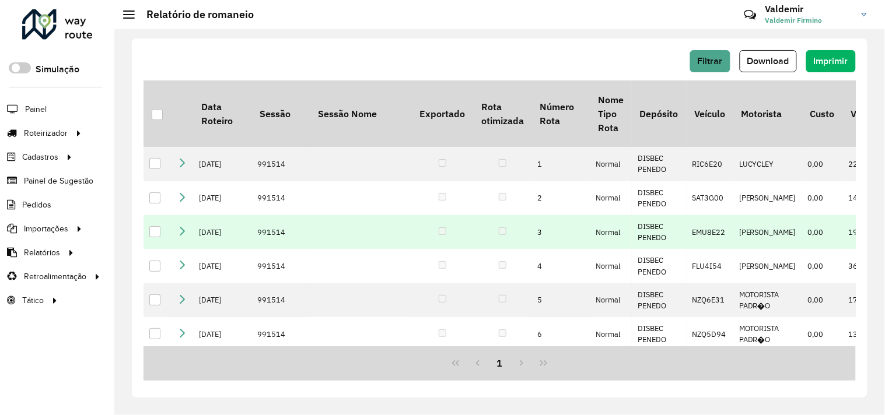
click at [179, 236] on icon at bounding box center [181, 230] width 9 height 9
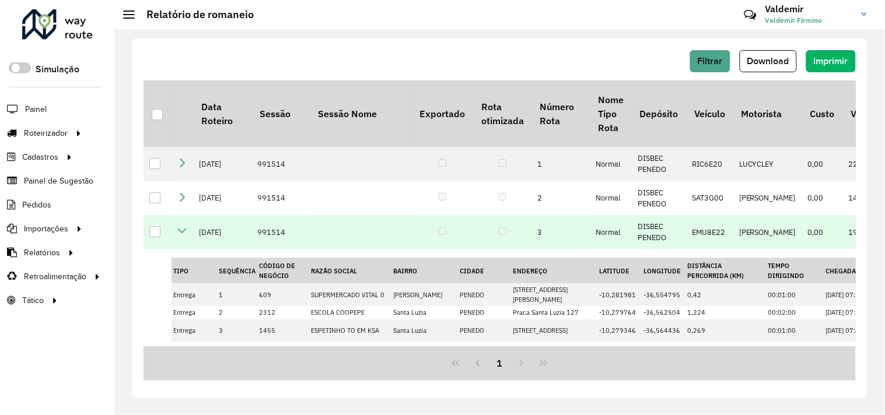
click at [182, 236] on icon at bounding box center [181, 230] width 9 height 9
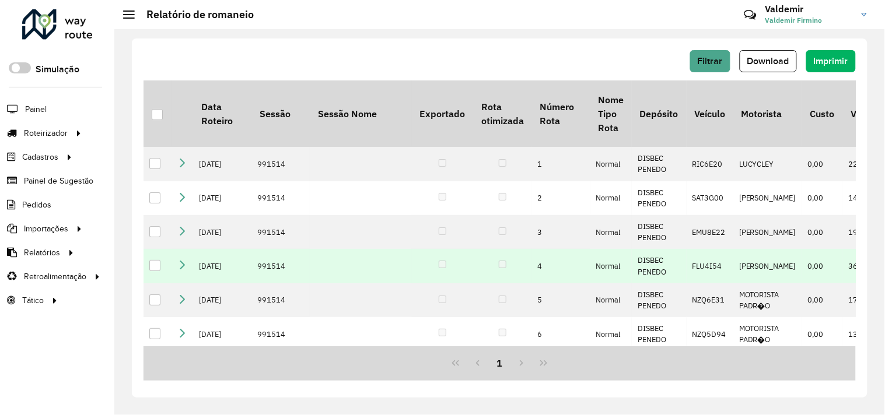
click at [181, 269] on icon at bounding box center [181, 264] width 9 height 9
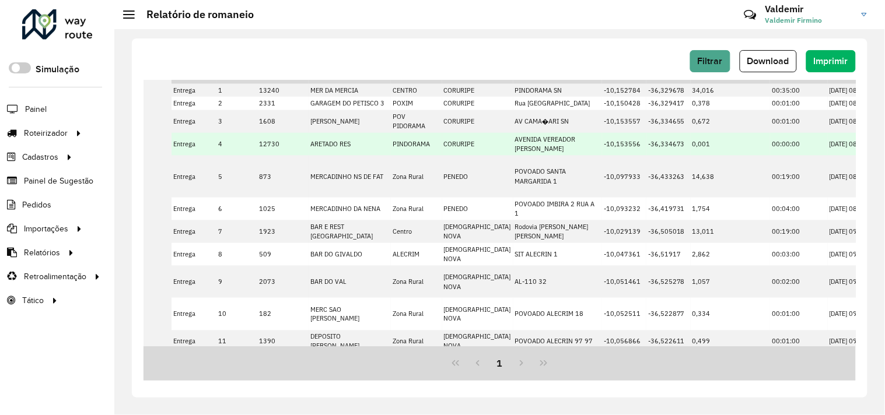
scroll to position [12, 0]
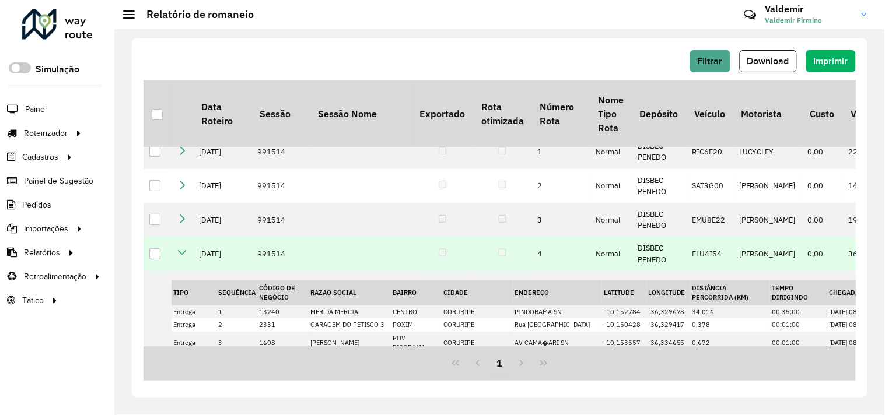
click at [178, 257] on icon at bounding box center [181, 252] width 9 height 9
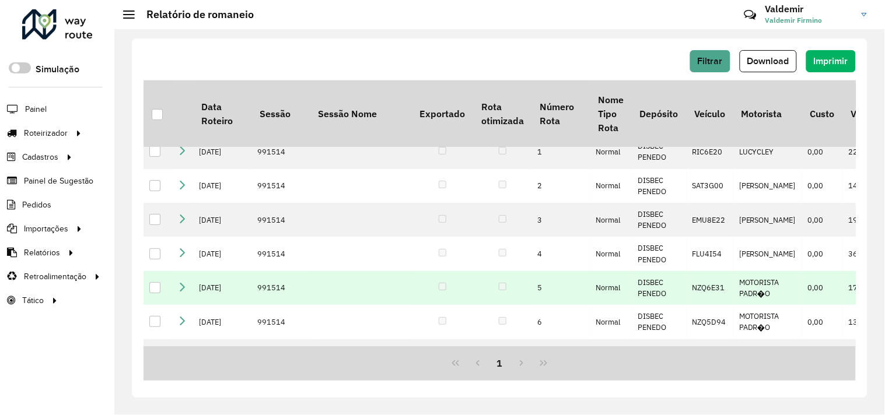
click at [182, 292] on icon at bounding box center [181, 286] width 9 height 9
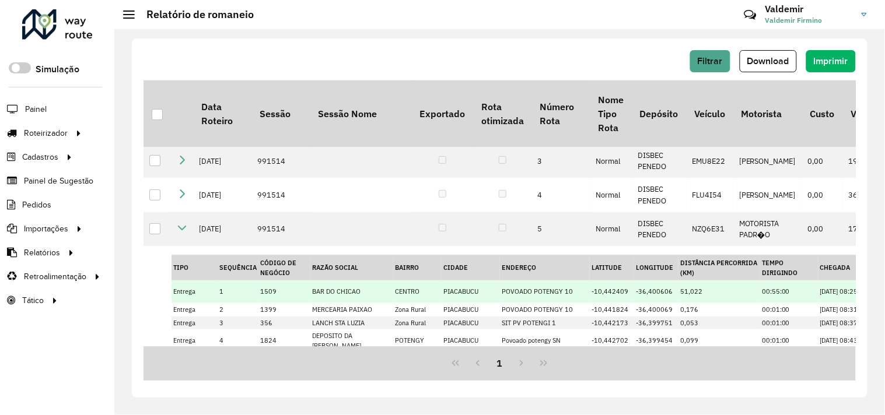
scroll to position [48, 0]
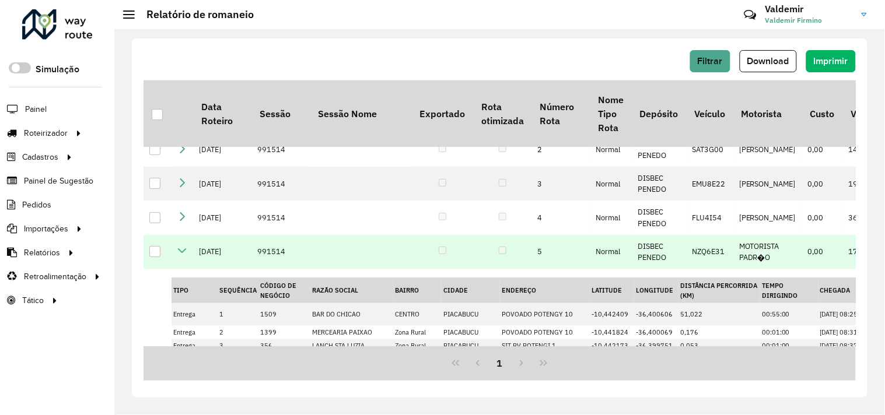
click at [177, 255] on icon at bounding box center [181, 250] width 9 height 9
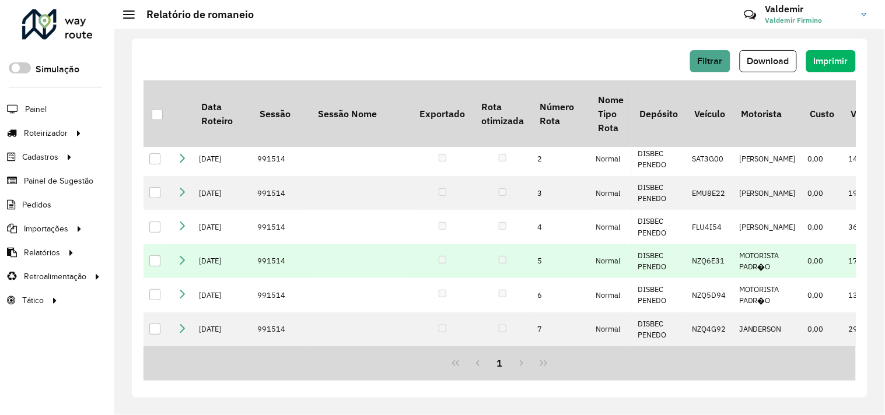
scroll to position [64, 0]
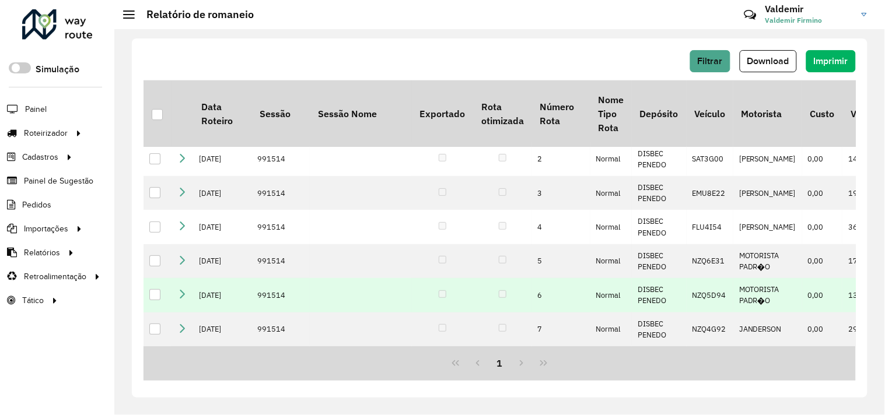
click at [180, 295] on icon at bounding box center [181, 293] width 9 height 9
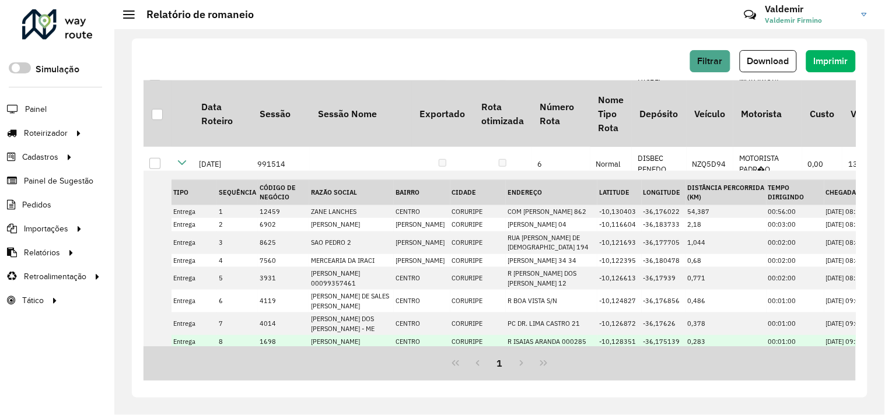
scroll to position [113, 0]
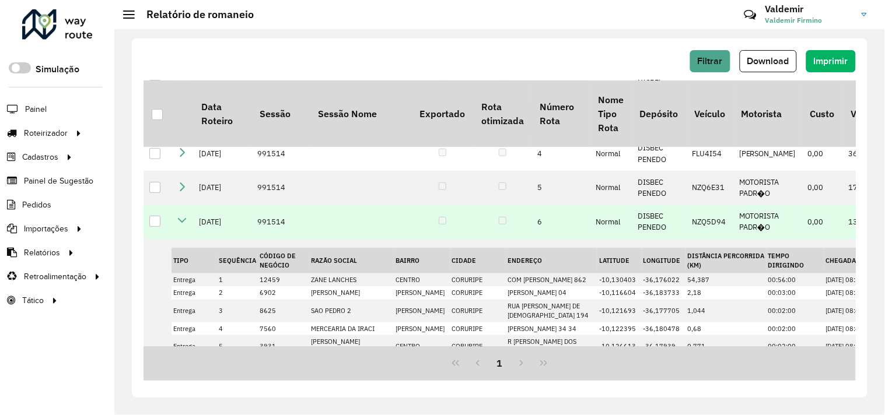
click at [181, 225] on icon at bounding box center [181, 220] width 9 height 9
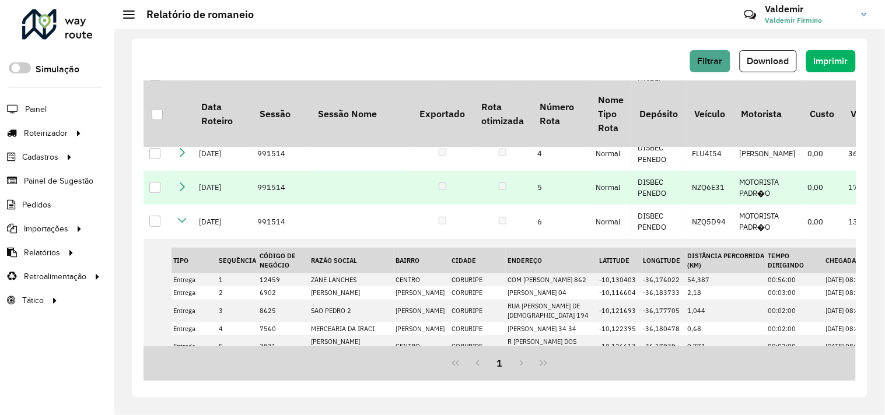
scroll to position [64, 0]
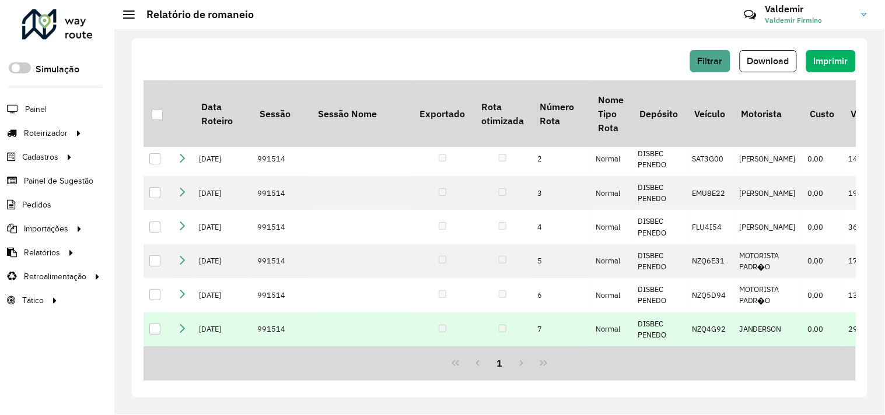
click at [184, 325] on icon at bounding box center [181, 328] width 9 height 9
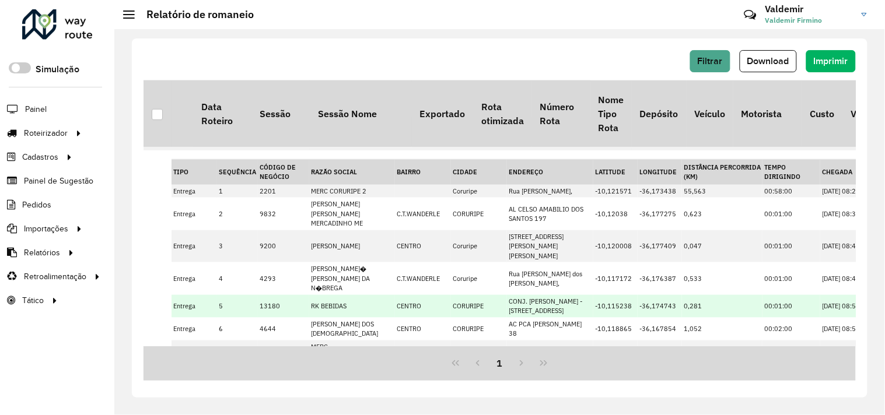
scroll to position [161, 0]
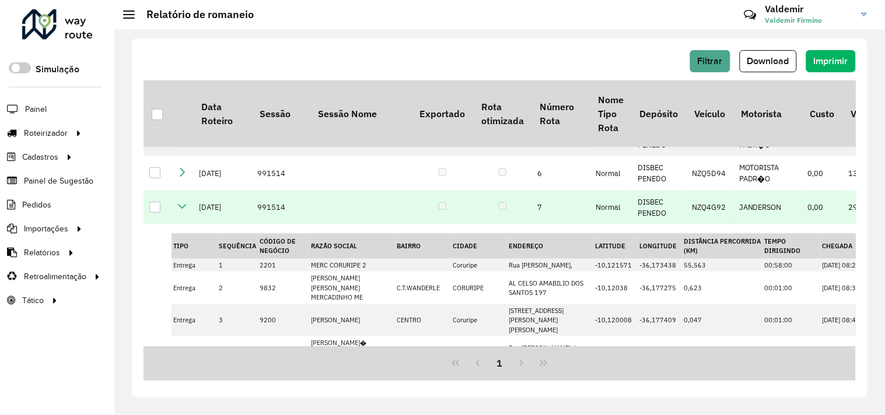
click at [181, 211] on icon at bounding box center [181, 206] width 9 height 9
